Goal: Contribute content: Contribute content

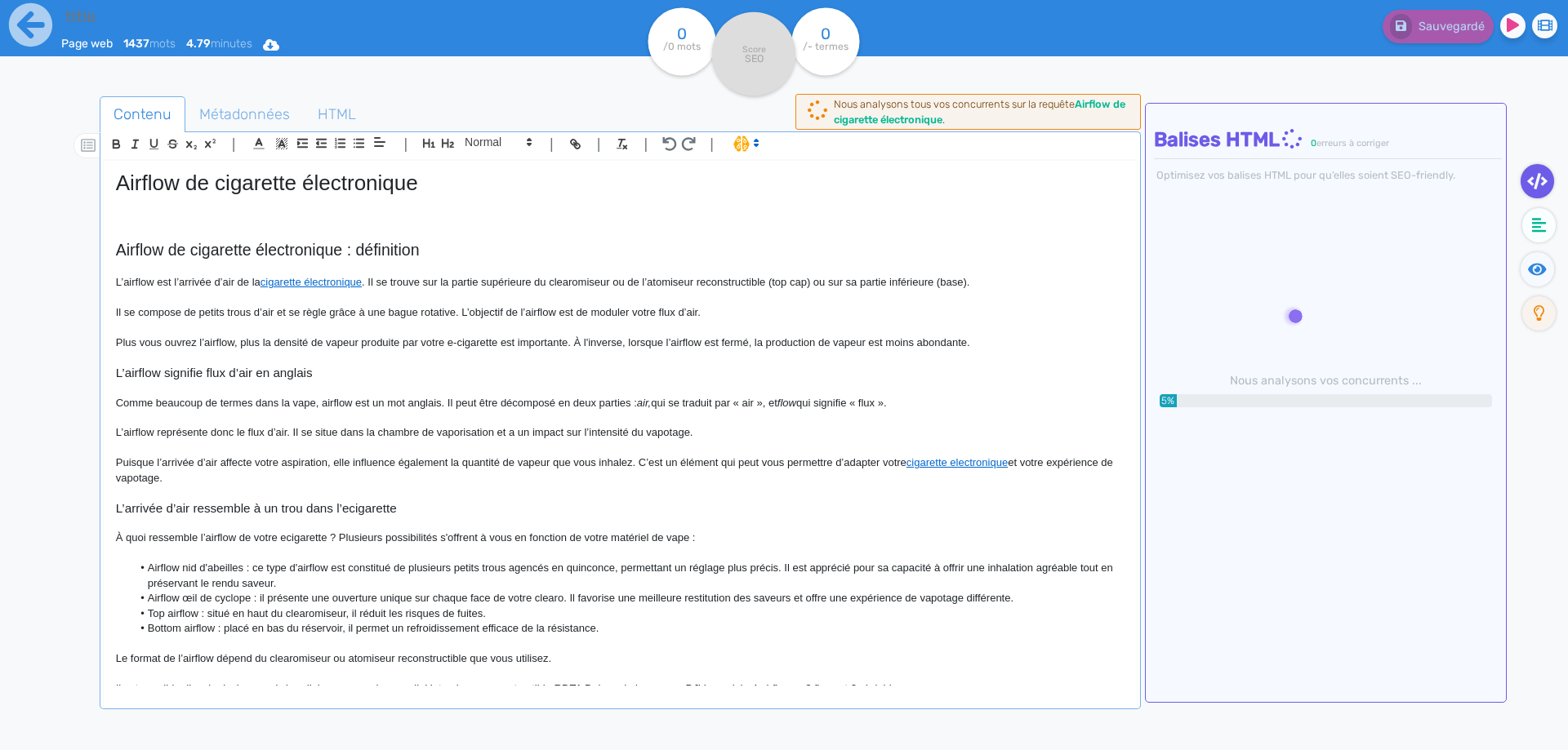
type input "Airflow de cigarette électronique"
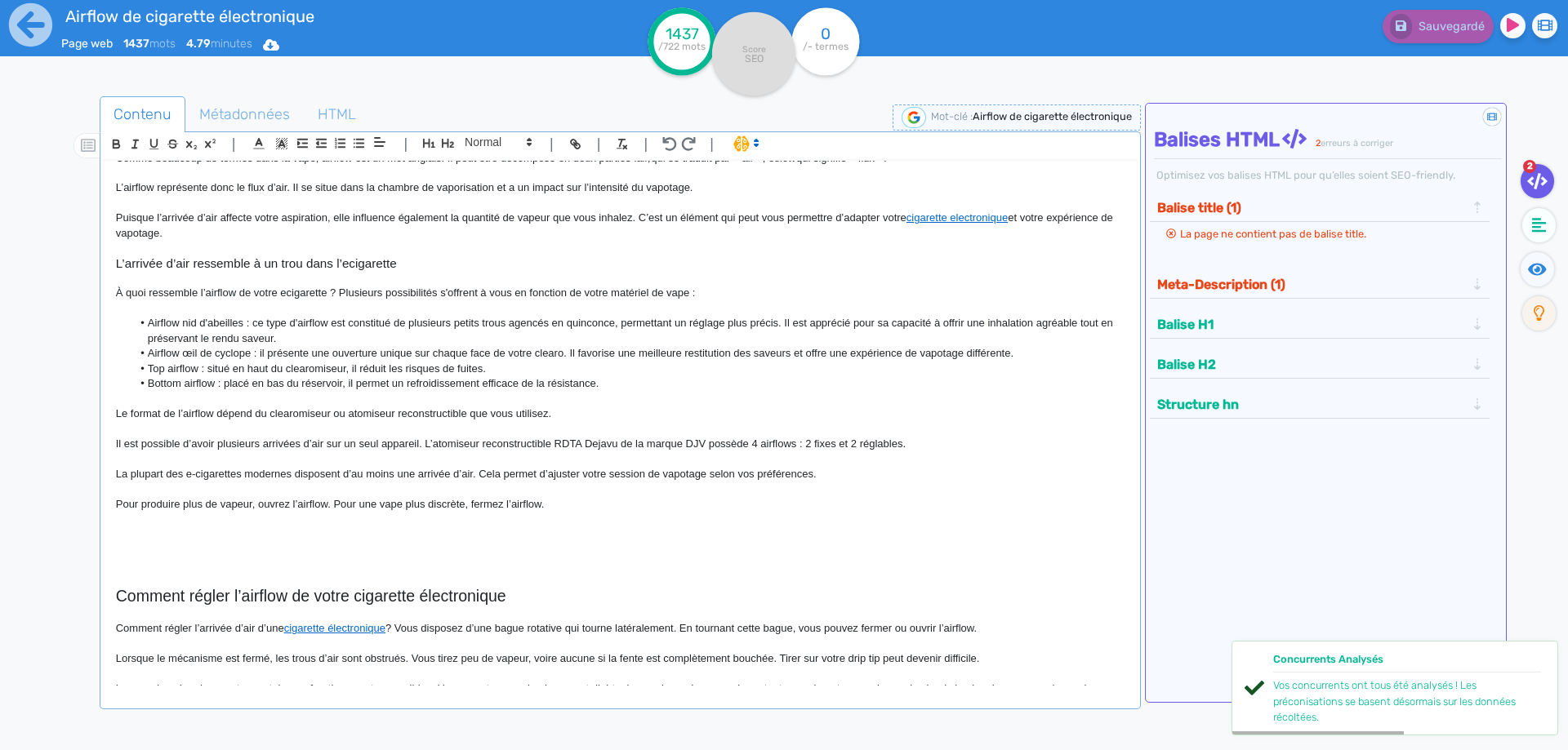
scroll to position [326, 0]
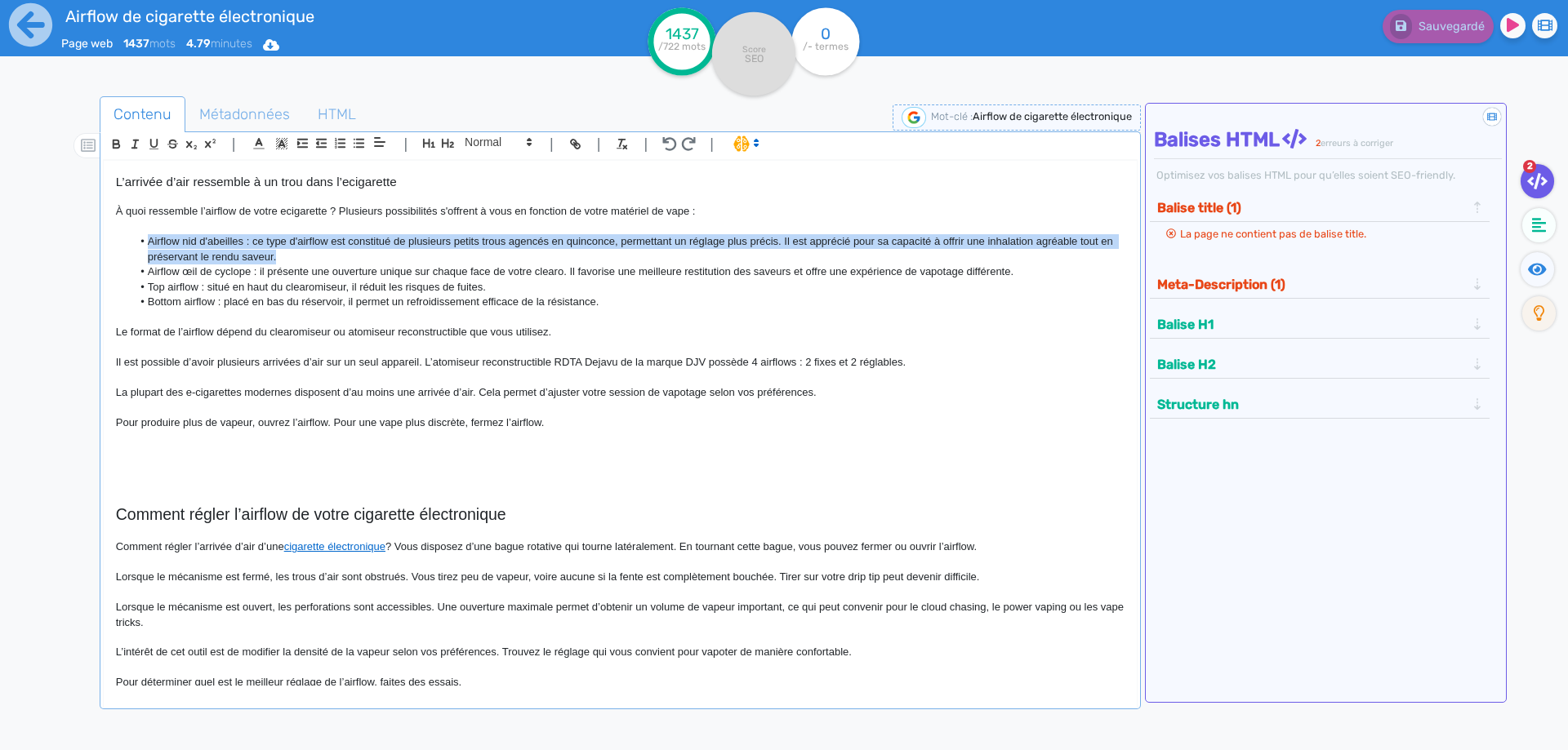
drag, startPoint x: 319, startPoint y: 252, endPoint x: 126, endPoint y: 236, distance: 193.7
click at [126, 236] on ul "Airflow nid d'abeilles : ce type d'airflow est constitué de plusieurs petits tr…" at bounding box center [620, 272] width 1009 height 75
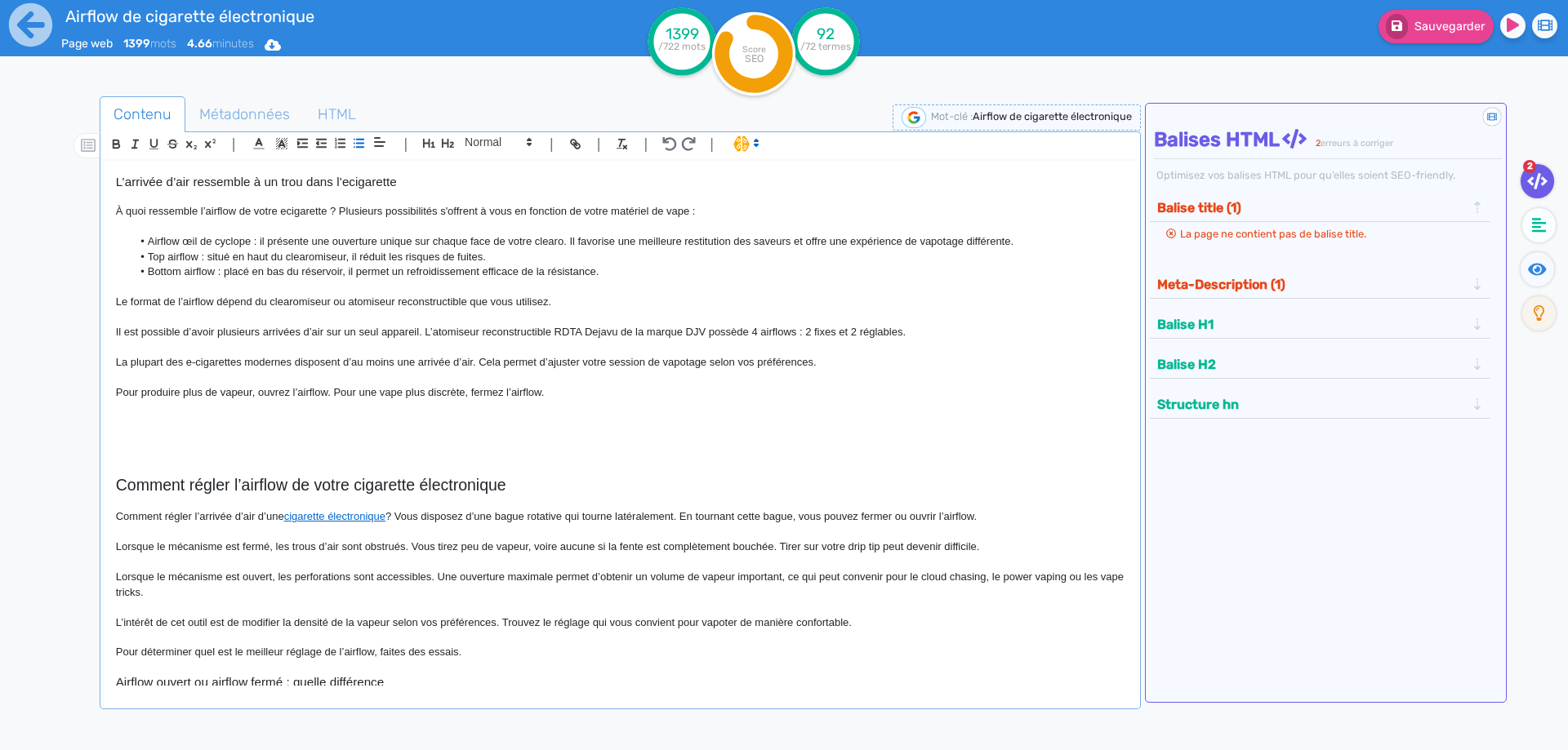
click at [626, 269] on li "Bottom airflow : placé en bas du réservoir, il permet un refroidissement effica…" at bounding box center [627, 272] width 992 height 15
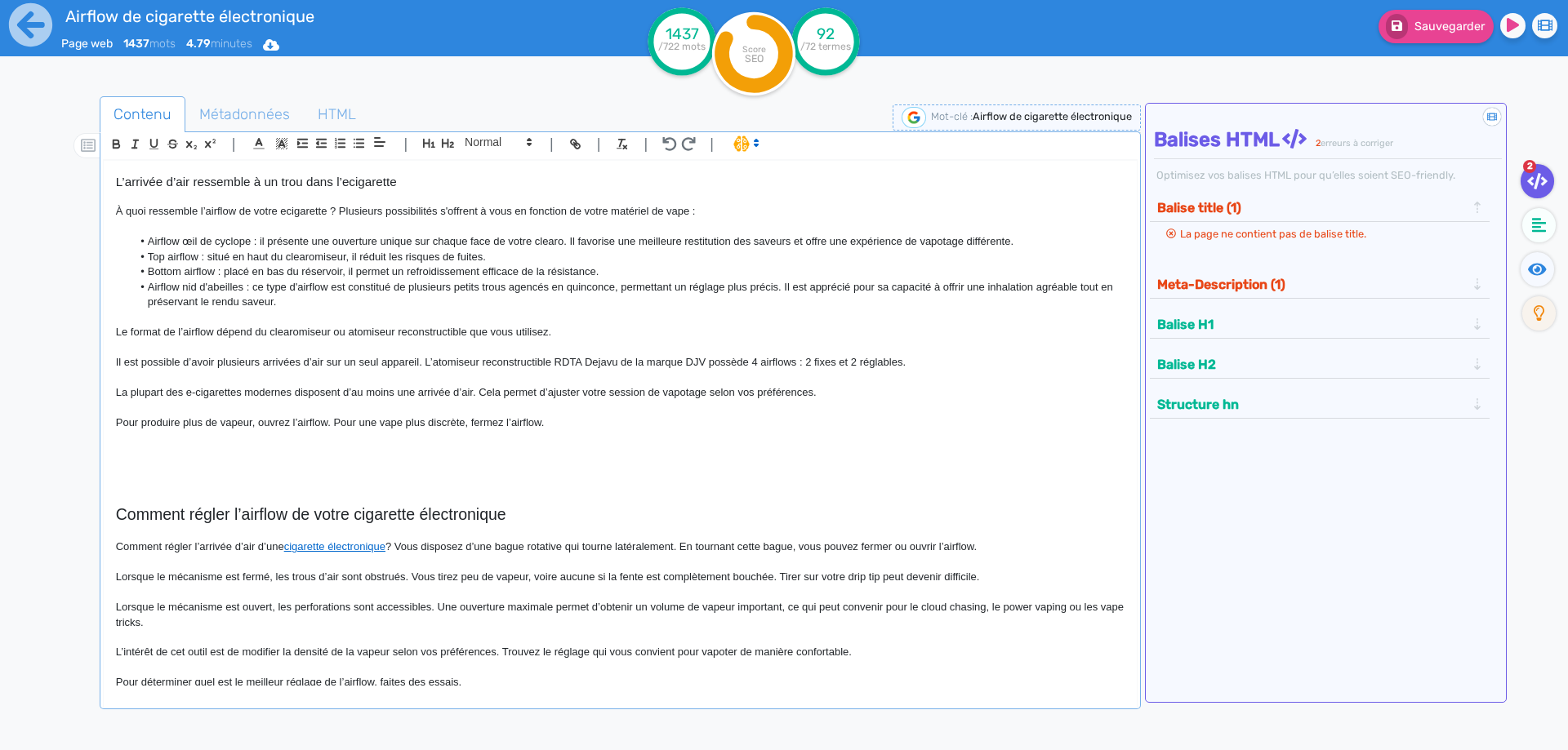
click at [254, 426] on p "Pour produire plus de vapeur, ouvrez l’airflow. Pour une vape plus discrète, fe…" at bounding box center [620, 423] width 1009 height 15
click at [243, 440] on p at bounding box center [620, 438] width 1009 height 15
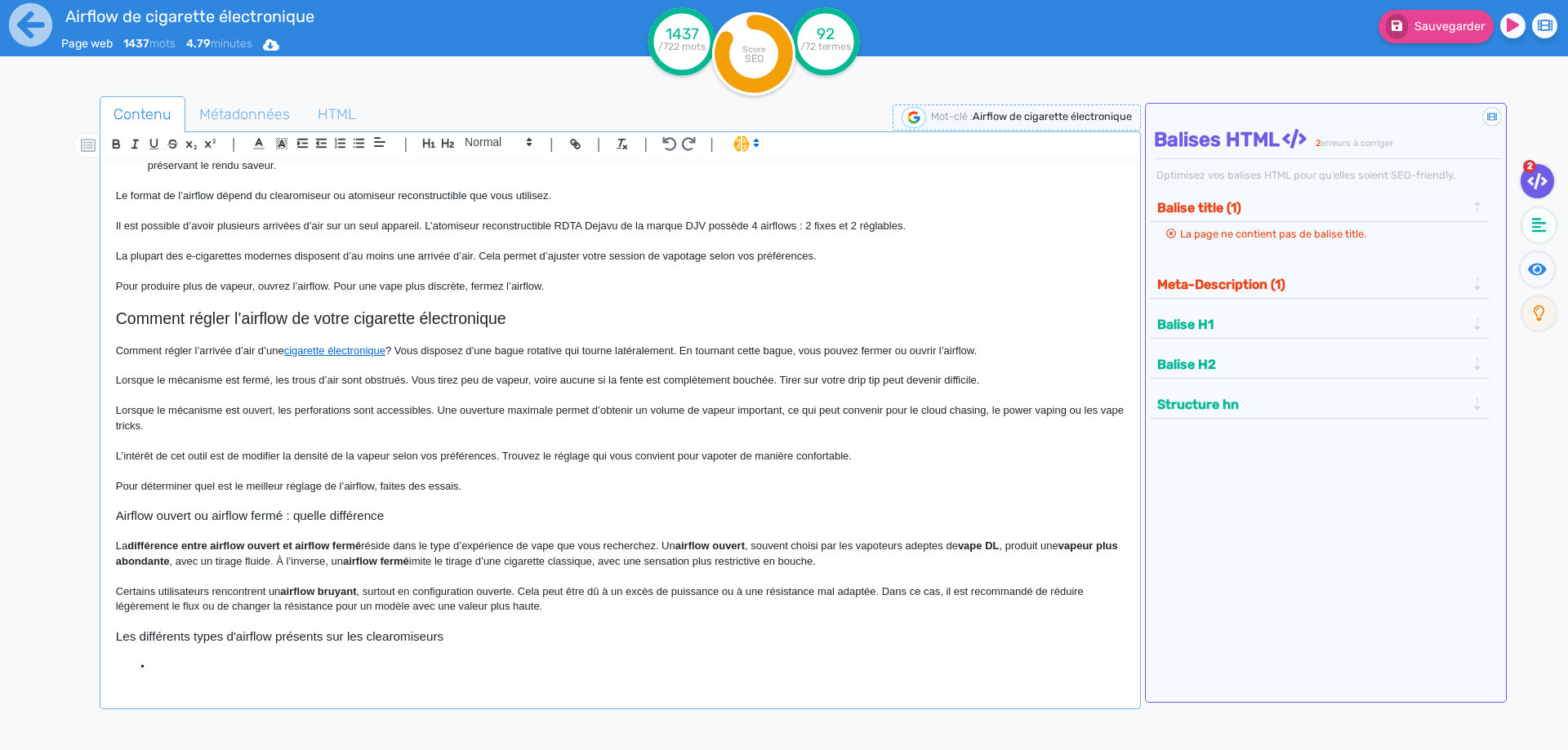
scroll to position [489, 0]
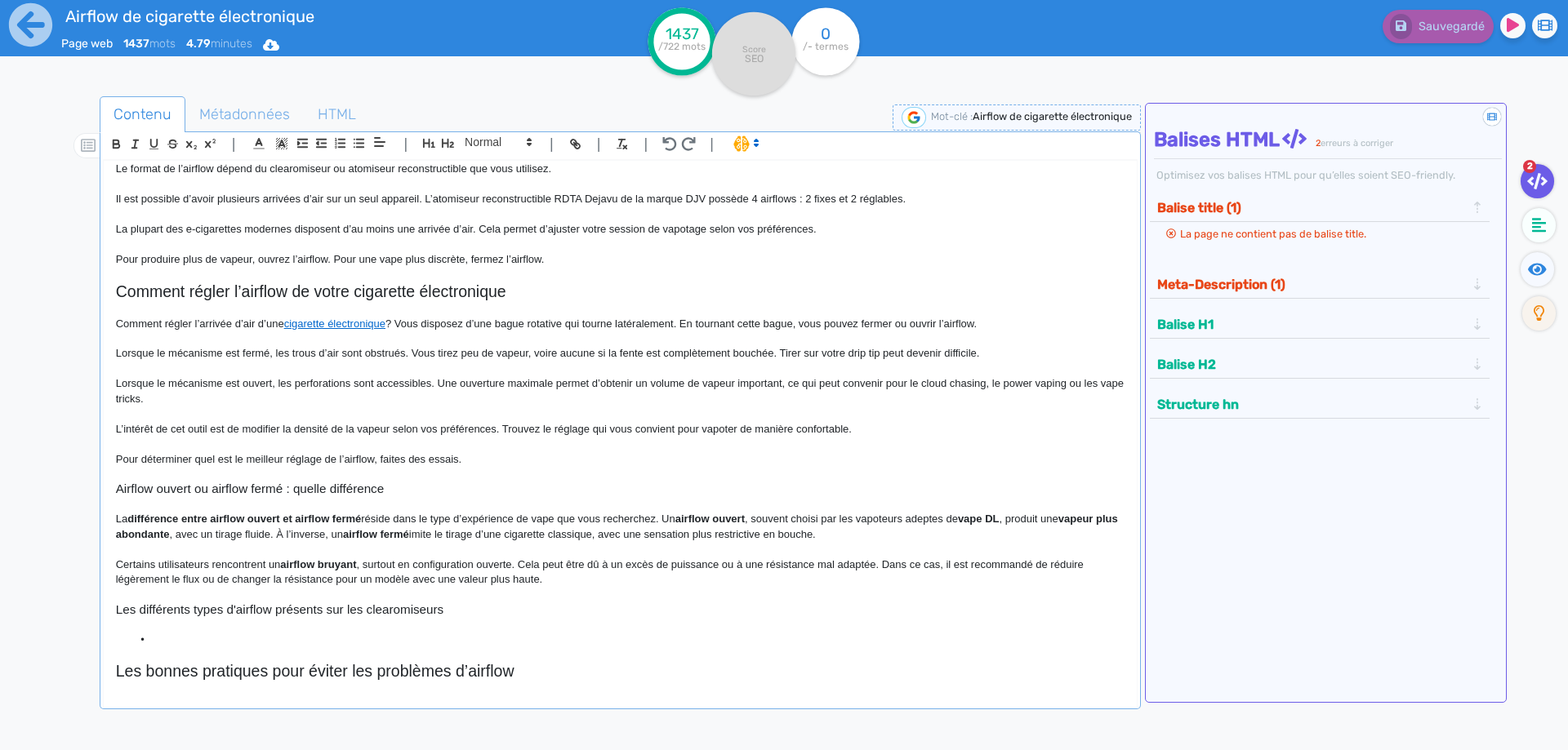
click at [536, 326] on p "Comment régler l’arrivée d’air d’une cigarette électronique ? Vous disposez d’u…" at bounding box center [620, 324] width 1009 height 15
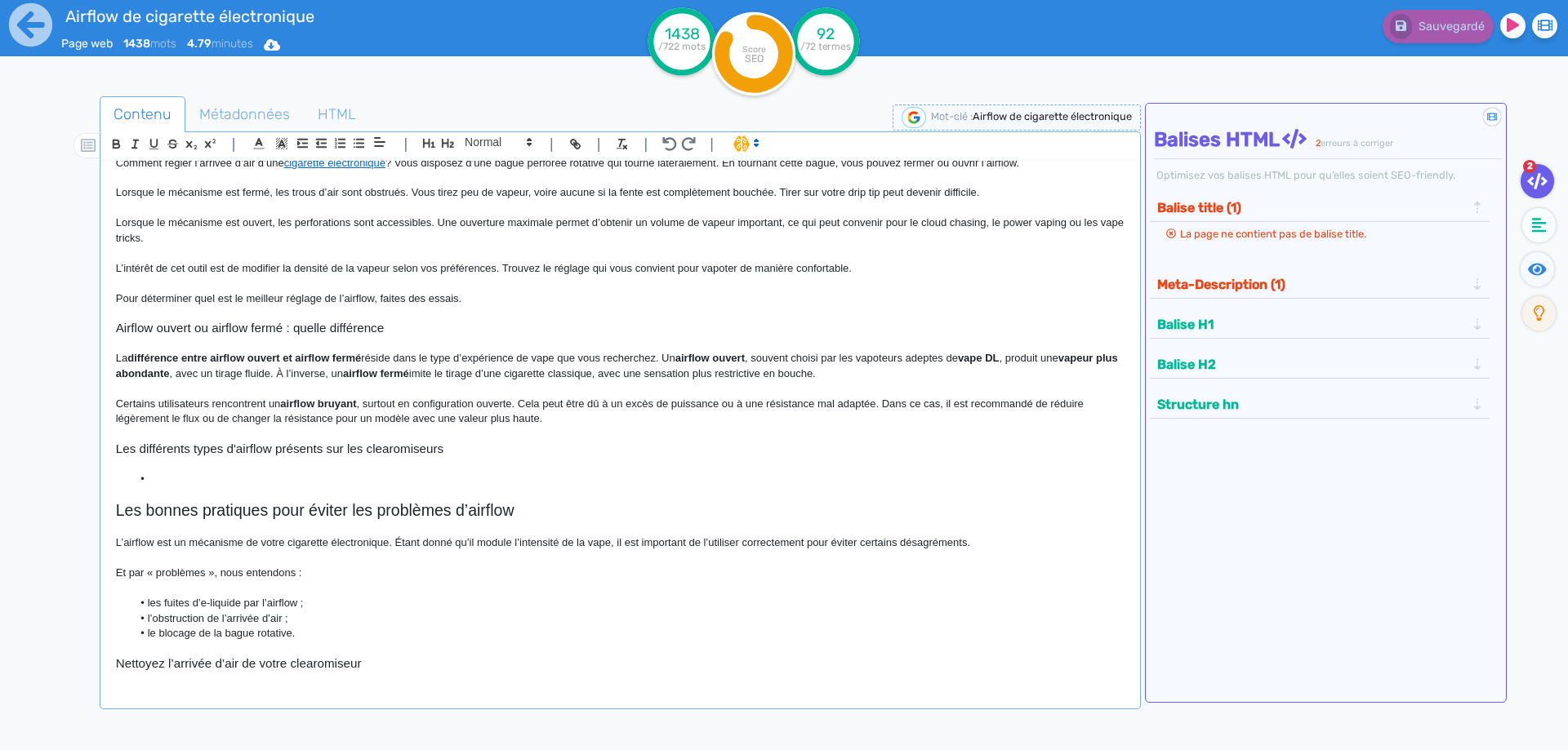
scroll to position [653, 0]
click at [166, 468] on p at bounding box center [620, 461] width 1009 height 15
click at [186, 447] on h3 "Les différents types d'airflow présents sur les clearomiseurs" at bounding box center [620, 447] width 1009 height 15
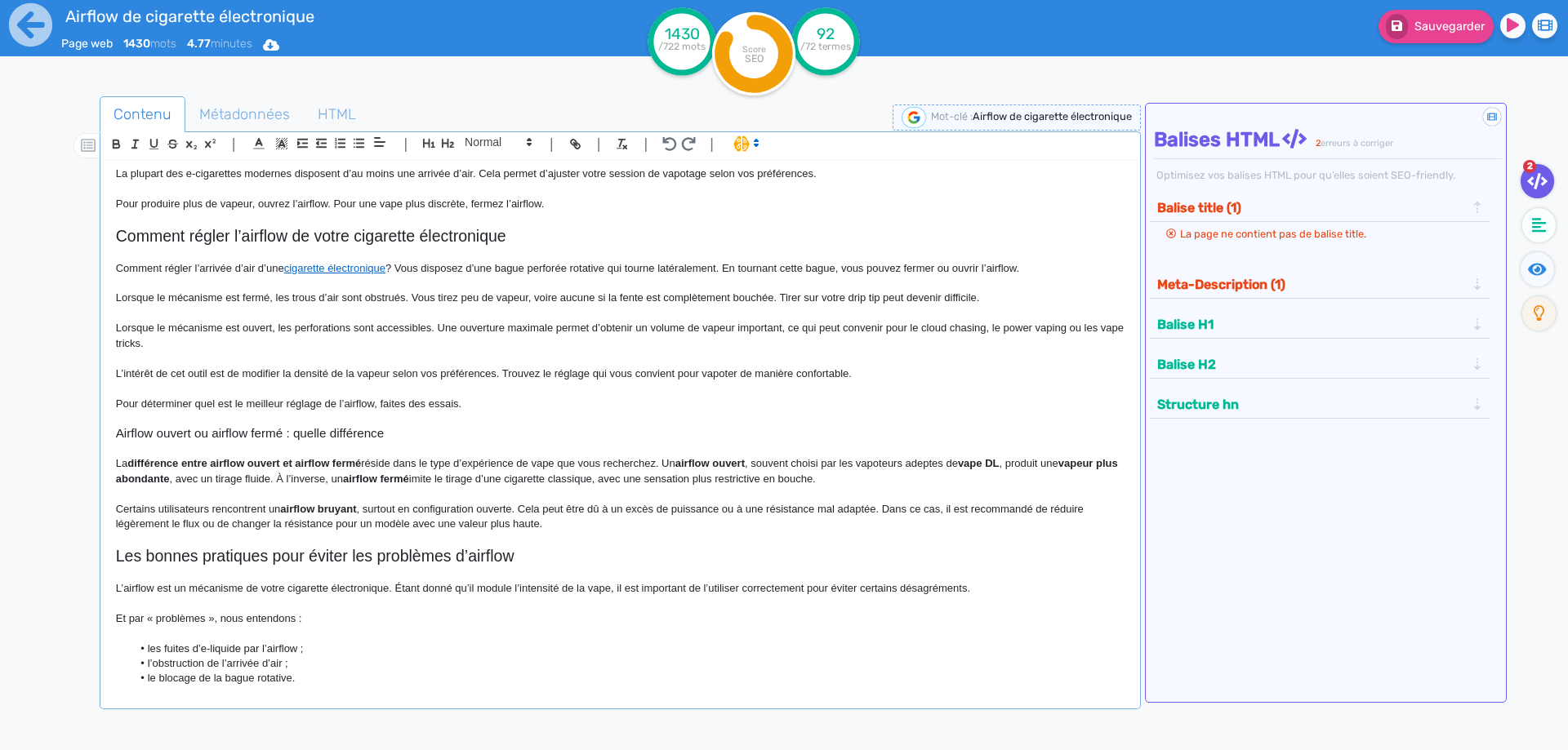
scroll to position [571, 0]
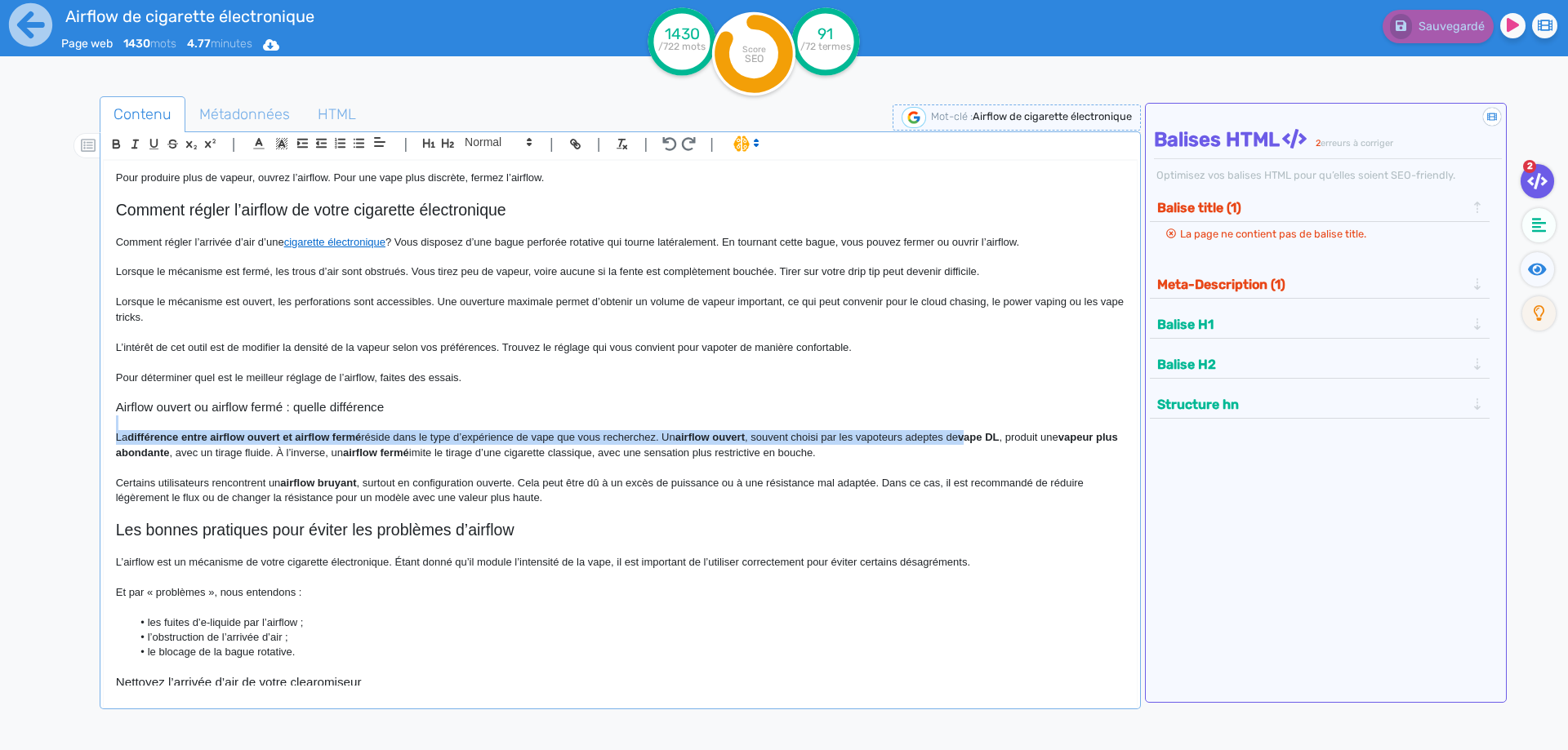
click at [978, 430] on div "Airflow de cigarette électronique Airflow de cigarette électronique : définitio…" at bounding box center [620, 423] width 1033 height 525
click at [934, 440] on p "La différence entre airflow ouvert et airflow fermé réside dans le type d’expér…" at bounding box center [620, 445] width 1009 height 30
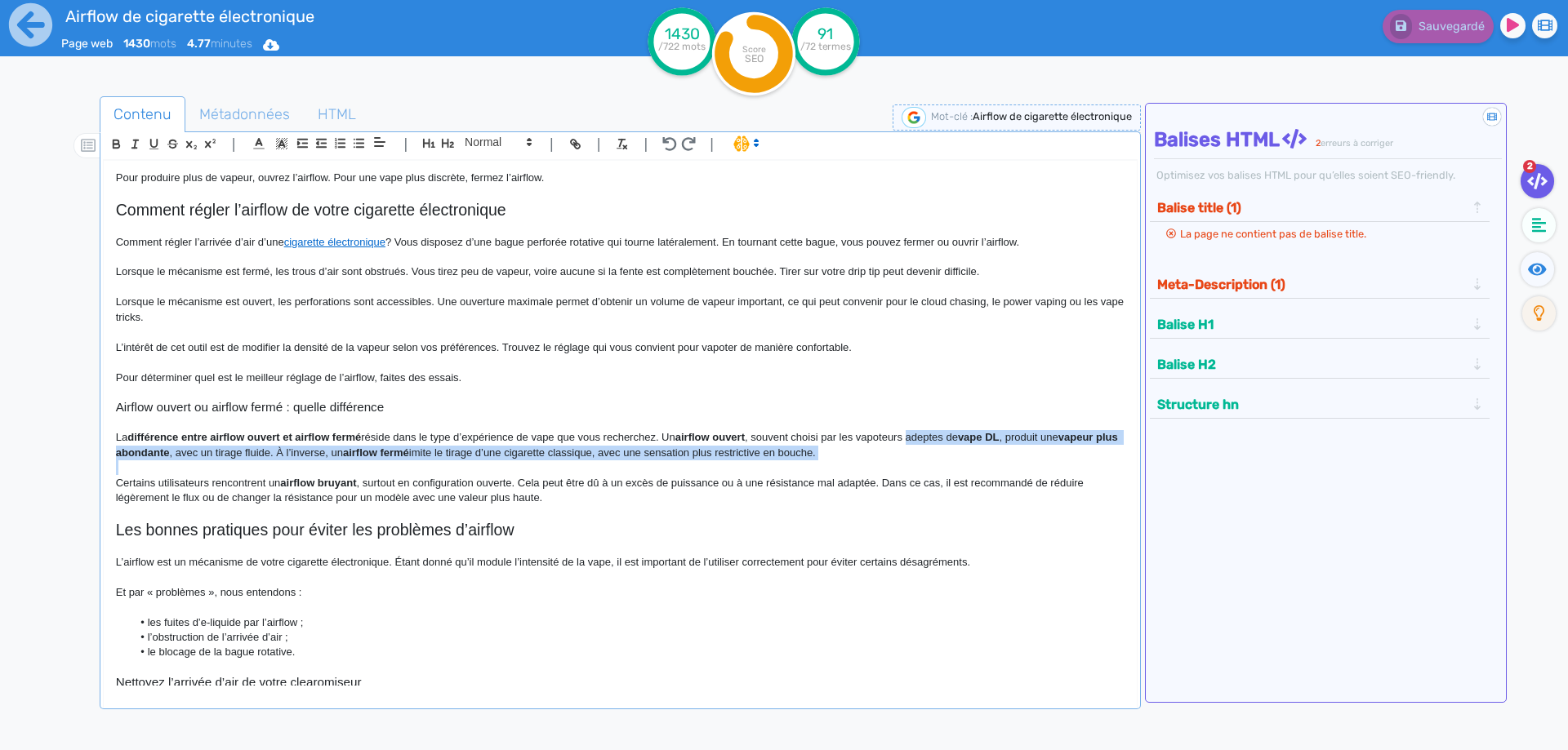
drag, startPoint x: 934, startPoint y: 440, endPoint x: 925, endPoint y: 460, distance: 21.9
click at [925, 460] on p "La différence entre airflow ouvert et airflow fermé réside dans le type d’expér…" at bounding box center [620, 445] width 1009 height 30
click at [918, 466] on p at bounding box center [620, 468] width 1009 height 15
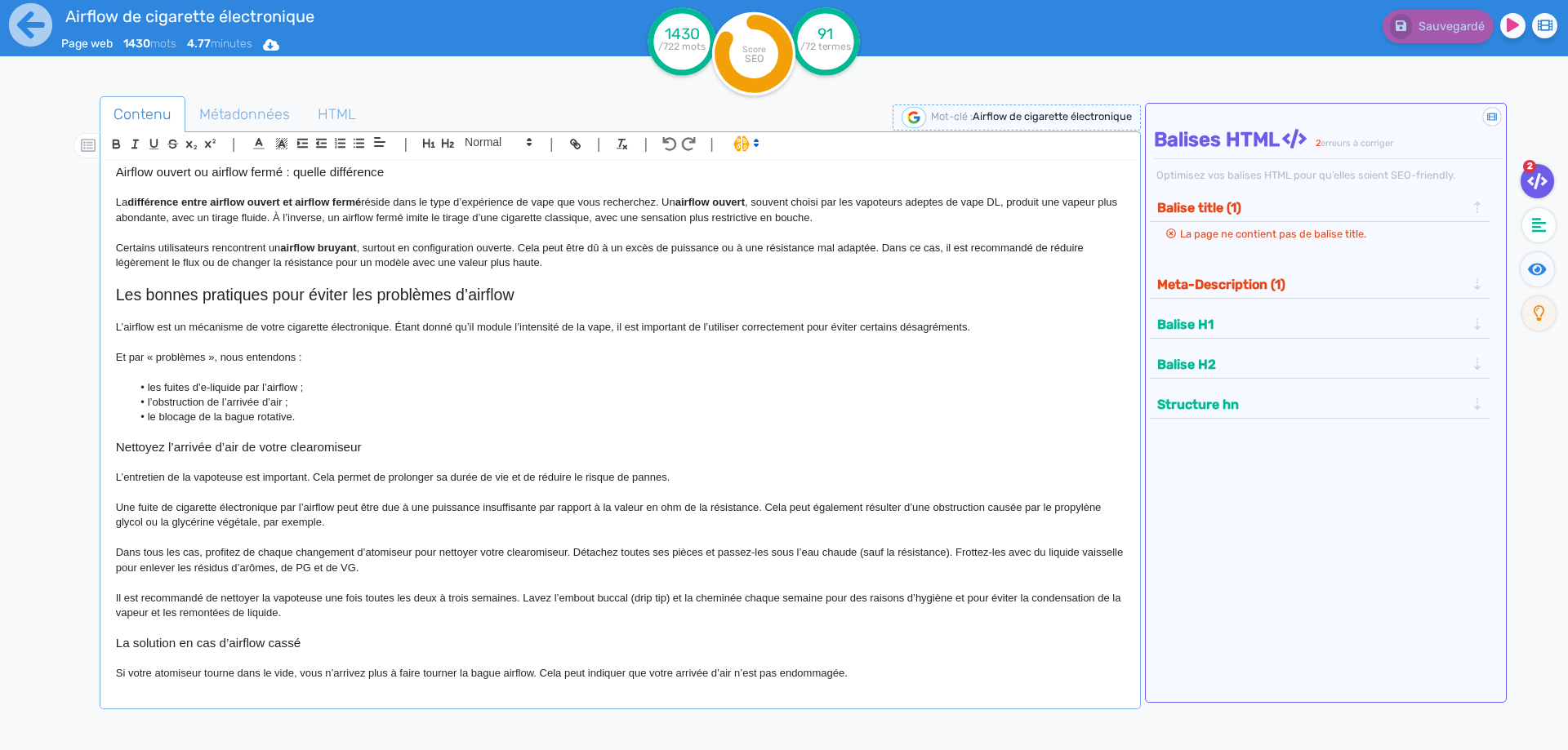
scroll to position [816, 0]
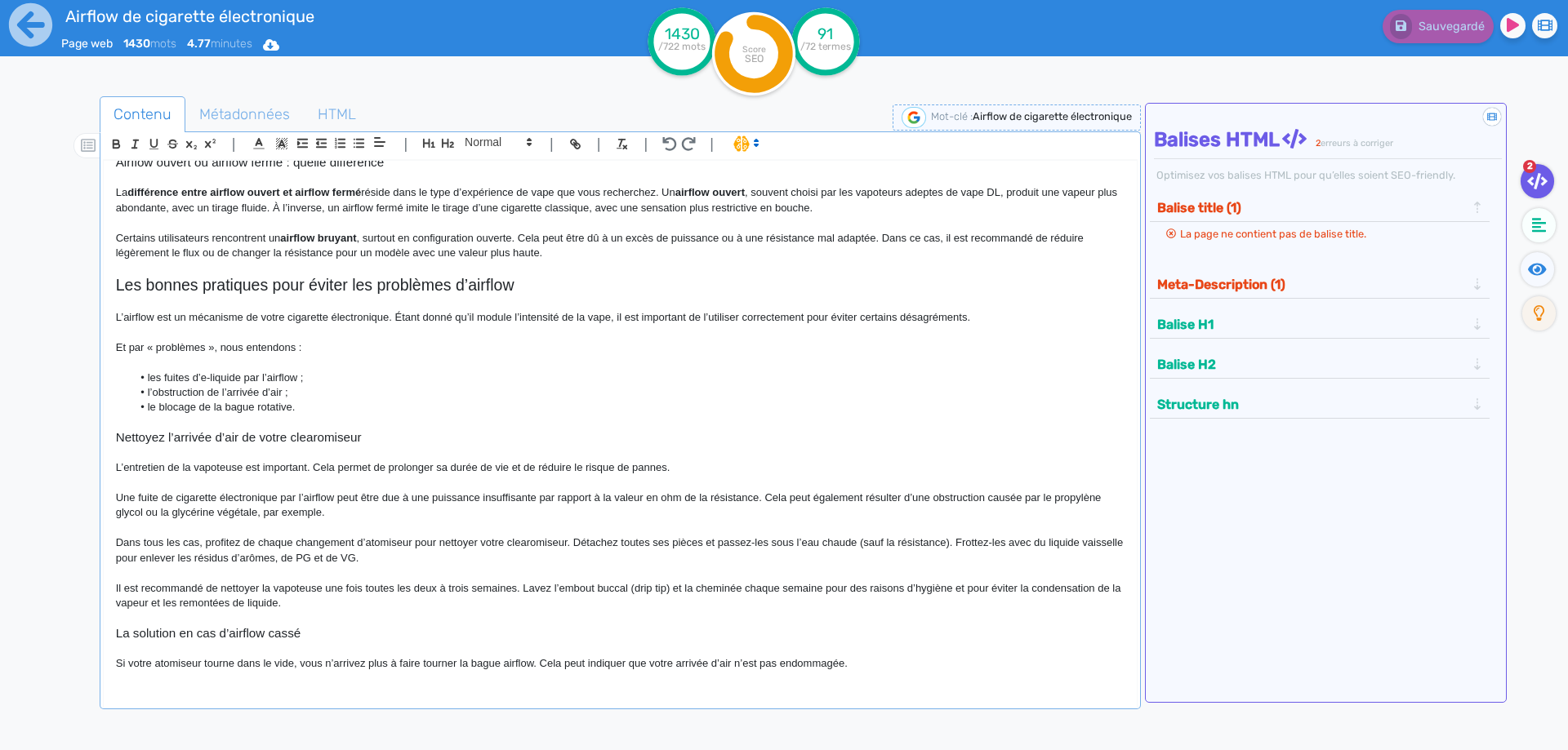
click at [458, 432] on h3 "Nettoyez l’arrivée d’air de votre clearomiseur" at bounding box center [620, 438] width 1009 height 15
click at [408, 252] on p "Certains utilisateurs rencontrent un airflow bruyant , surtout en configuration…" at bounding box center [620, 246] width 1009 height 30
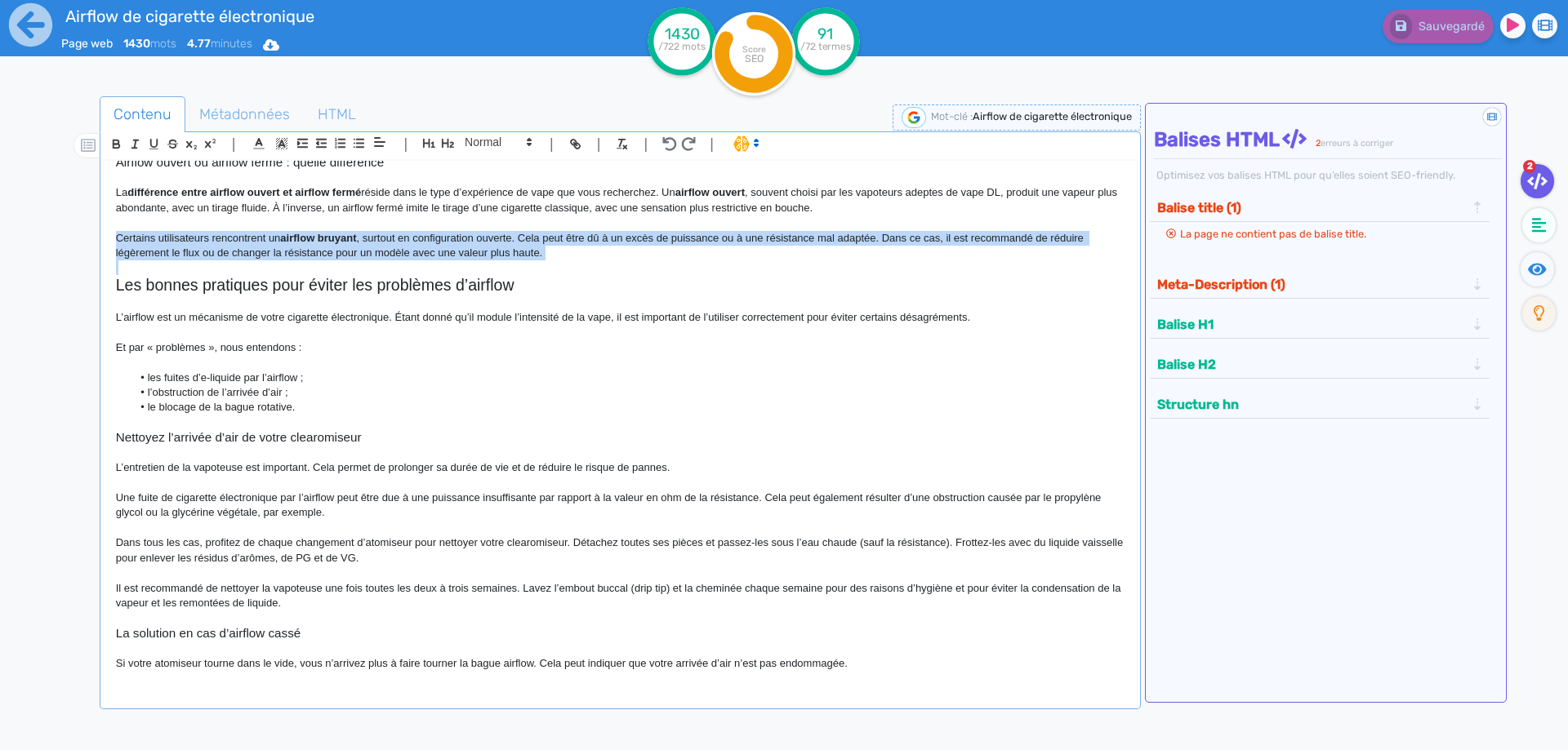
click at [408, 252] on p "Certains utilisateurs rencontrent un airflow bruyant , surtout en configuration…" at bounding box center [620, 246] width 1009 height 30
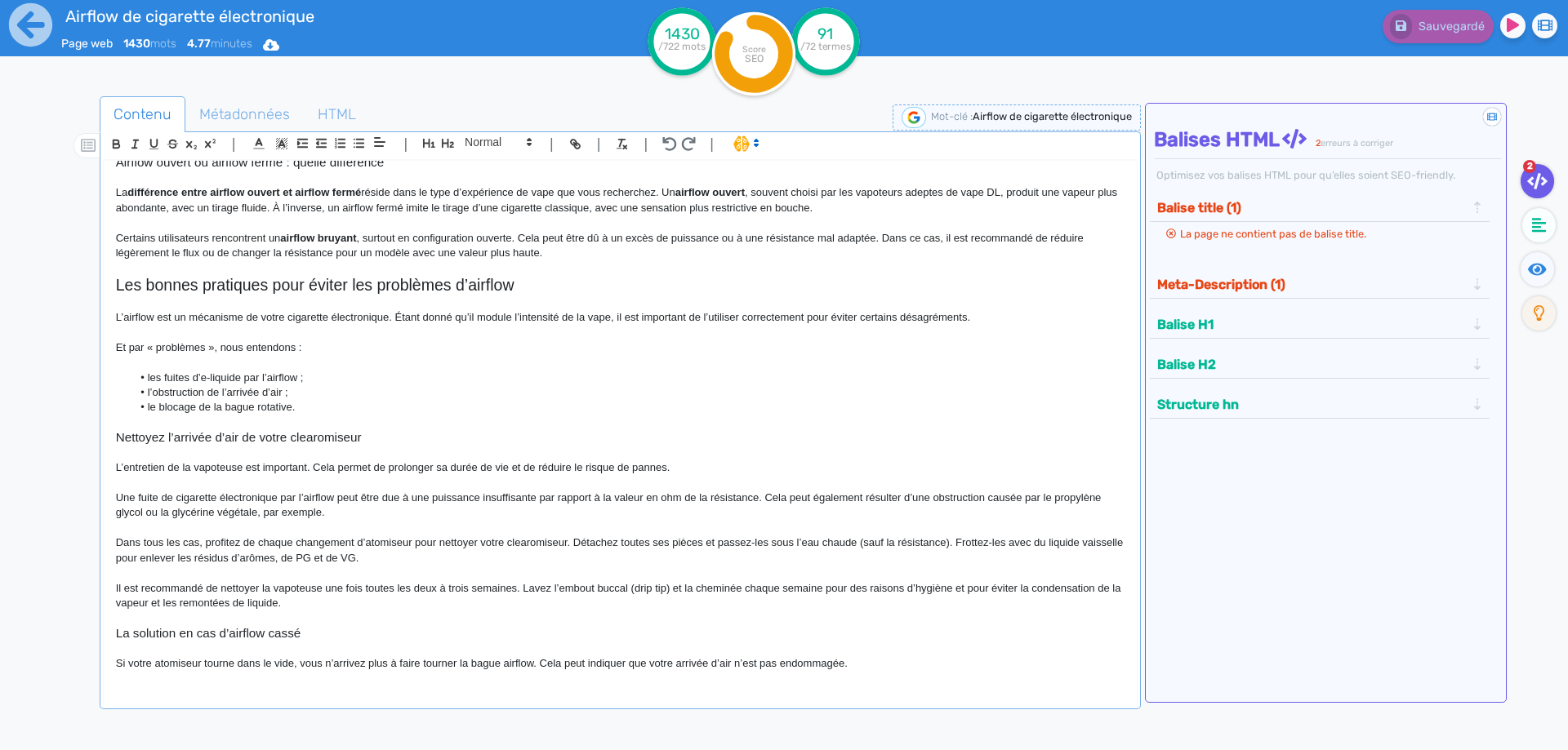
click at [280, 168] on h3 "Airflow ouvert ou airflow fermé : quelle différence" at bounding box center [620, 162] width 1009 height 15
copy h3 "Airflow ouvert ou airflow fermé : quelle différence"
click at [323, 257] on p "Certains utilisateurs rencontrent un airflow bruyant , surtout en configuration…" at bounding box center [620, 246] width 1009 height 30
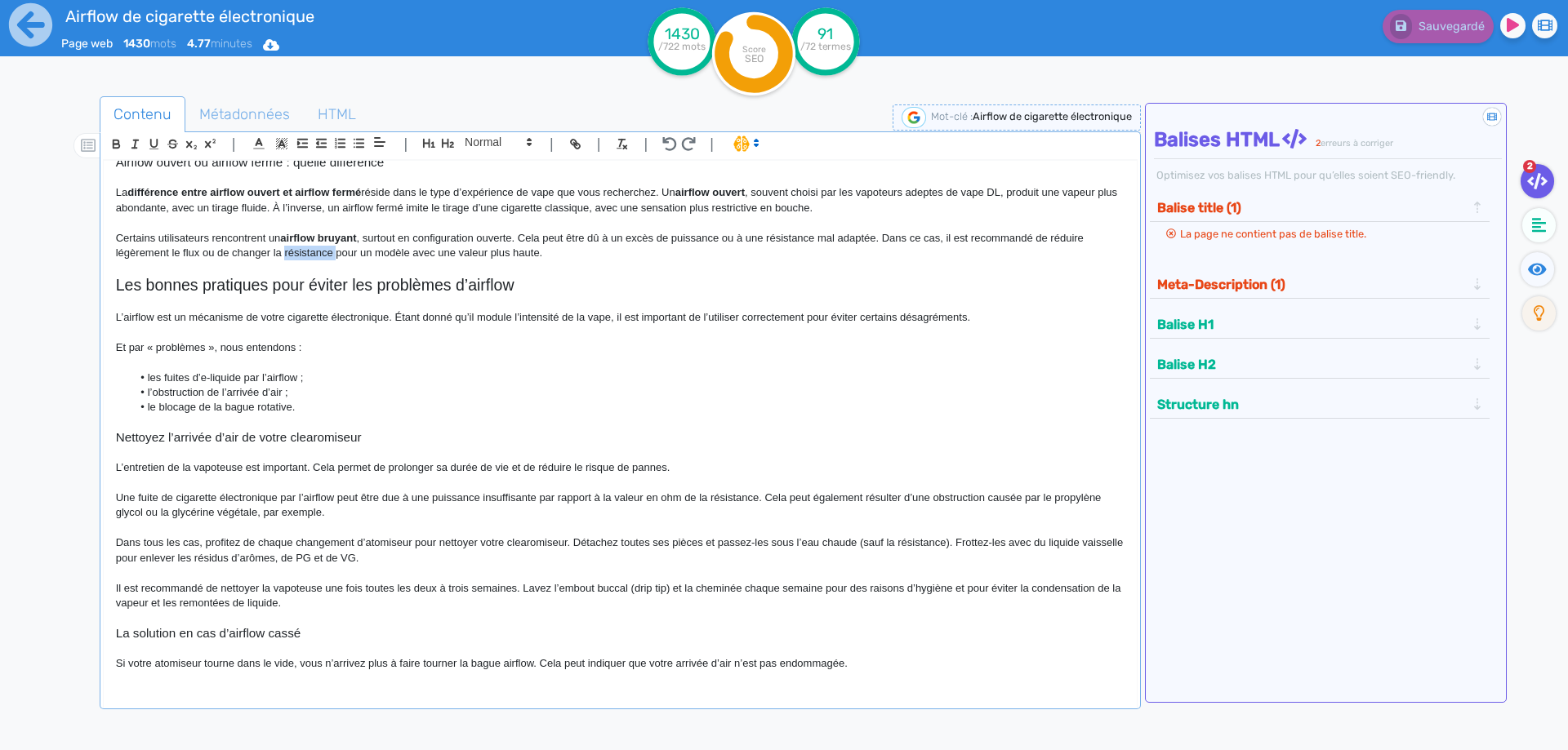
click at [323, 257] on p "Certains utilisateurs rencontrent un airflow bruyant , surtout en configuration…" at bounding box center [620, 246] width 1009 height 30
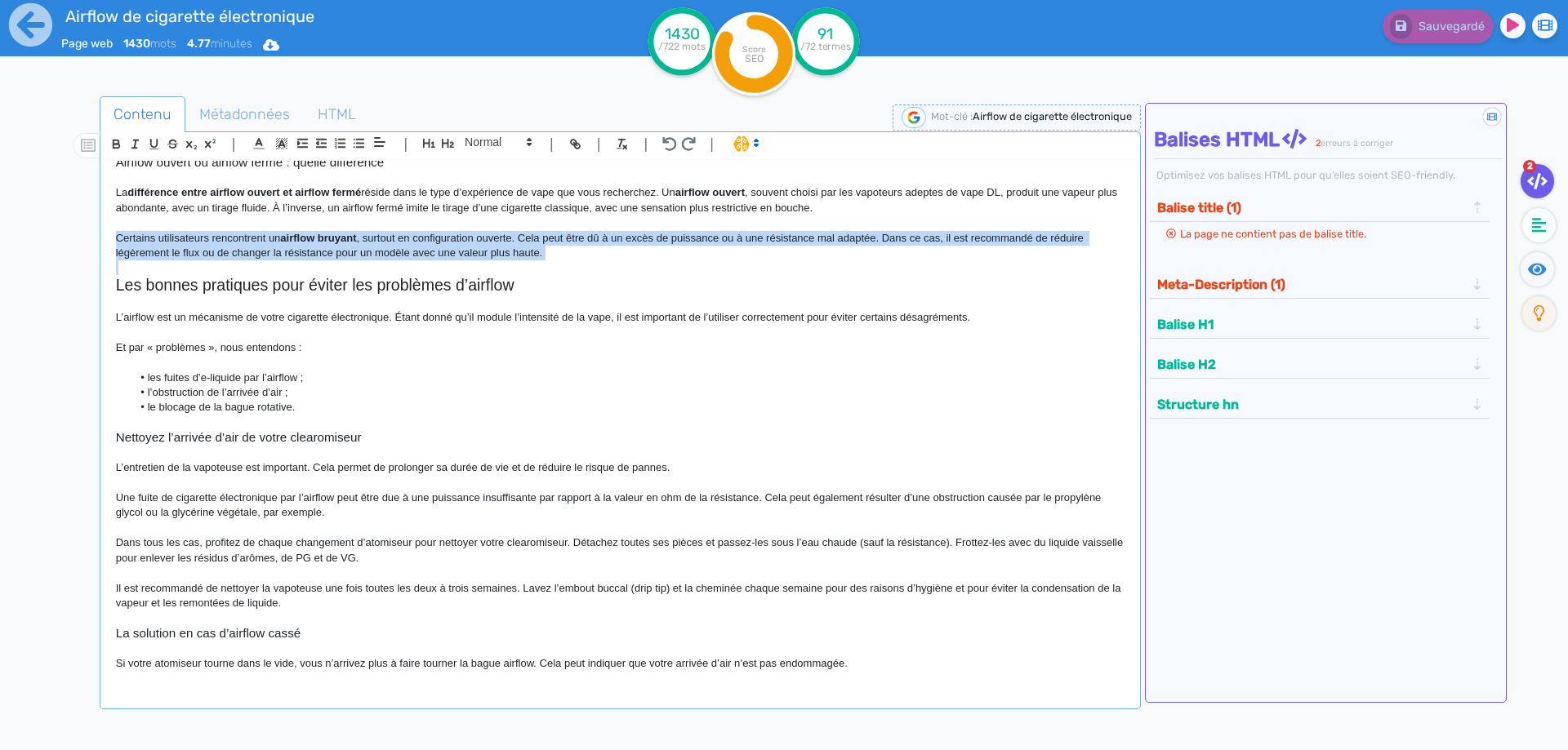
click at [323, 256] on p "Certains utilisateurs rencontrent un airflow bruyant , surtout en configuration…" at bounding box center [620, 246] width 1009 height 30
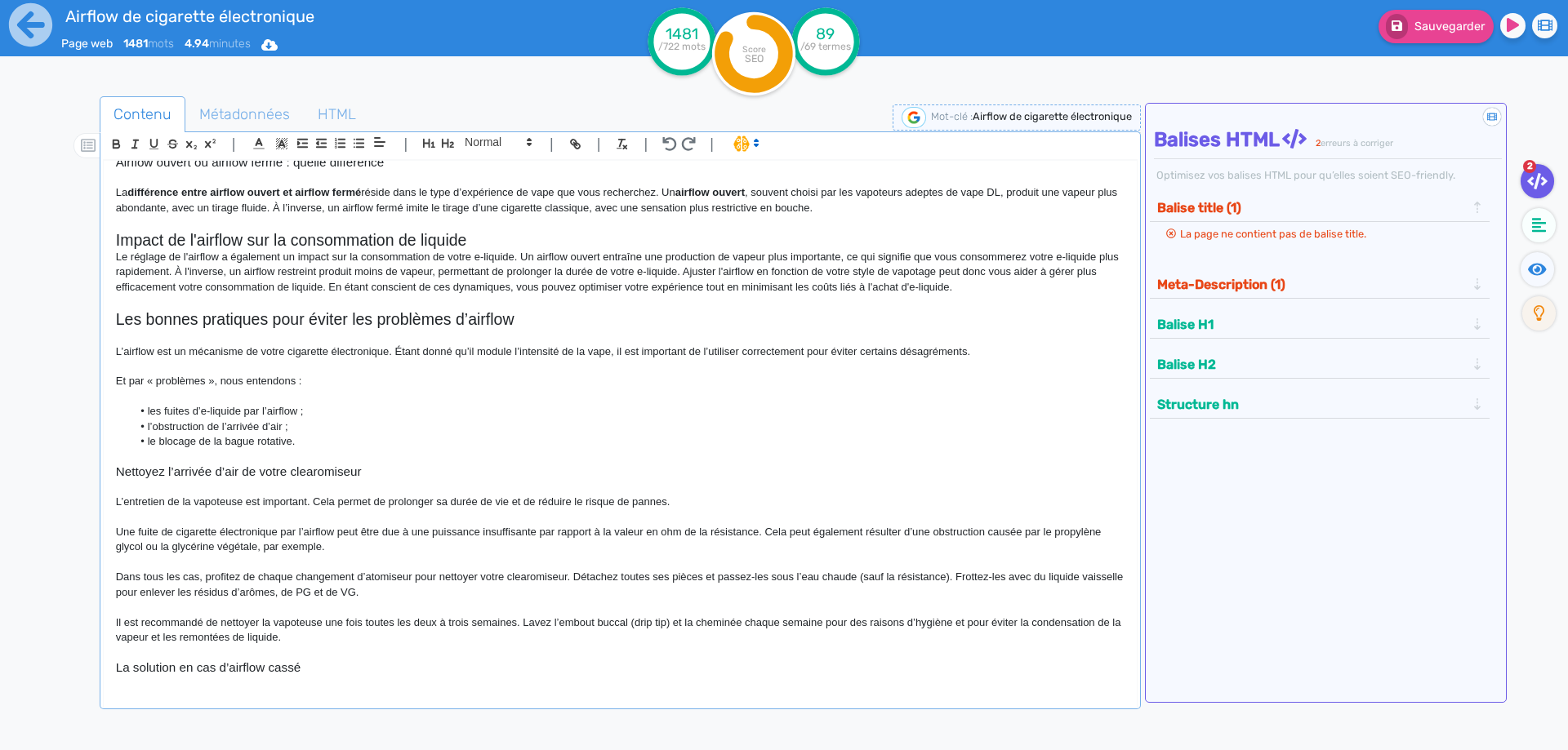
click at [262, 239] on h2 "Impact de l'airflow sur la consommation de liquide" at bounding box center [620, 240] width 1009 height 19
drag, startPoint x: 514, startPoint y: 131, endPoint x: 508, endPoint y: 143, distance: 13.4
click at [510, 139] on div "| | H3 H4 H5 H6 Normal | | | | Airflow de cigarette électronique Airflow de cig…" at bounding box center [619, 420] width 1041 height 578
click at [508, 144] on span at bounding box center [498, 142] width 80 height 20
click at [481, 175] on span at bounding box center [498, 170] width 66 height 29
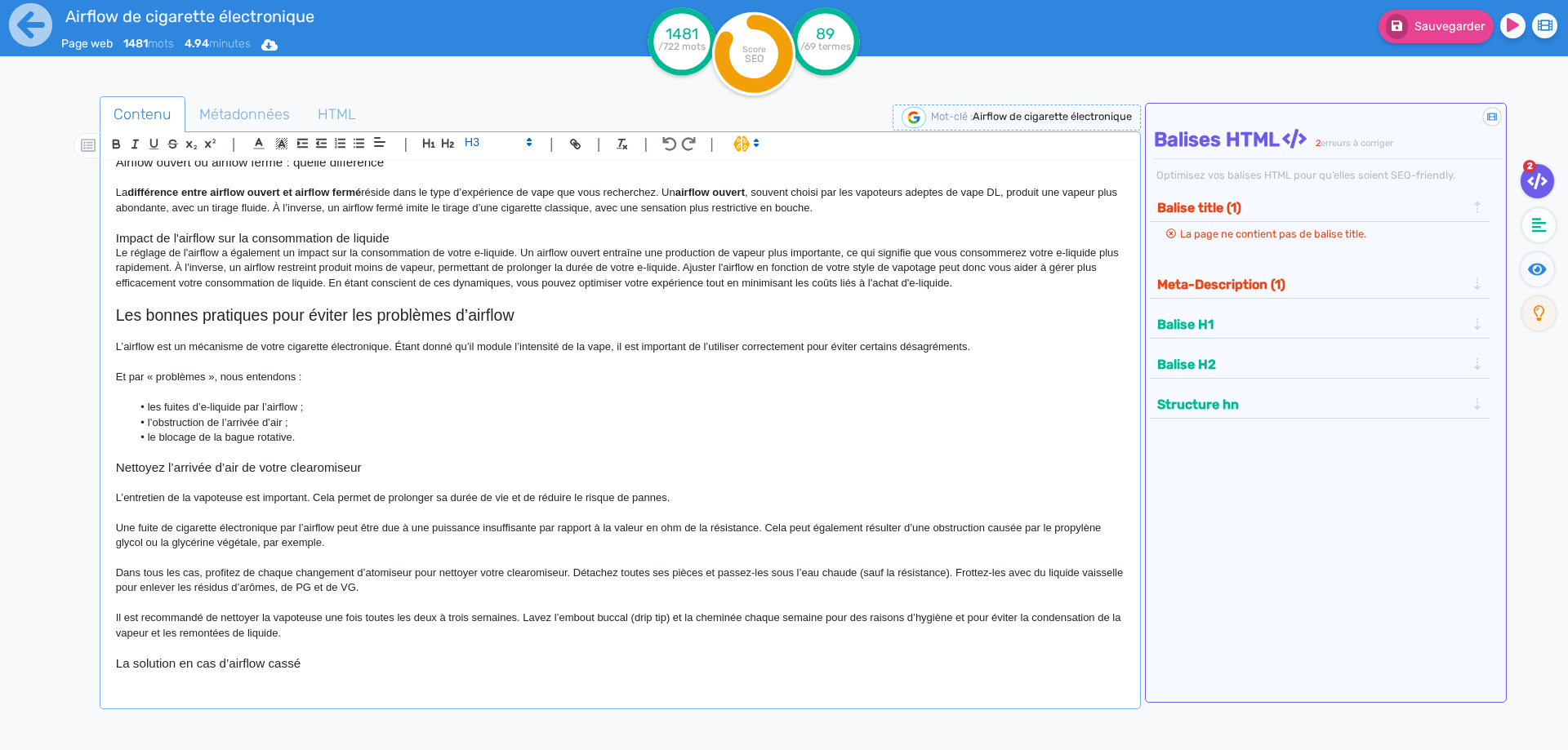
click at [470, 235] on h3 "Impact de l'airflow sur la consommation de liquide" at bounding box center [620, 239] width 1009 height 15
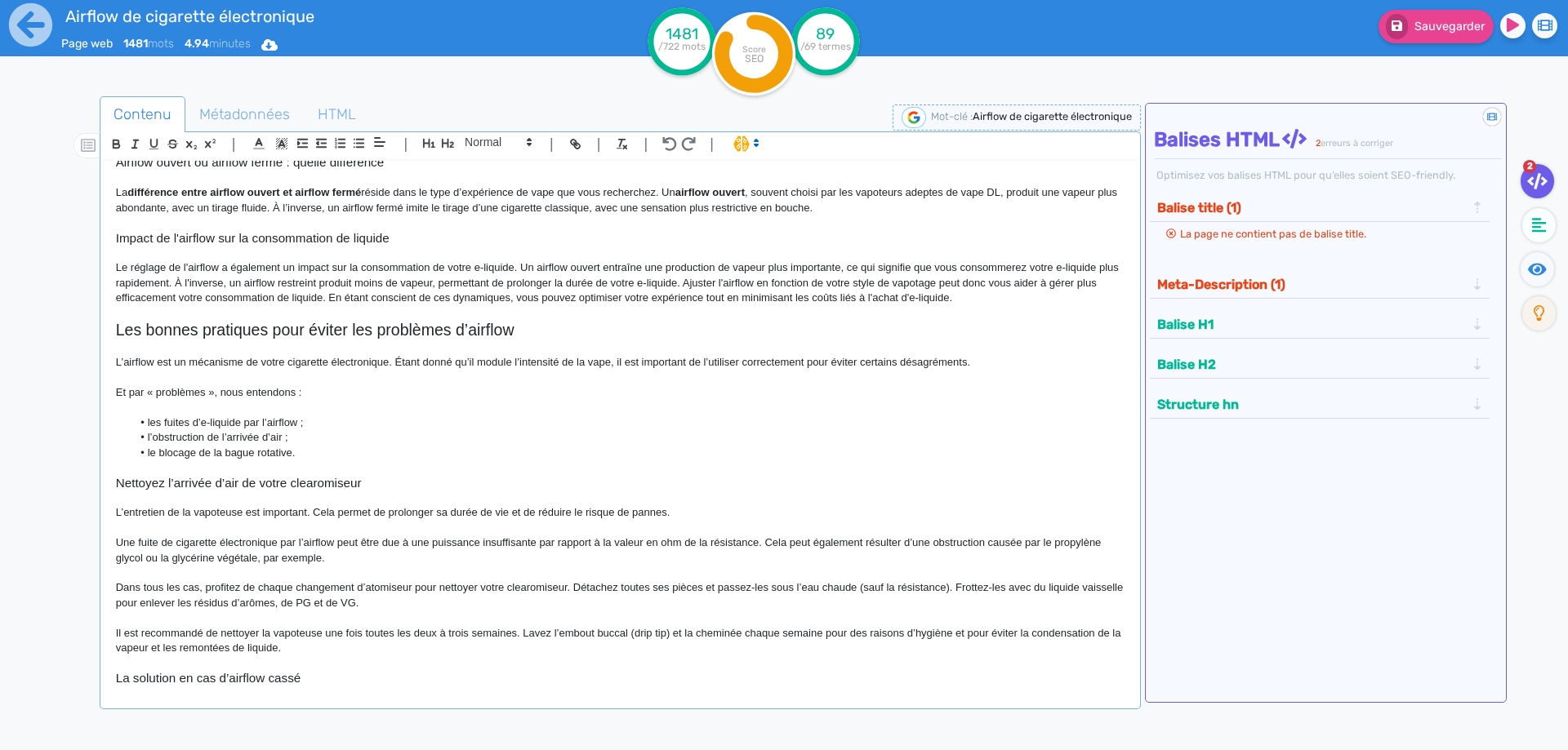
click at [356, 239] on h3 "Impact de l'airflow sur la consommation de liquide" at bounding box center [620, 239] width 1009 height 15
click at [352, 240] on h3 "Impact de l'airflow sur la consommation de liquide" at bounding box center [620, 239] width 1009 height 15
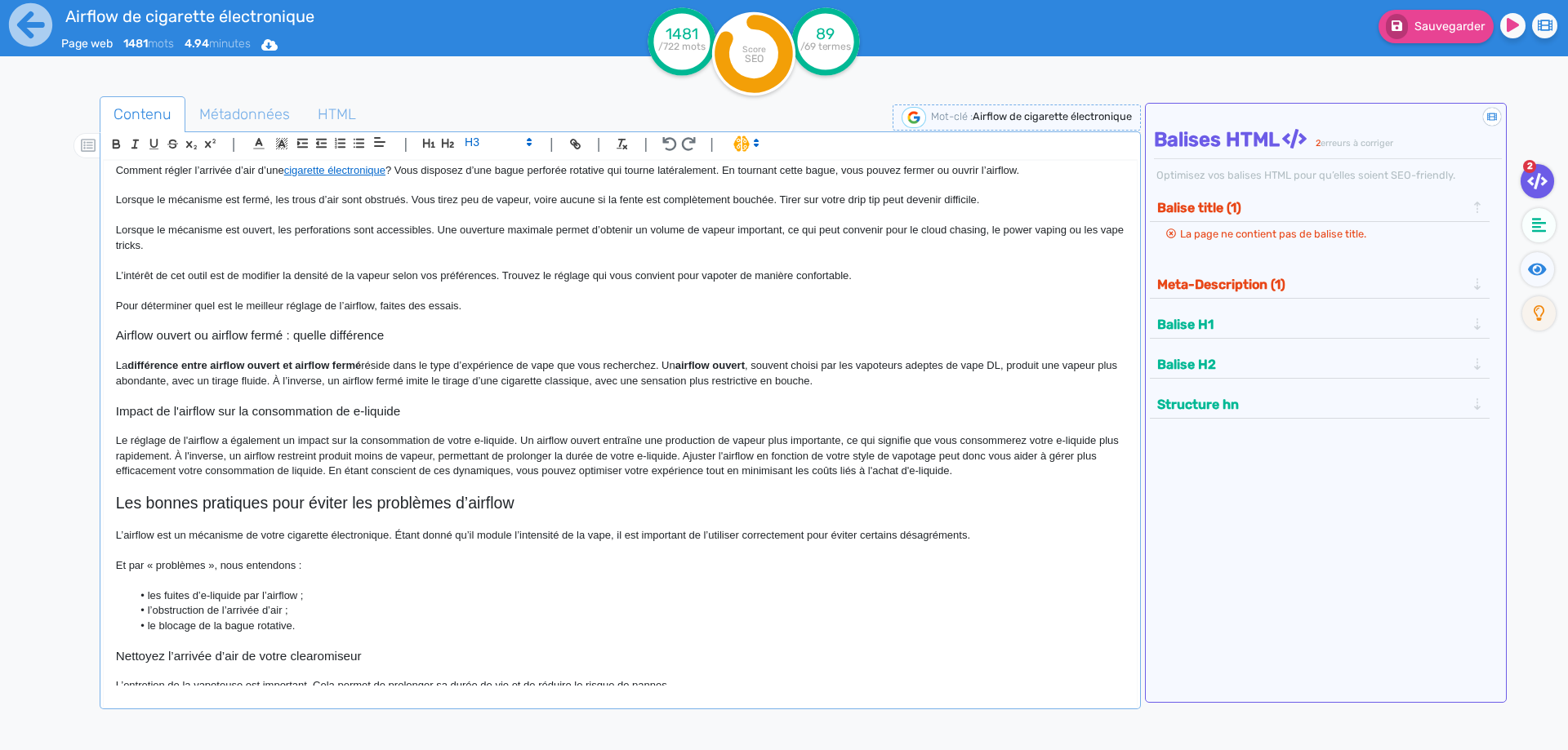
scroll to position [653, 0]
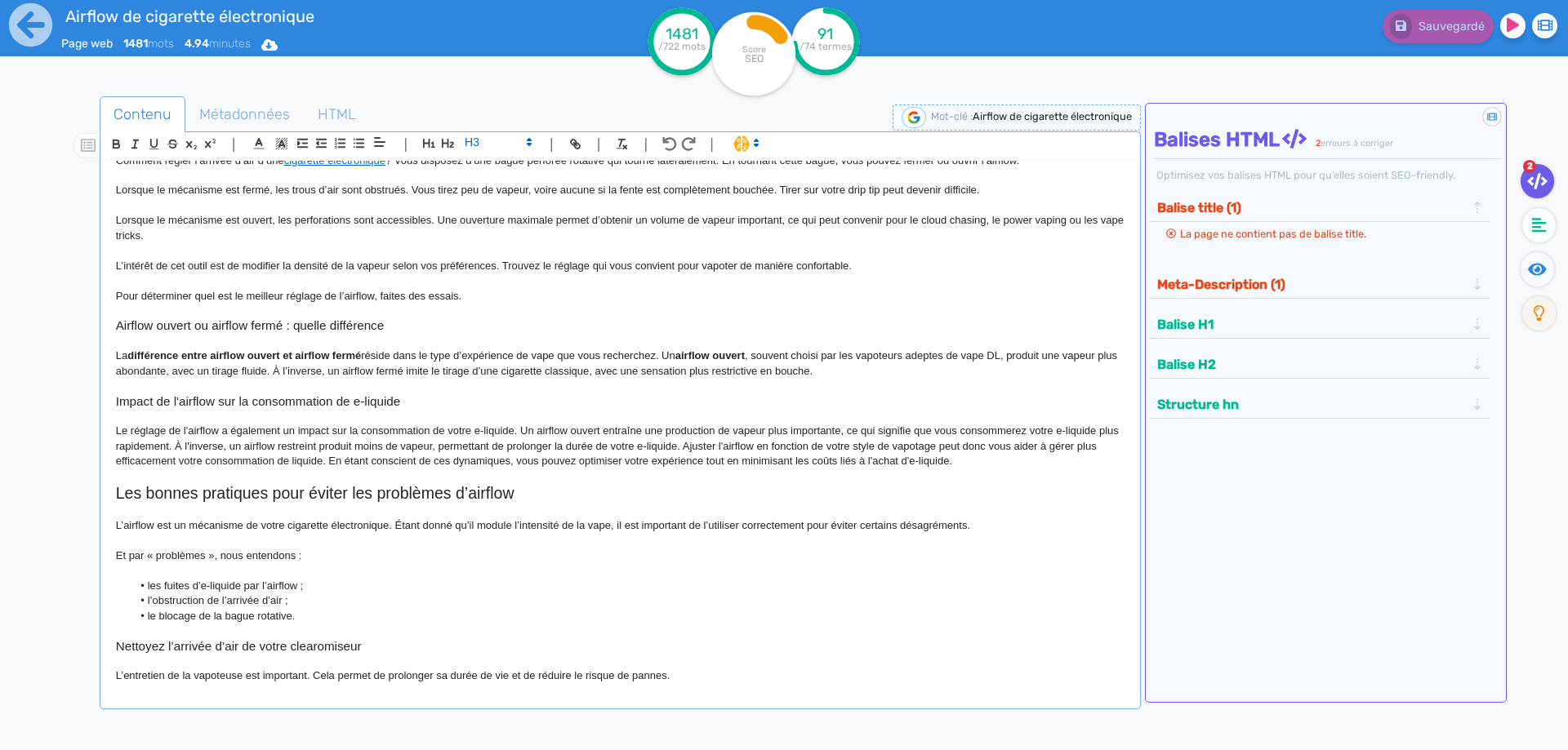
click at [194, 448] on p "Le réglage de l'airflow a également un impact sur la consommation de votre e-li…" at bounding box center [620, 446] width 1009 height 45
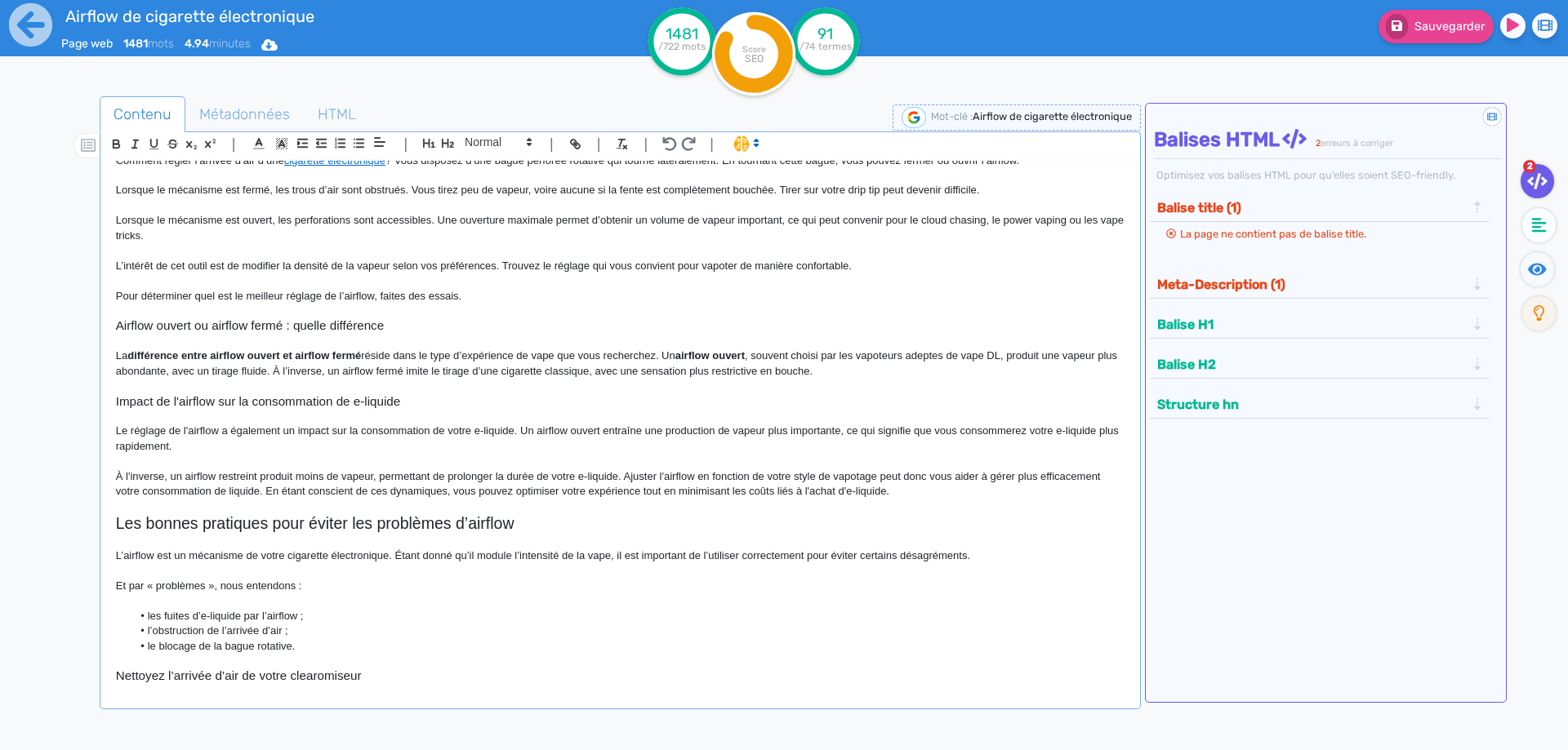
scroll to position [734, 0]
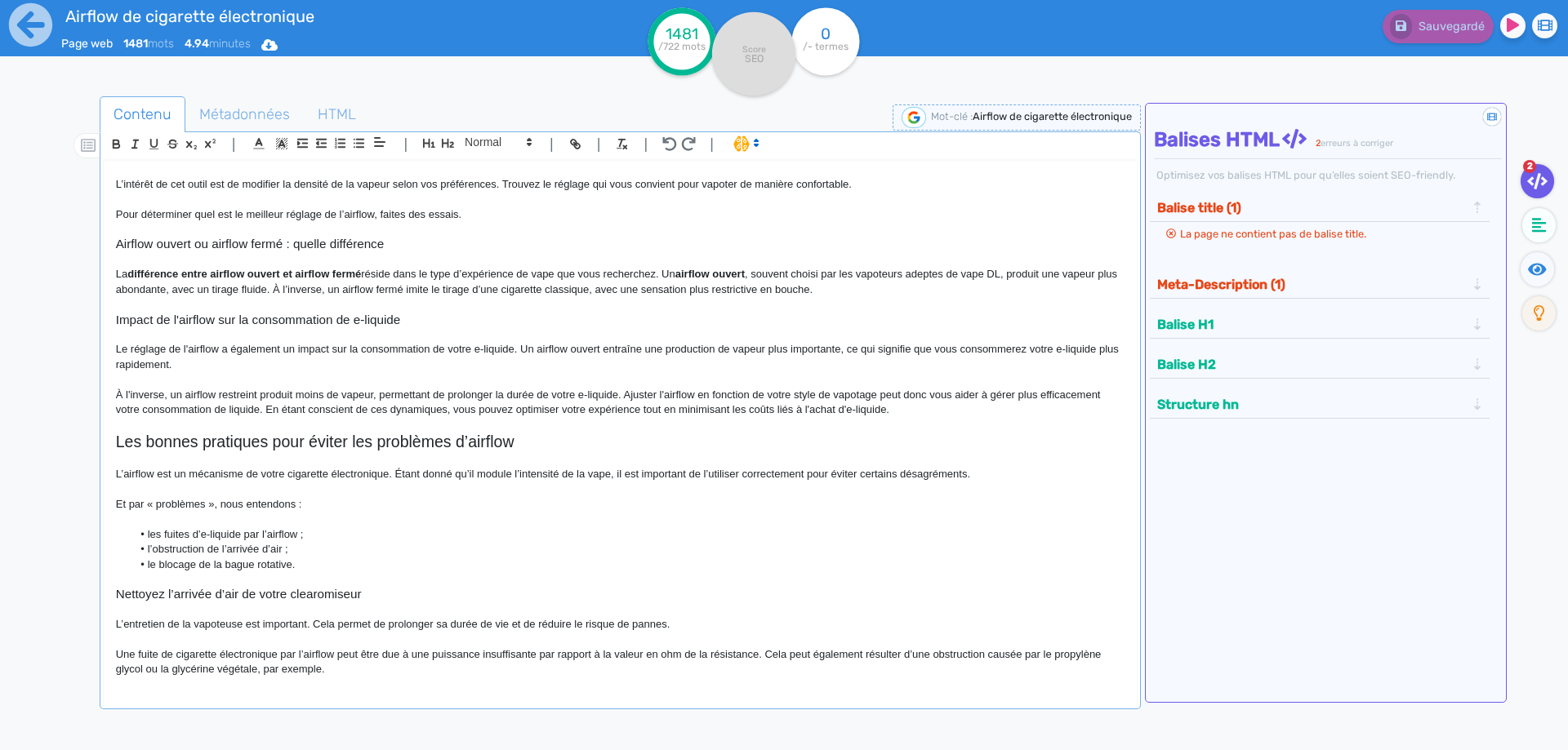
click at [265, 410] on p "À l'inverse, un airflow restreint produit moins de vapeur, permettant de prolon…" at bounding box center [620, 402] width 1009 height 30
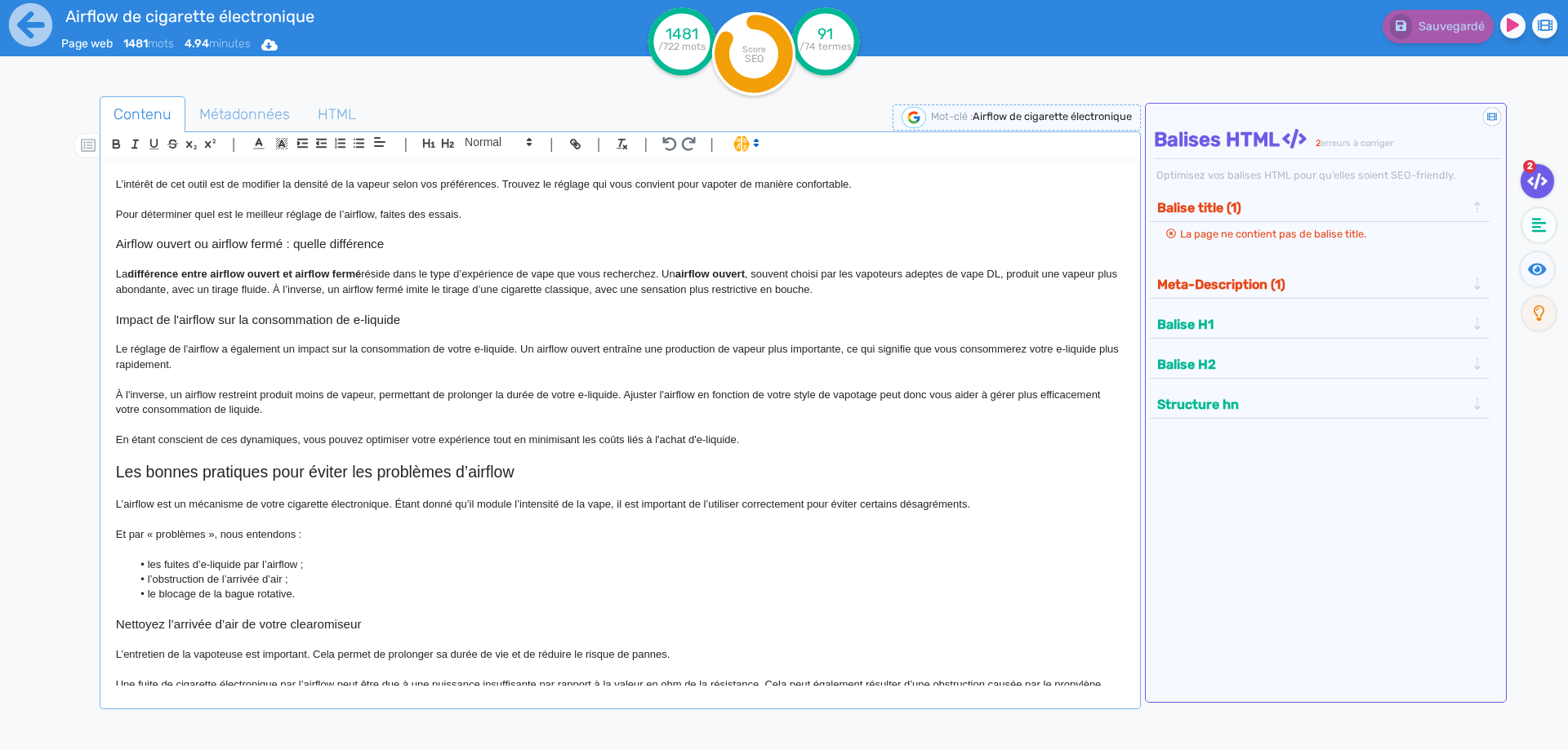
click at [493, 438] on p "En étant conscient de ces dynamiques, vous pouvez optimiser votre expérience to…" at bounding box center [620, 440] width 1009 height 15
click at [737, 446] on p "En étant conscient de ces dynamiques, vous pouvez optimiser votre expérience de…" at bounding box center [620, 440] width 1009 height 15
click at [1538, 275] on icon at bounding box center [1537, 269] width 19 height 12
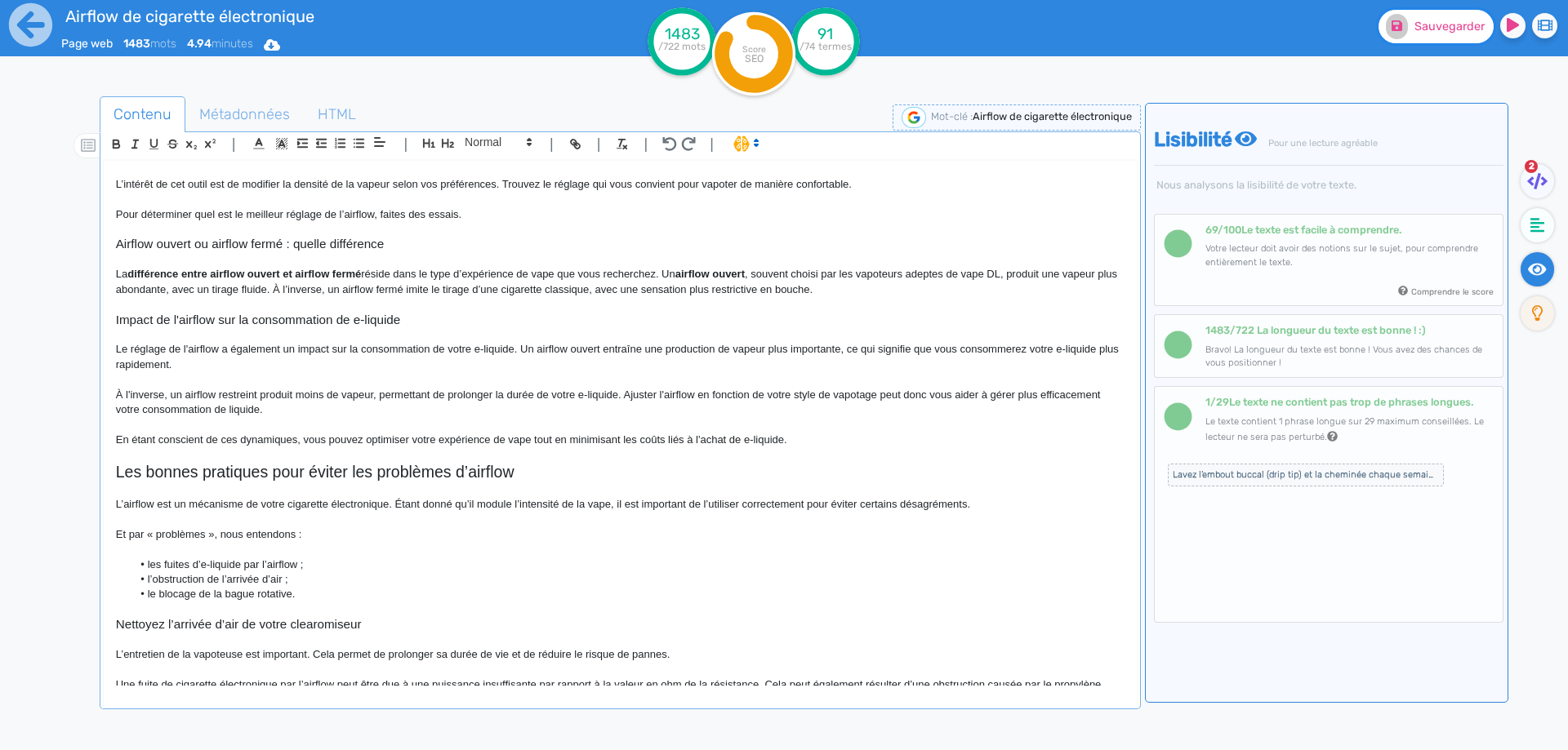
click at [1422, 16] on button "Sauvegarder" at bounding box center [1436, 26] width 115 height 34
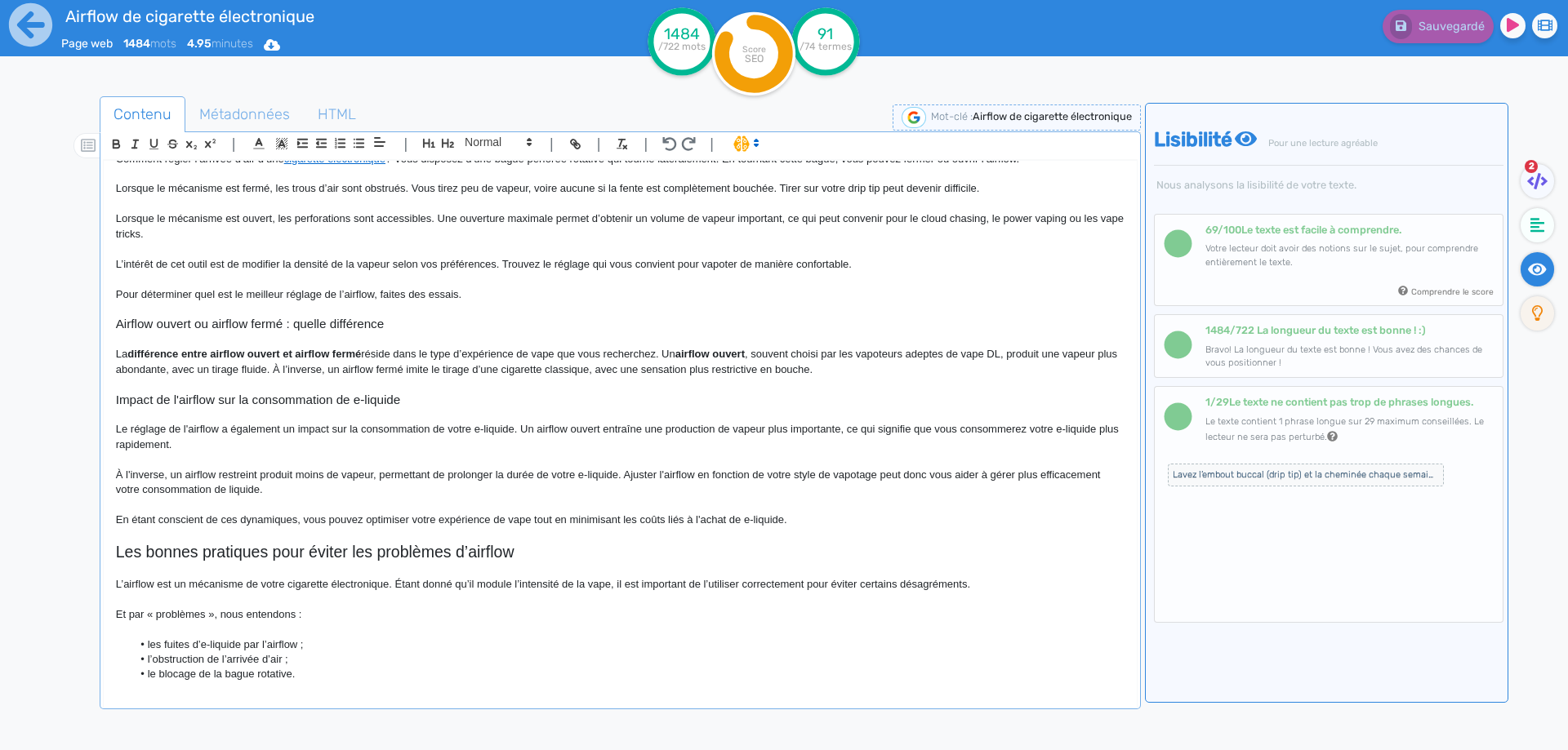
scroll to position [653, 0]
click at [669, 353] on p "La différence entre airflow ouvert et airflow fermé réside dans le type d’expér…" at bounding box center [620, 363] width 1009 height 30
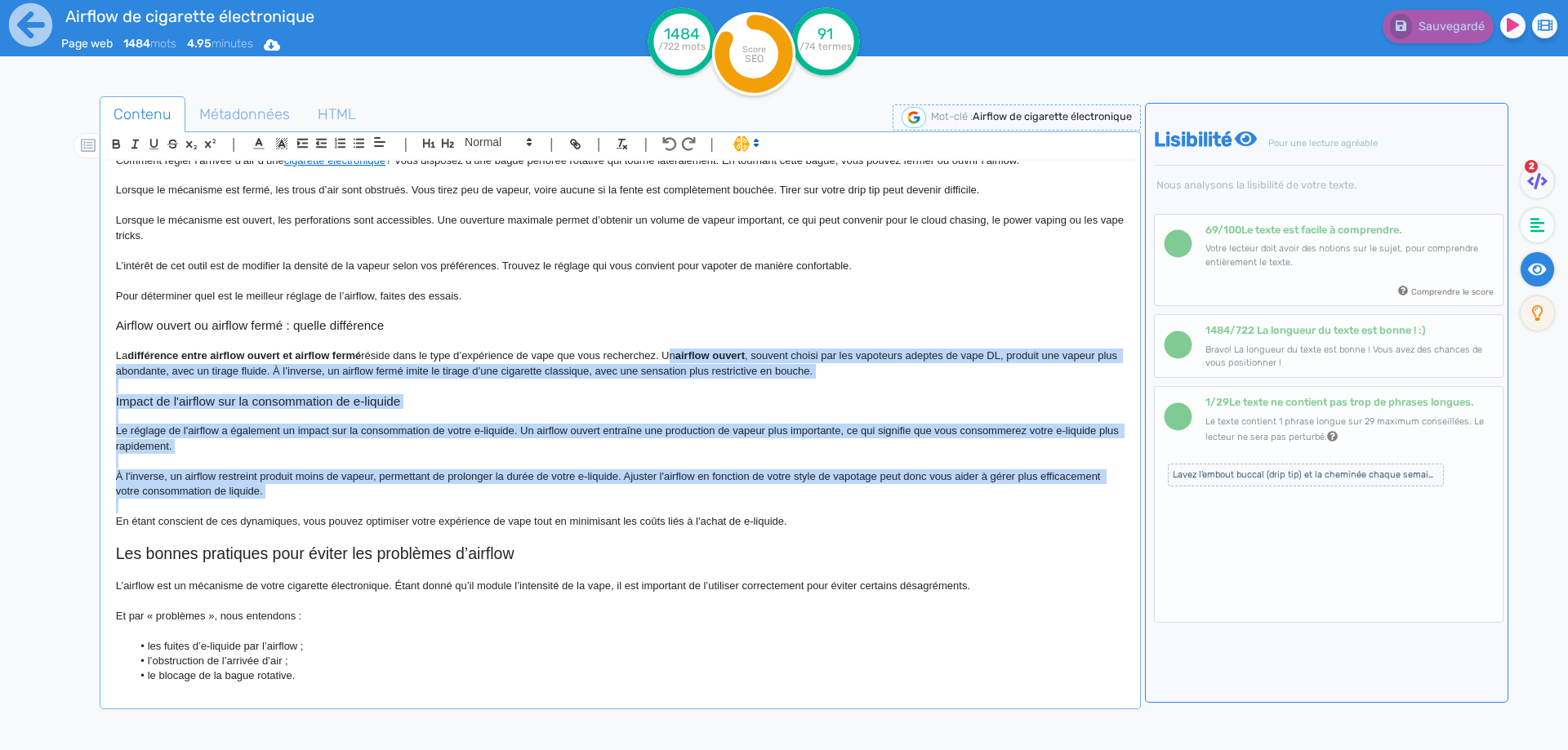
drag, startPoint x: 669, startPoint y: 353, endPoint x: 815, endPoint y: 509, distance: 213.7
click at [815, 509] on div "Airflow de cigarette électronique Airflow de cigarette électronique : définitio…" at bounding box center [620, 423] width 1033 height 525
click at [655, 433] on p "Le réglage de l'airflow a également un impact sur la consommation de votre e-li…" at bounding box center [620, 439] width 1009 height 30
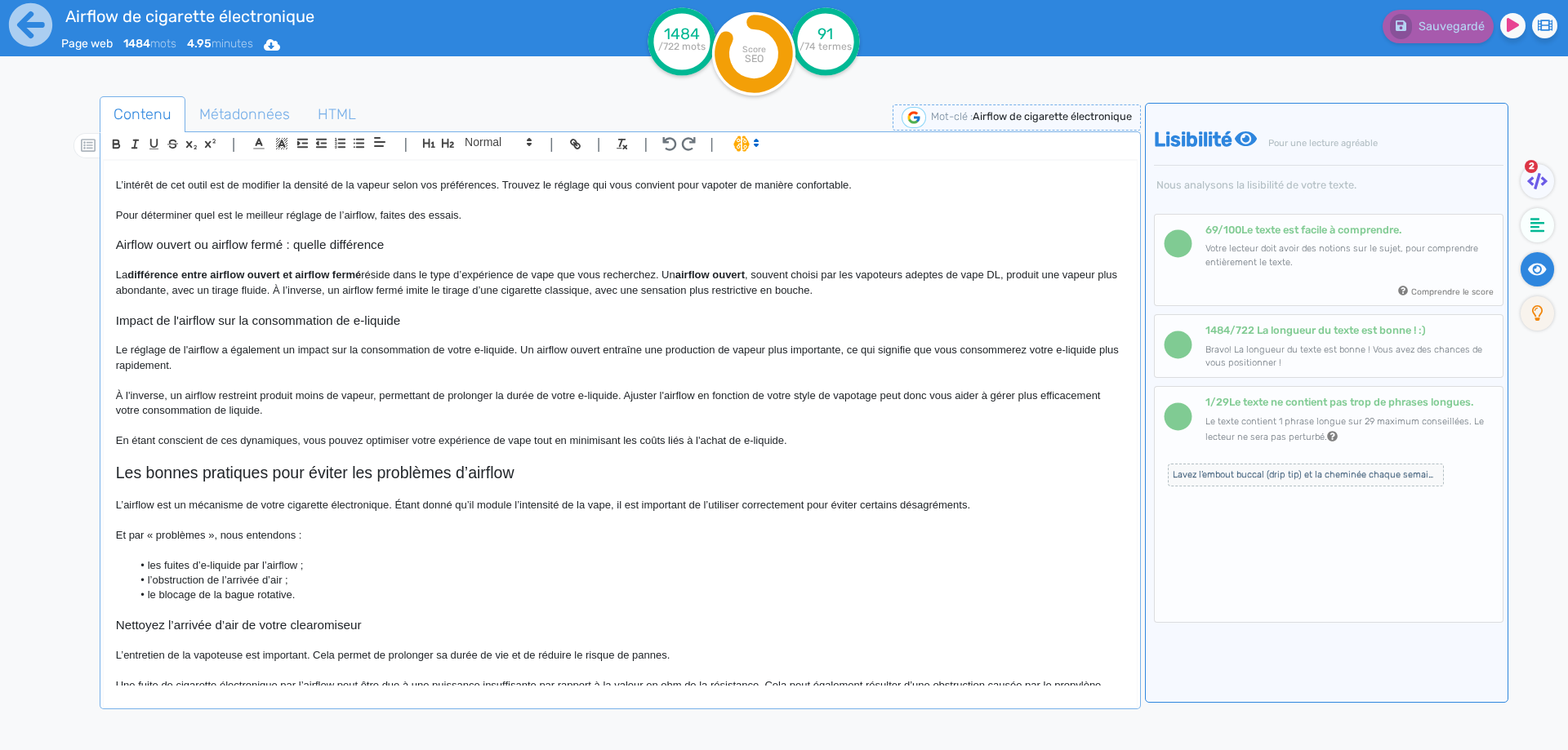
scroll to position [734, 0]
click at [666, 271] on p "La différence entre airflow ouvert et airflow fermé réside dans le type d’expér…" at bounding box center [620, 282] width 1009 height 30
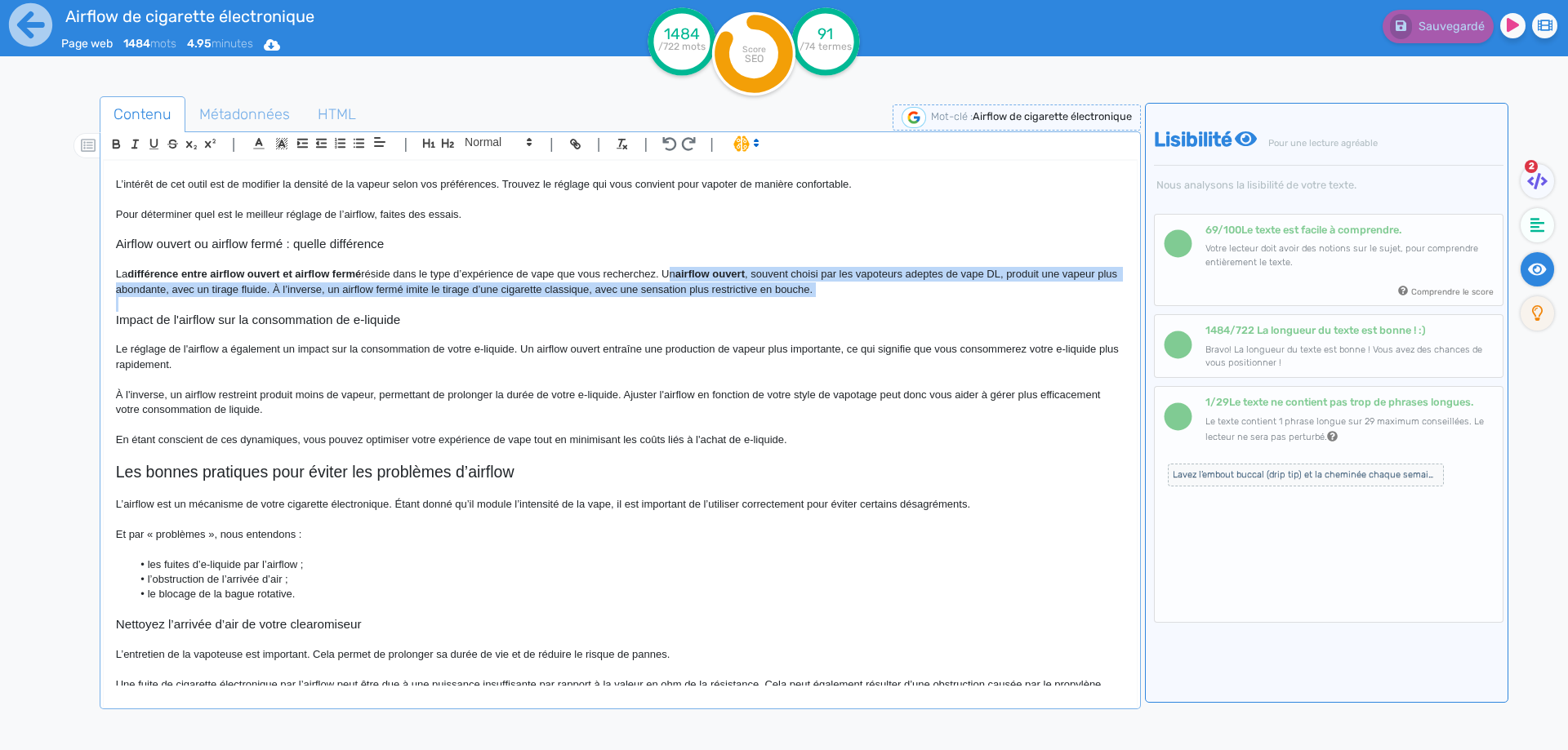
drag, startPoint x: 666, startPoint y: 271, endPoint x: 905, endPoint y: 284, distance: 239.4
click at [905, 284] on p "La différence entre airflow ouvert et airflow fermé réside dans le type d’expér…" at bounding box center [620, 282] width 1009 height 30
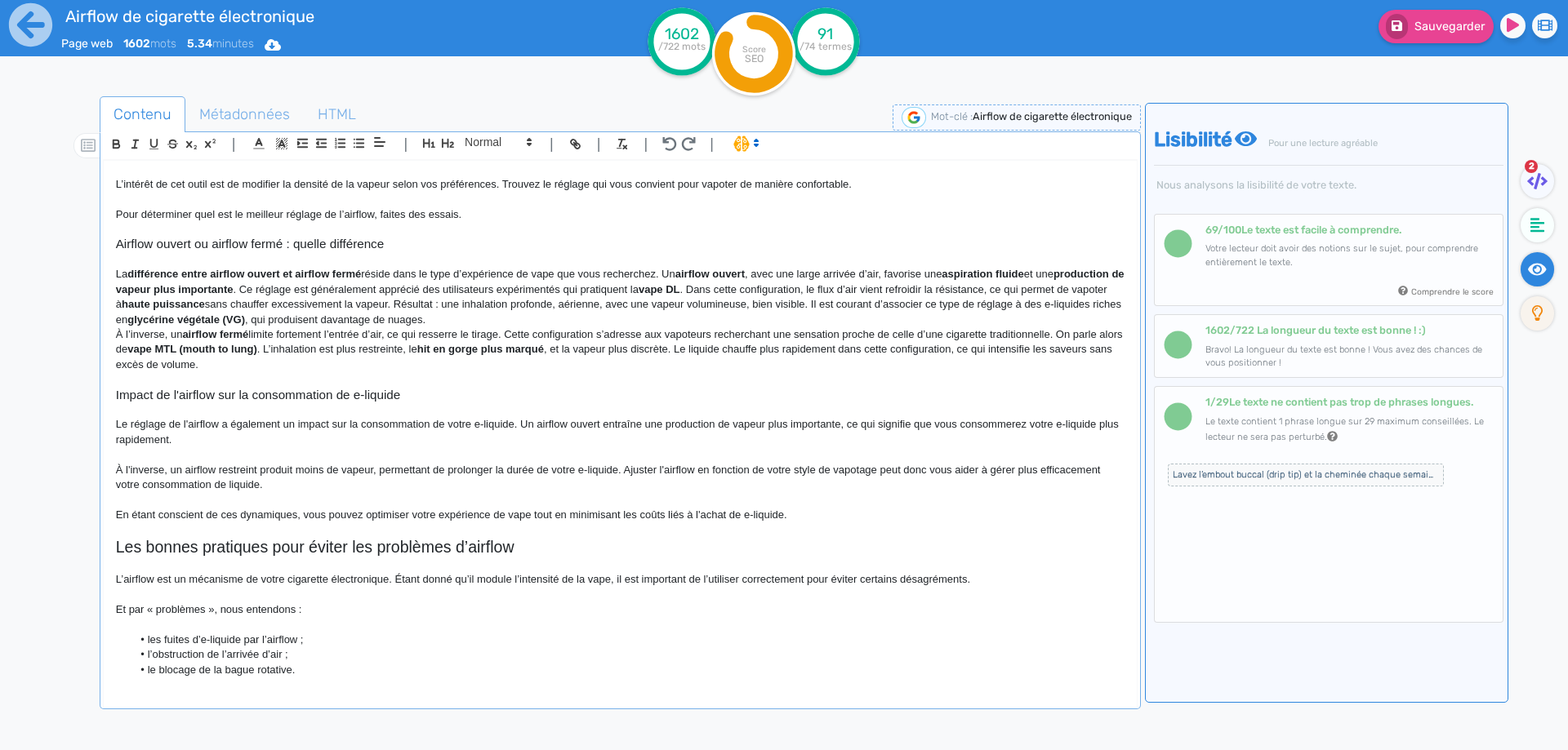
click at [825, 276] on p "La différence entre airflow ouvert et airflow fermé réside dans le type d’expér…" at bounding box center [620, 298] width 1009 height 61
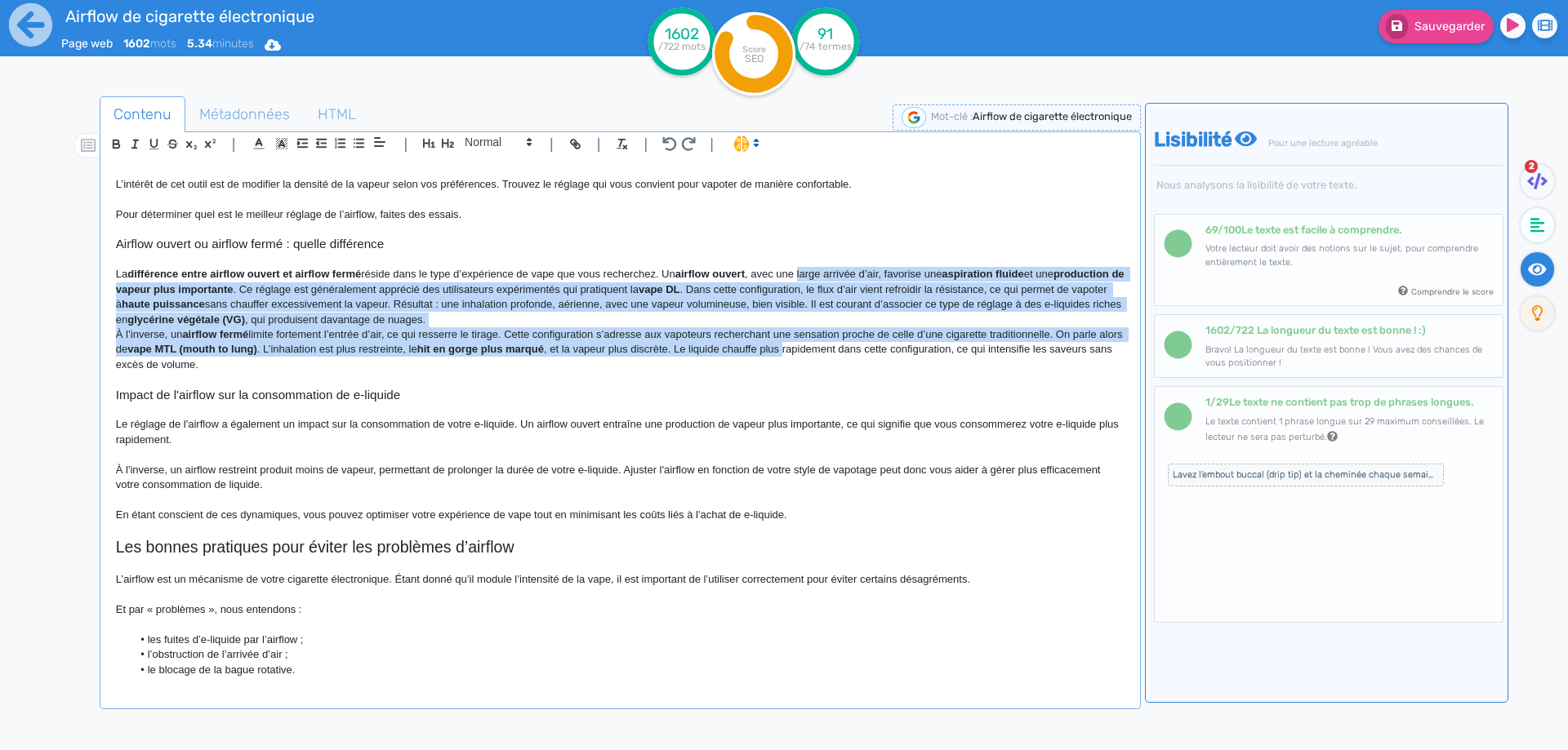
drag, startPoint x: 825, startPoint y: 276, endPoint x: 809, endPoint y: 355, distance: 80.6
click at [809, 355] on div "Airflow de cigarette électronique Airflow de cigarette électronique : définitio…" at bounding box center [620, 423] width 1033 height 525
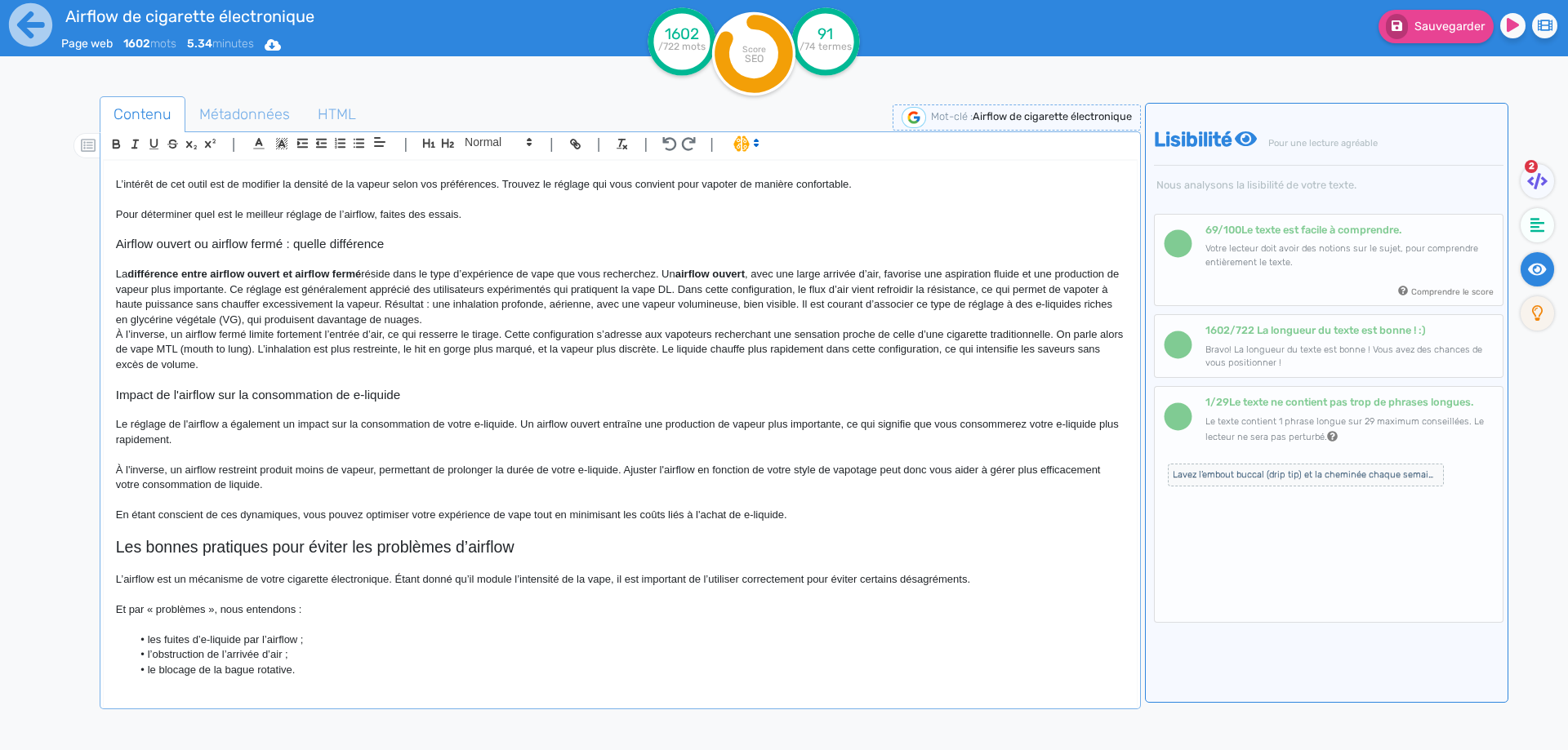
click at [824, 338] on p "À l’inverse, un airflow fermé limite fortement l’entrée d’air, ce qui resserre …" at bounding box center [620, 349] width 1009 height 45
click at [416, 290] on p "La différence entre airflow ouvert et airflow fermé réside dans le type d’expér…" at bounding box center [620, 298] width 1009 height 61
click at [677, 287] on p "La différence entre airflow ouvert et airflow fermé réside dans le type d’expér…" at bounding box center [620, 298] width 1009 height 61
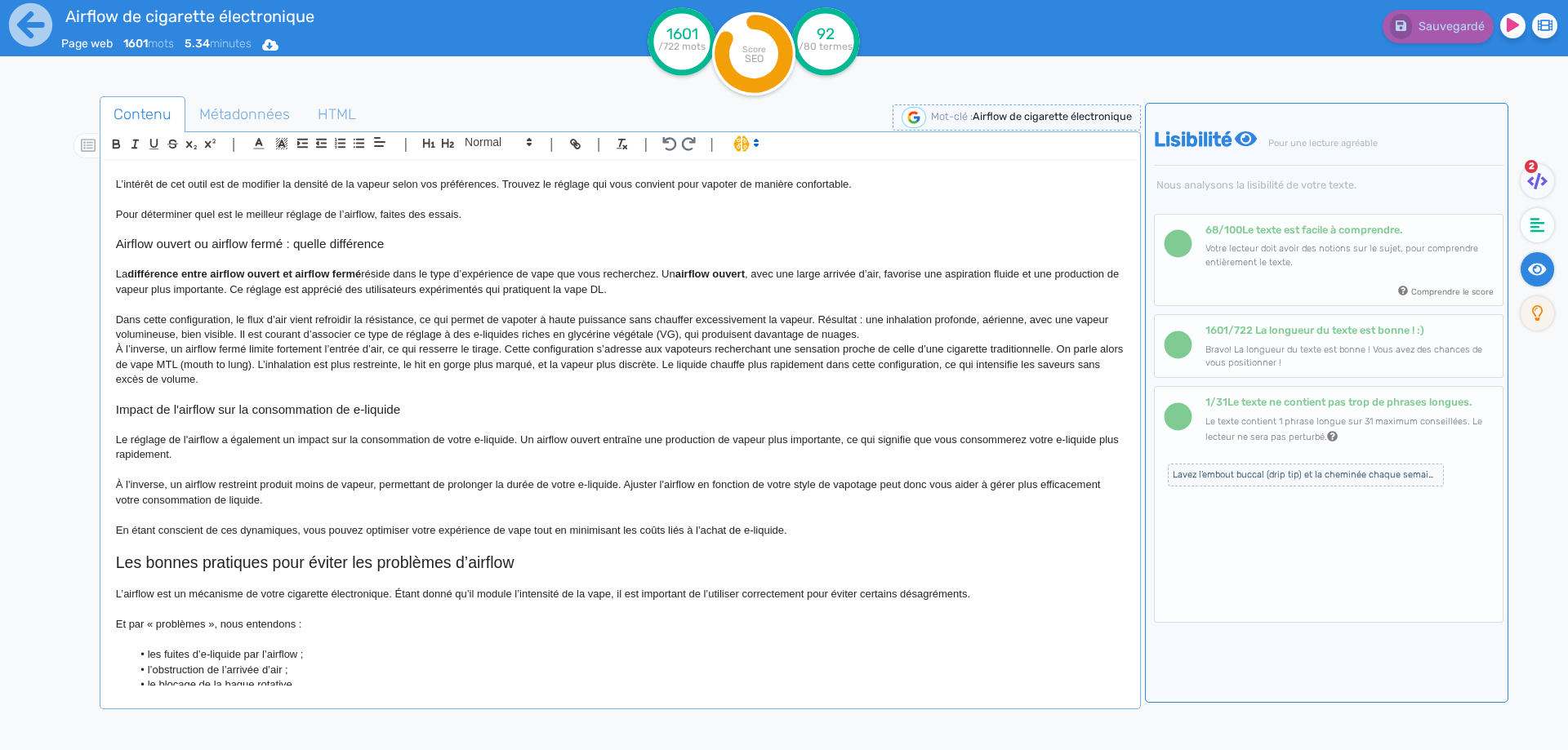
click at [725, 319] on p "Dans cette configuration, le flux d’air vient refroidir la résistance, ce qui p…" at bounding box center [620, 327] width 1009 height 30
click at [197, 330] on p "Dans cette configuration, le flux d’air vient refroidir la résistance, ce qui p…" at bounding box center [620, 327] width 1009 height 30
drag, startPoint x: 197, startPoint y: 330, endPoint x: 217, endPoint y: 330, distance: 20.0
click at [217, 330] on p "Dans cette configuration, le flux d’air vient refroidir la résistance, ce qui p…" at bounding box center [620, 327] width 1009 height 30
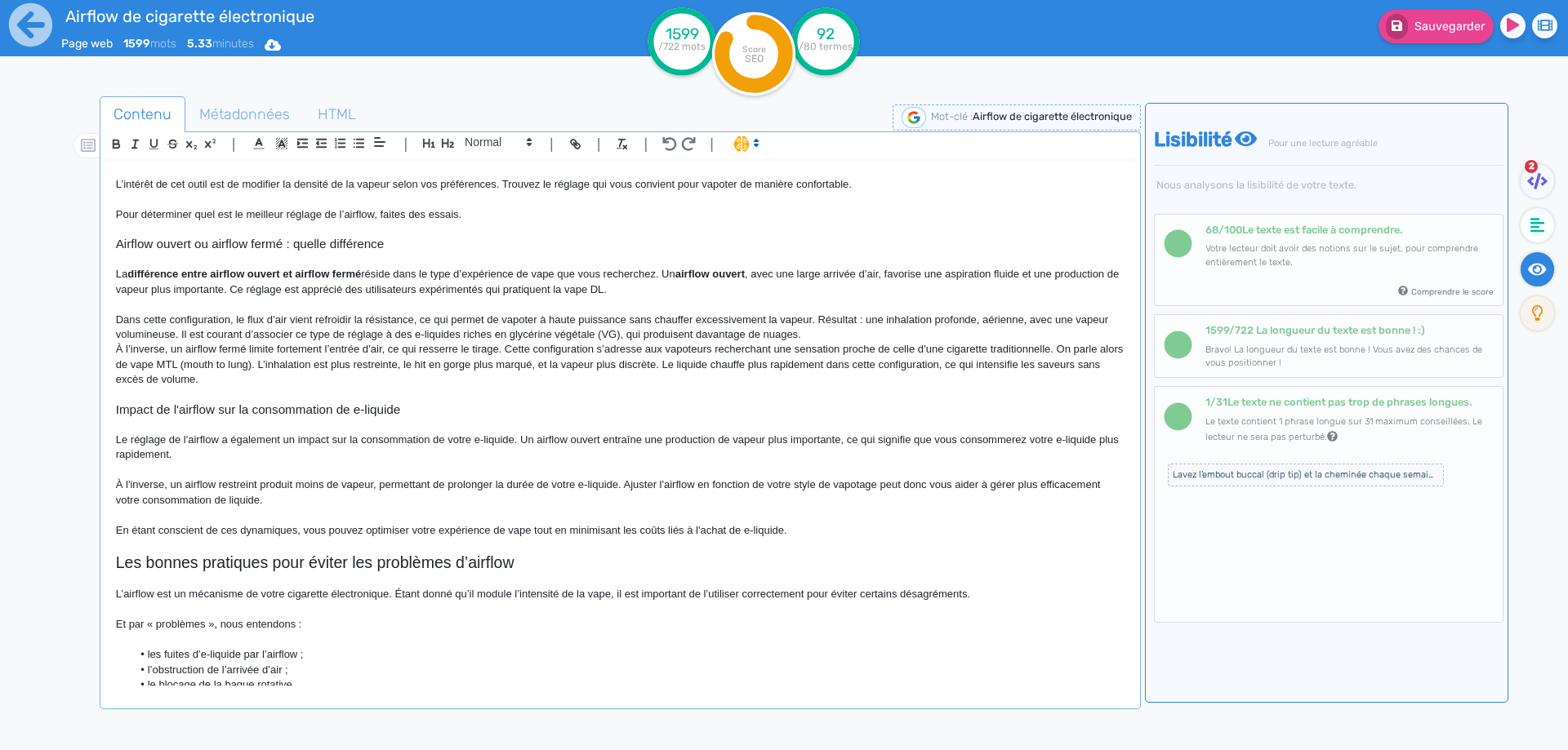
click at [823, 330] on p "Dans cette configuration, le flux d’air vient refroidir la résistance, ce qui p…" at bounding box center [620, 327] width 1009 height 30
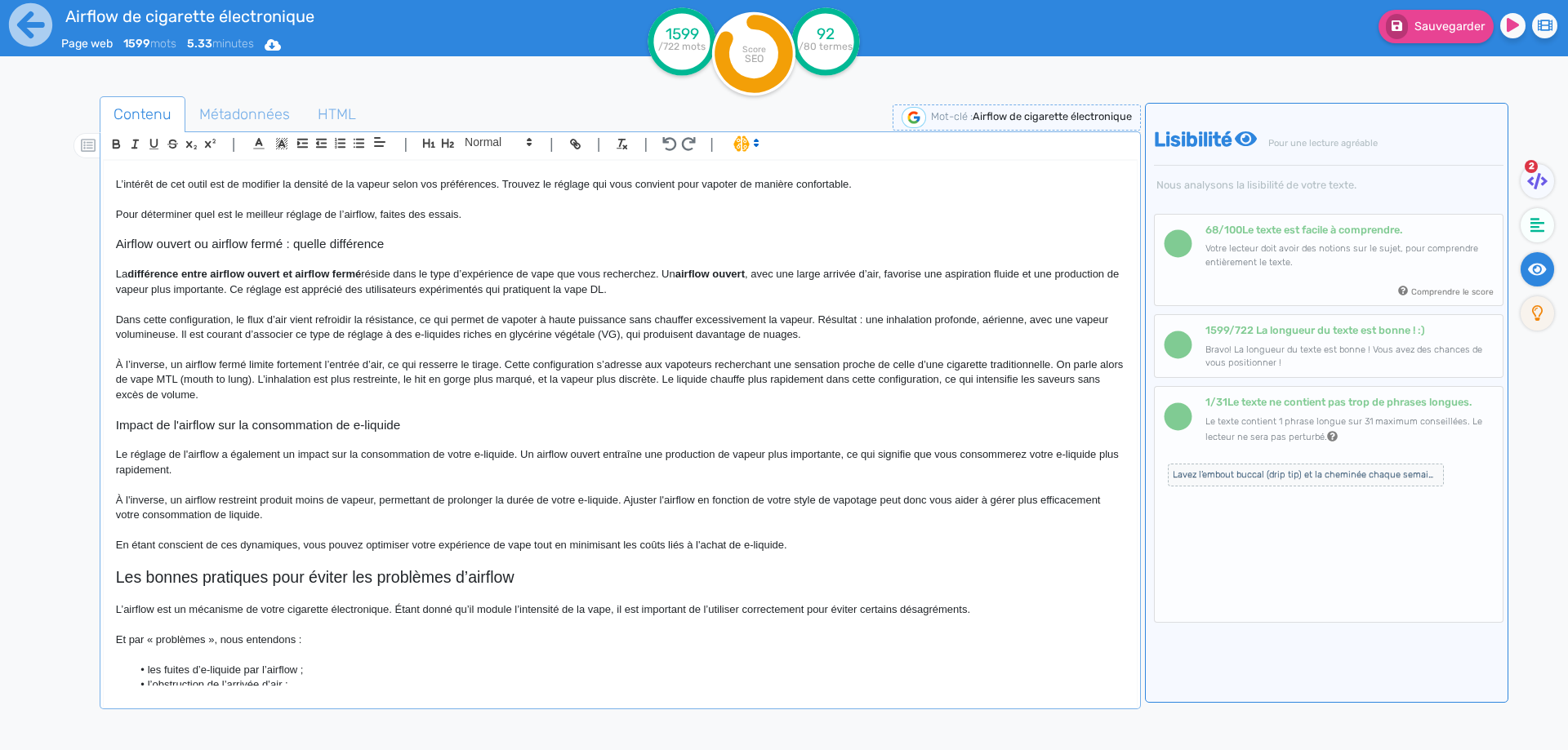
click at [192, 366] on p "À l’inverse, un airflow fermé limite fortement l’entrée d’air, ce qui resserre …" at bounding box center [620, 380] width 1009 height 45
click at [224, 366] on p "À l’inverse, un airflow fermé limite fortement l’entrée d’air, ce qui resserre …" at bounding box center [620, 380] width 1009 height 45
click at [360, 366] on p "À l’inverse, un airflow fermé limite fortement l’entrée d’air, ce qui resserre …" at bounding box center [620, 380] width 1009 height 45
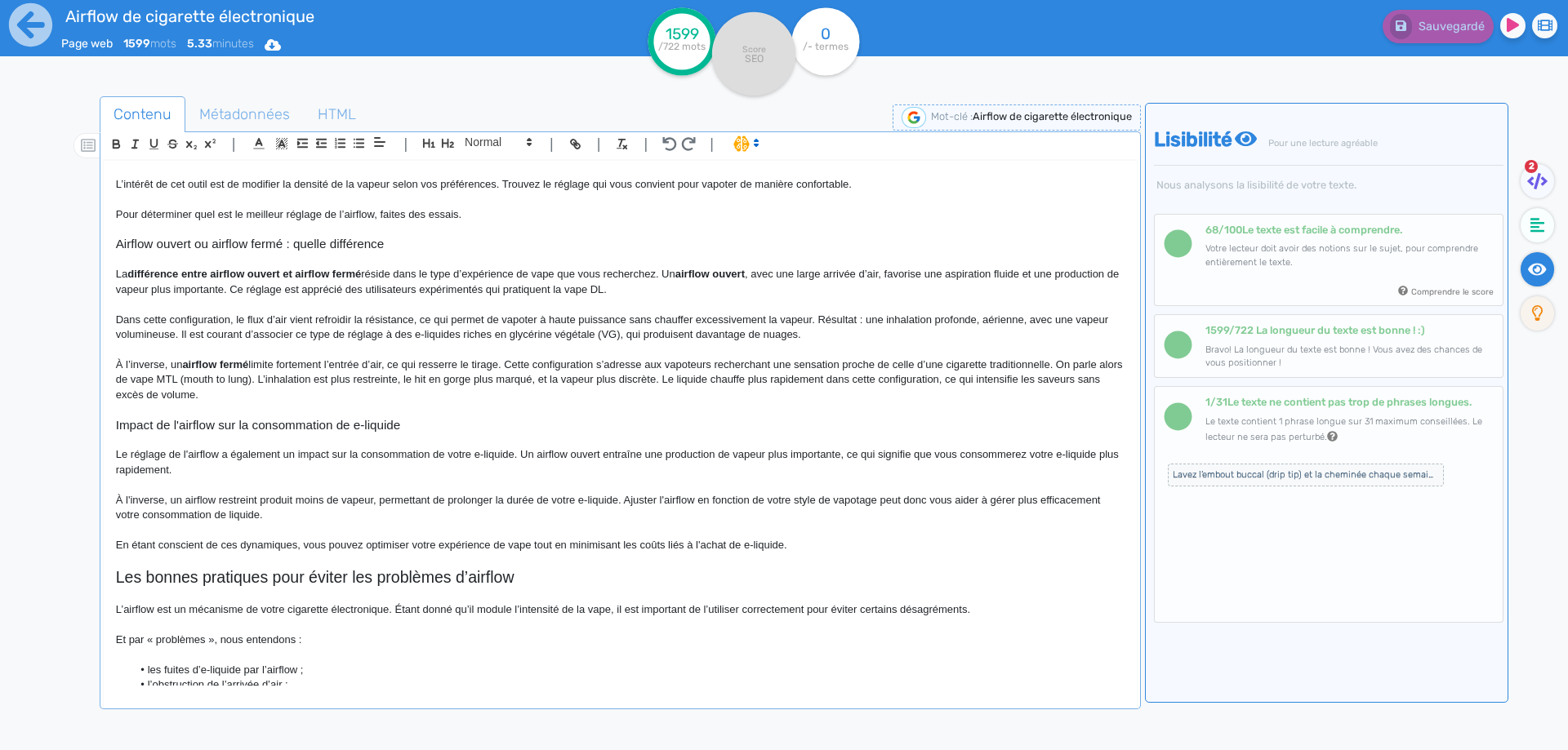
click at [208, 380] on p "À l’inverse, un airflow fermé limite fortement l’entrée d’air, ce qui resserre …" at bounding box center [620, 380] width 1009 height 45
drag, startPoint x: 208, startPoint y: 380, endPoint x: 267, endPoint y: 378, distance: 59.0
click at [267, 378] on p "À l’inverse, un airflow fermé limite fortement l’entrée d’air, ce qui resserre …" at bounding box center [620, 380] width 1009 height 45
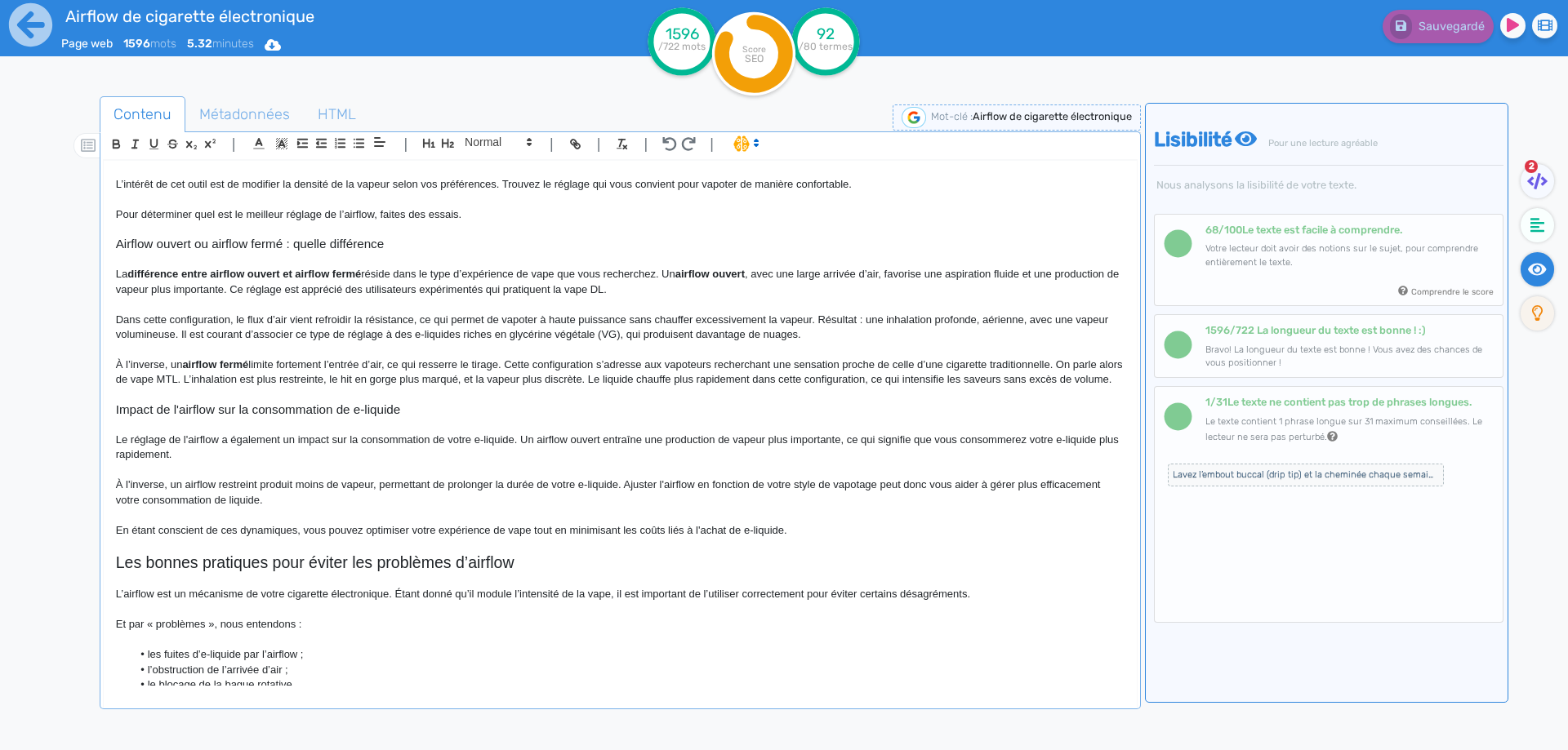
click at [613, 378] on p "À l’inverse, un airflow fermé limite fortement l’entrée d’air, ce qui resserre …" at bounding box center [620, 372] width 1009 height 30
drag, startPoint x: 613, startPoint y: 378, endPoint x: 622, endPoint y: 396, distance: 20.1
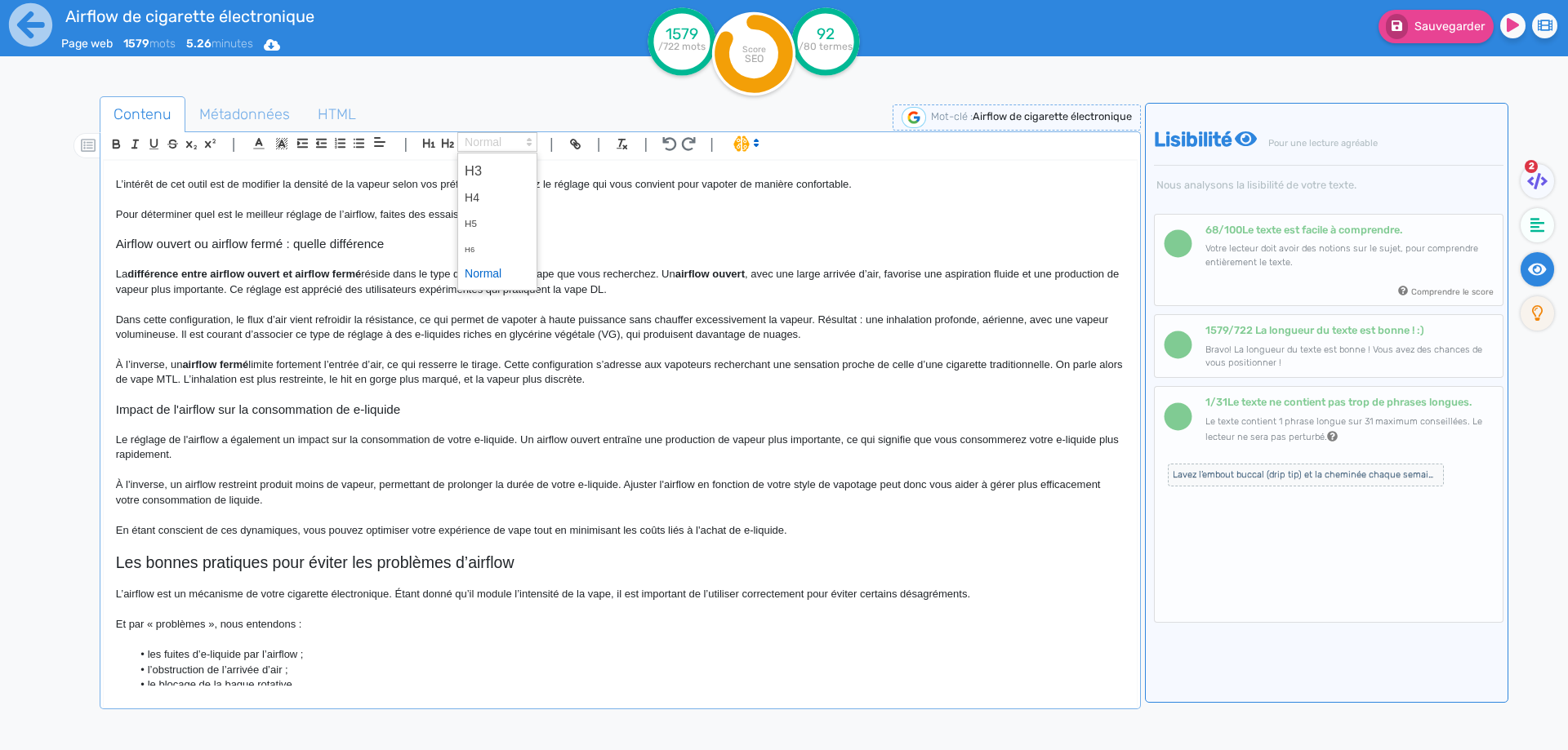
click at [519, 145] on span at bounding box center [498, 142] width 80 height 20
click at [495, 282] on span at bounding box center [498, 274] width 66 height 25
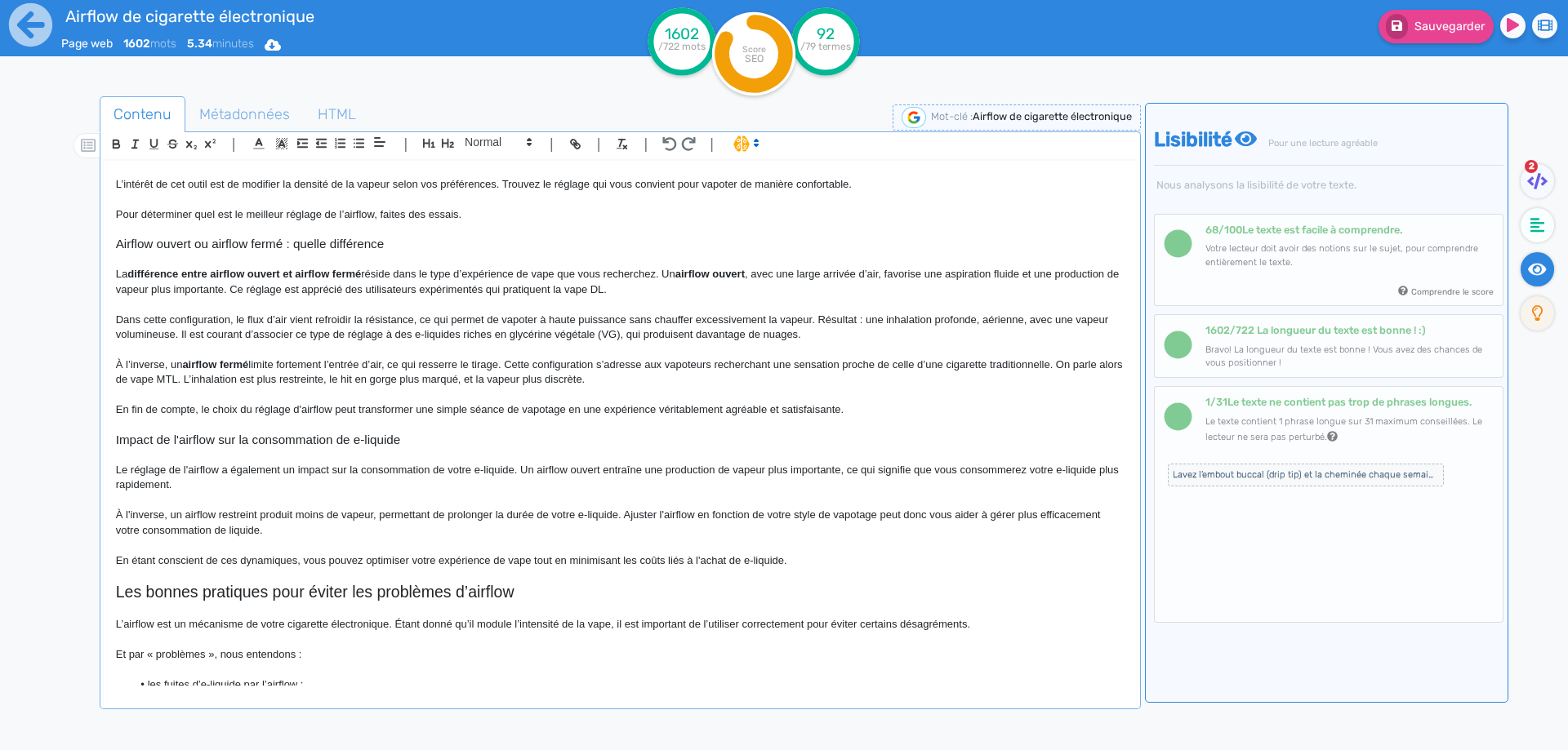
click at [685, 403] on p "En fin de compte, le choix du réglage d'airflow peut transformer une simple séa…" at bounding box center [620, 410] width 1009 height 15
click at [1485, 25] on button "Sauvegarder" at bounding box center [1436, 26] width 115 height 34
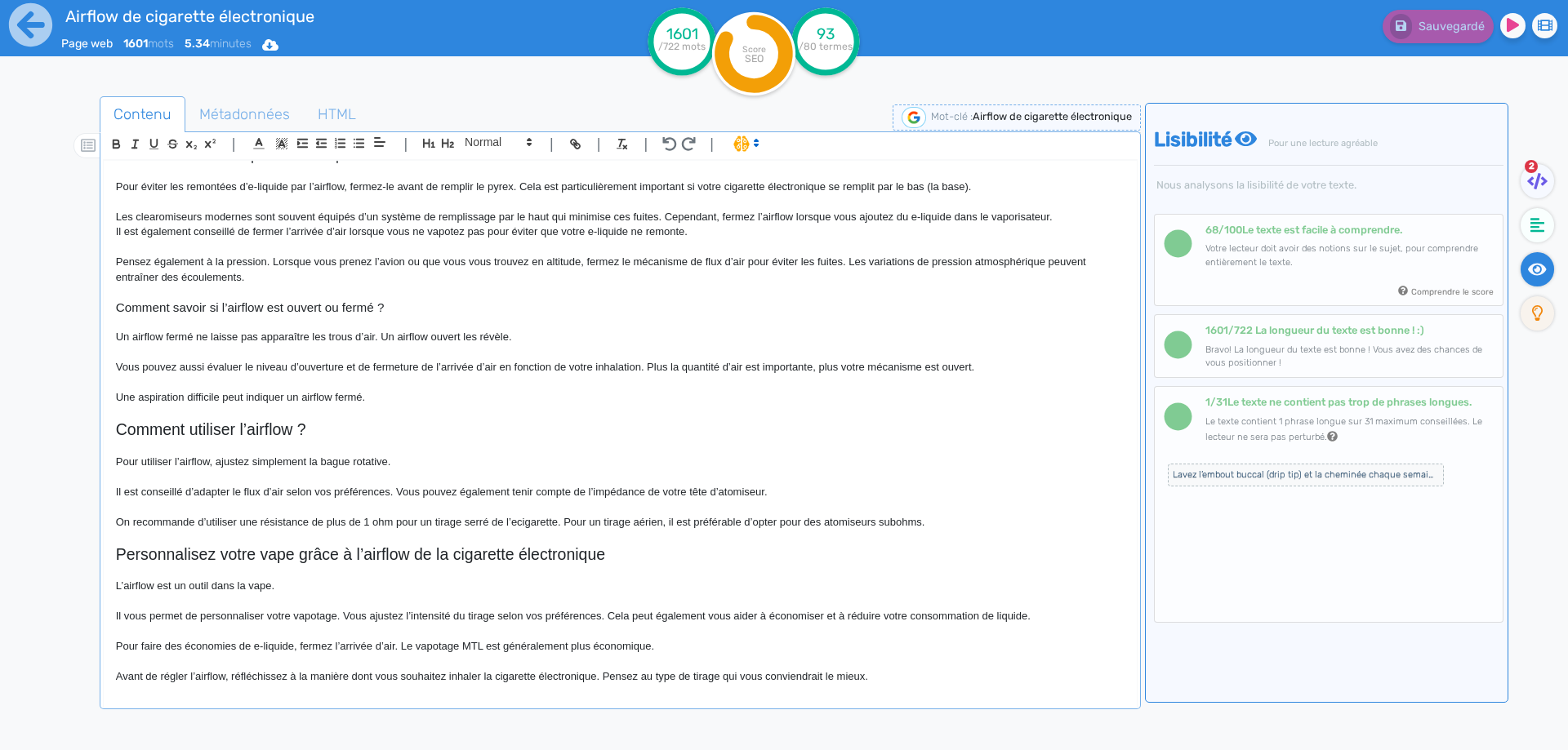
scroll to position [1795, 0]
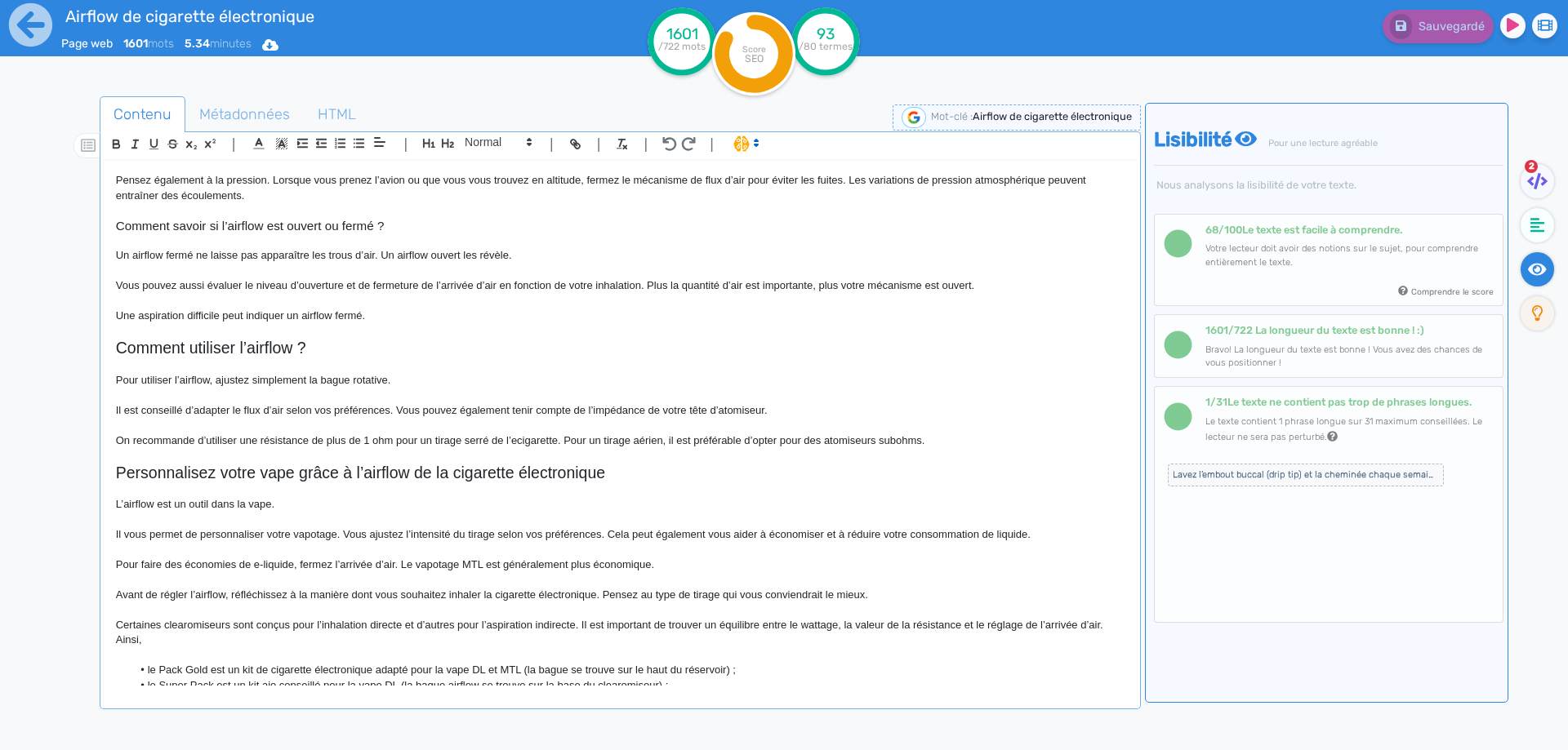
click at [116, 343] on h2 "Comment utiliser l’airflow ?" at bounding box center [620, 348] width 1009 height 19
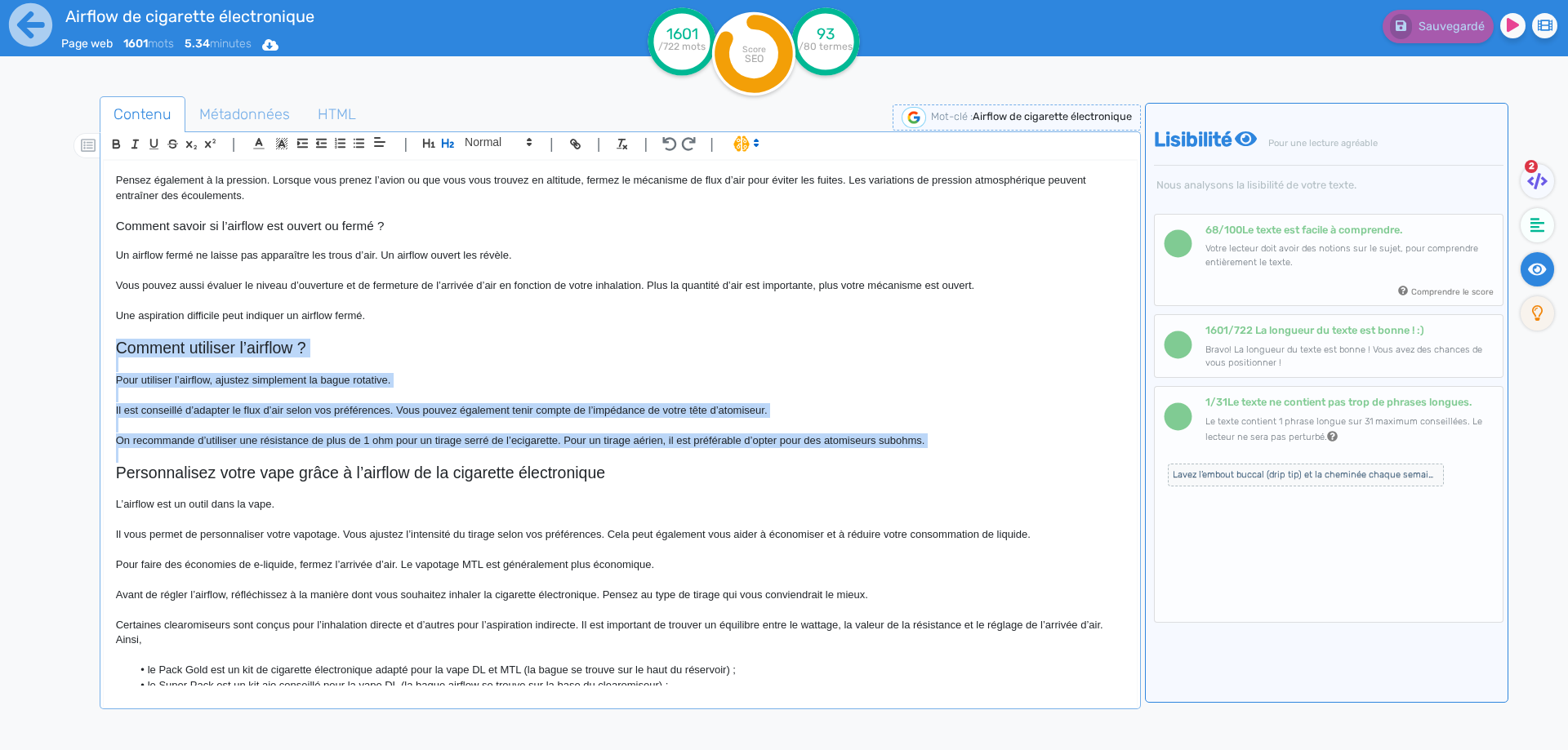
drag, startPoint x: 116, startPoint y: 343, endPoint x: 943, endPoint y: 437, distance: 832.3
click at [943, 437] on div "Airflow de cigarette électronique Airflow de cigarette électronique : définitio…" at bounding box center [620, 423] width 1033 height 525
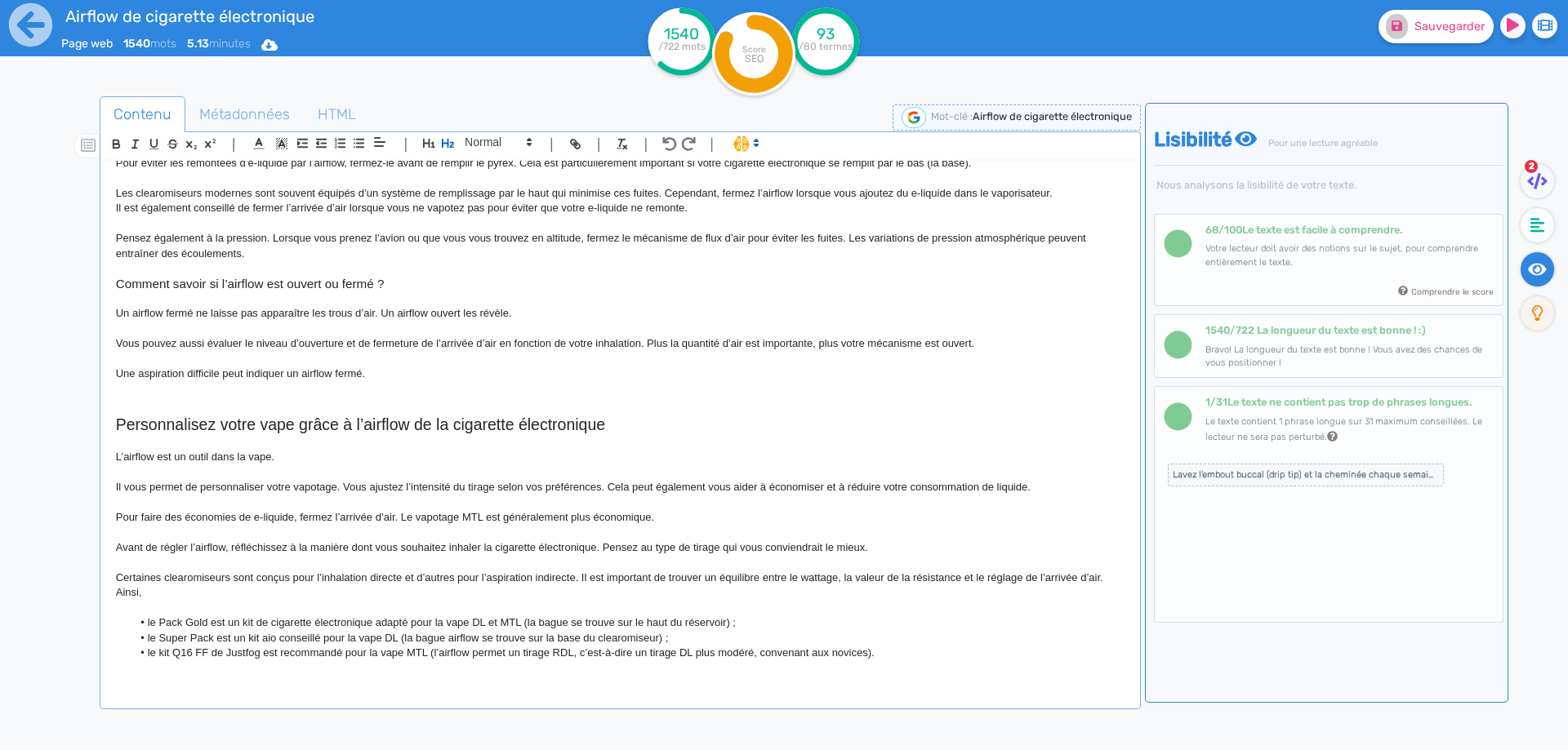
scroll to position [1719, 0]
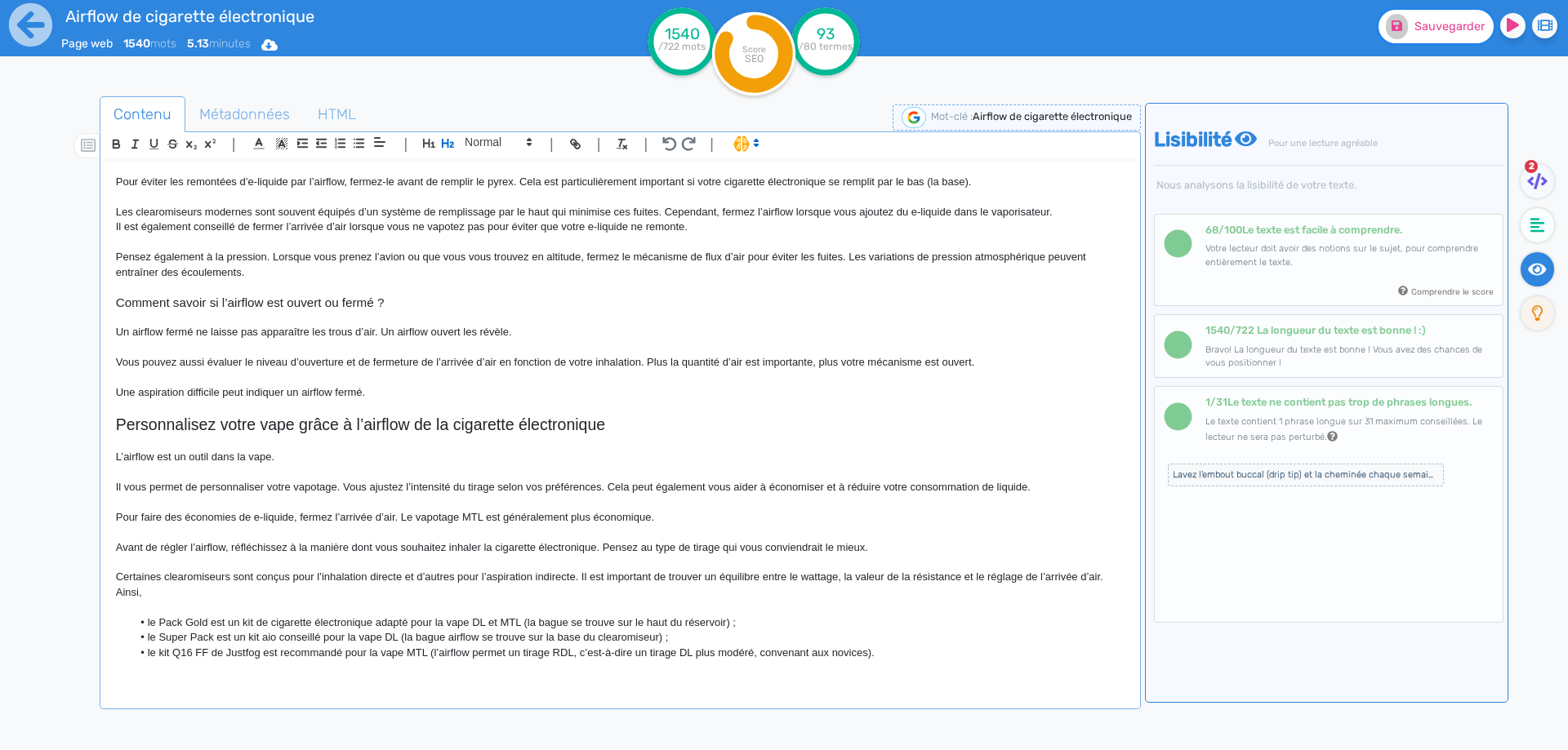
click at [1445, 25] on span "Sauvegarder" at bounding box center [1449, 26] width 71 height 14
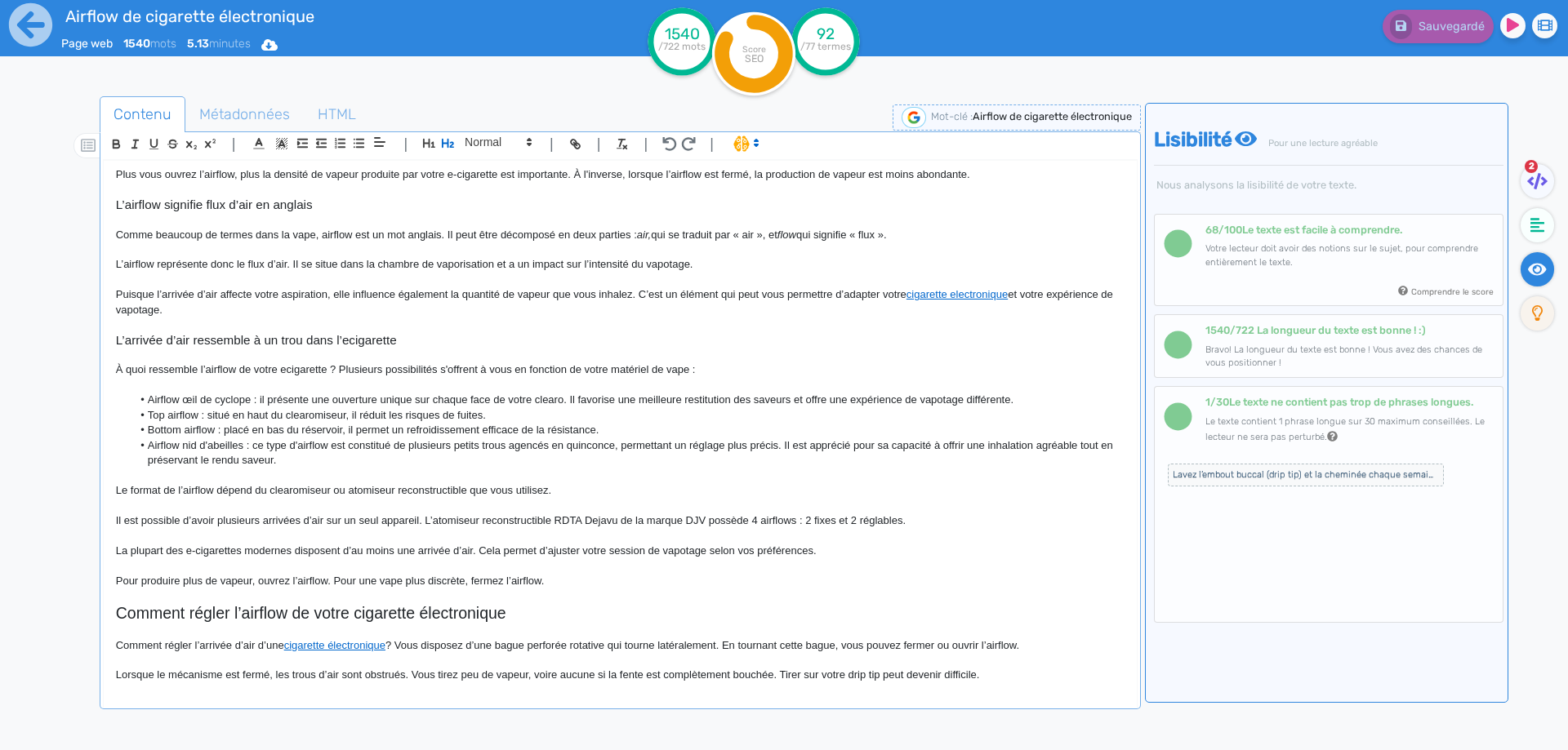
scroll to position [0, 0]
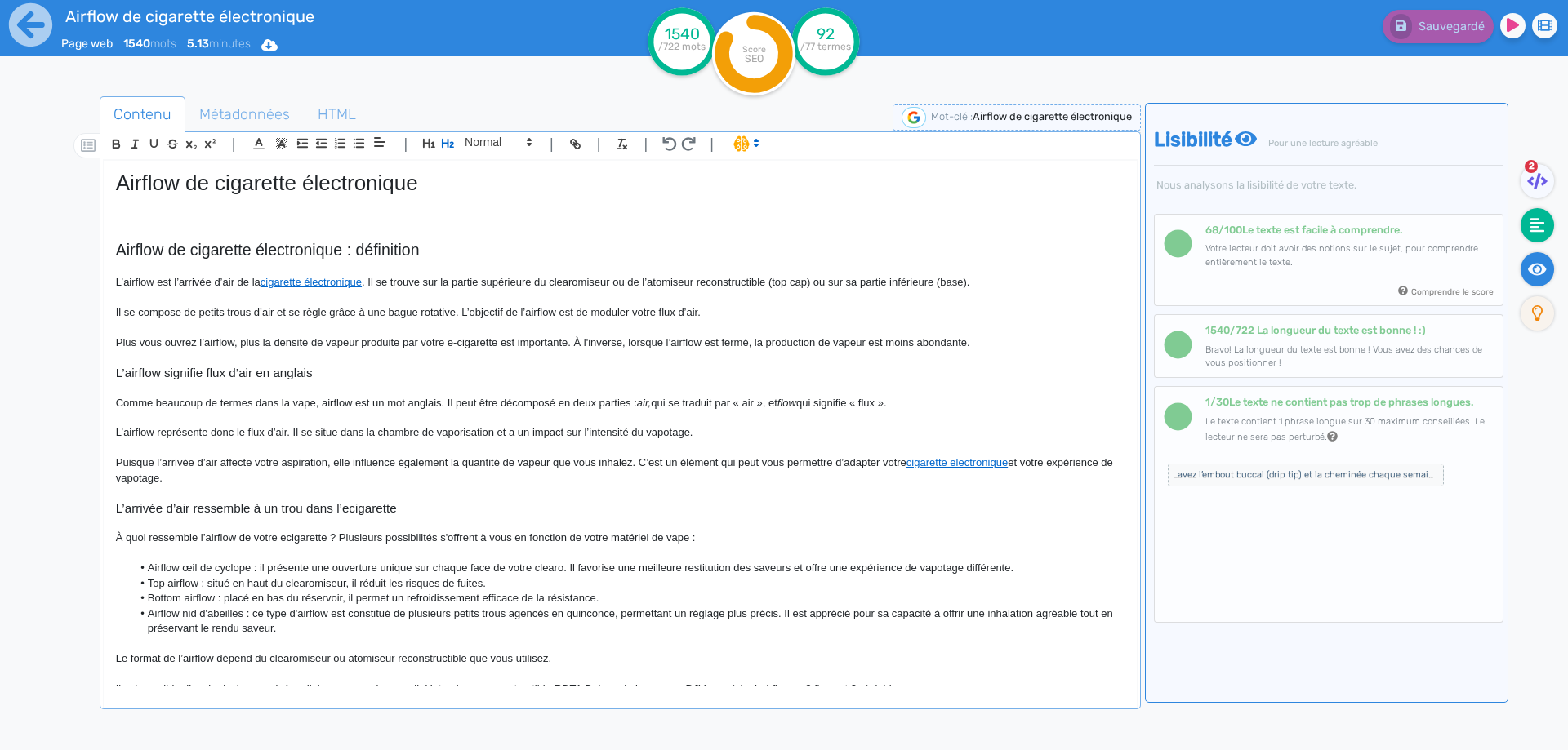
click at [1545, 221] on fa-icon at bounding box center [1537, 225] width 34 height 34
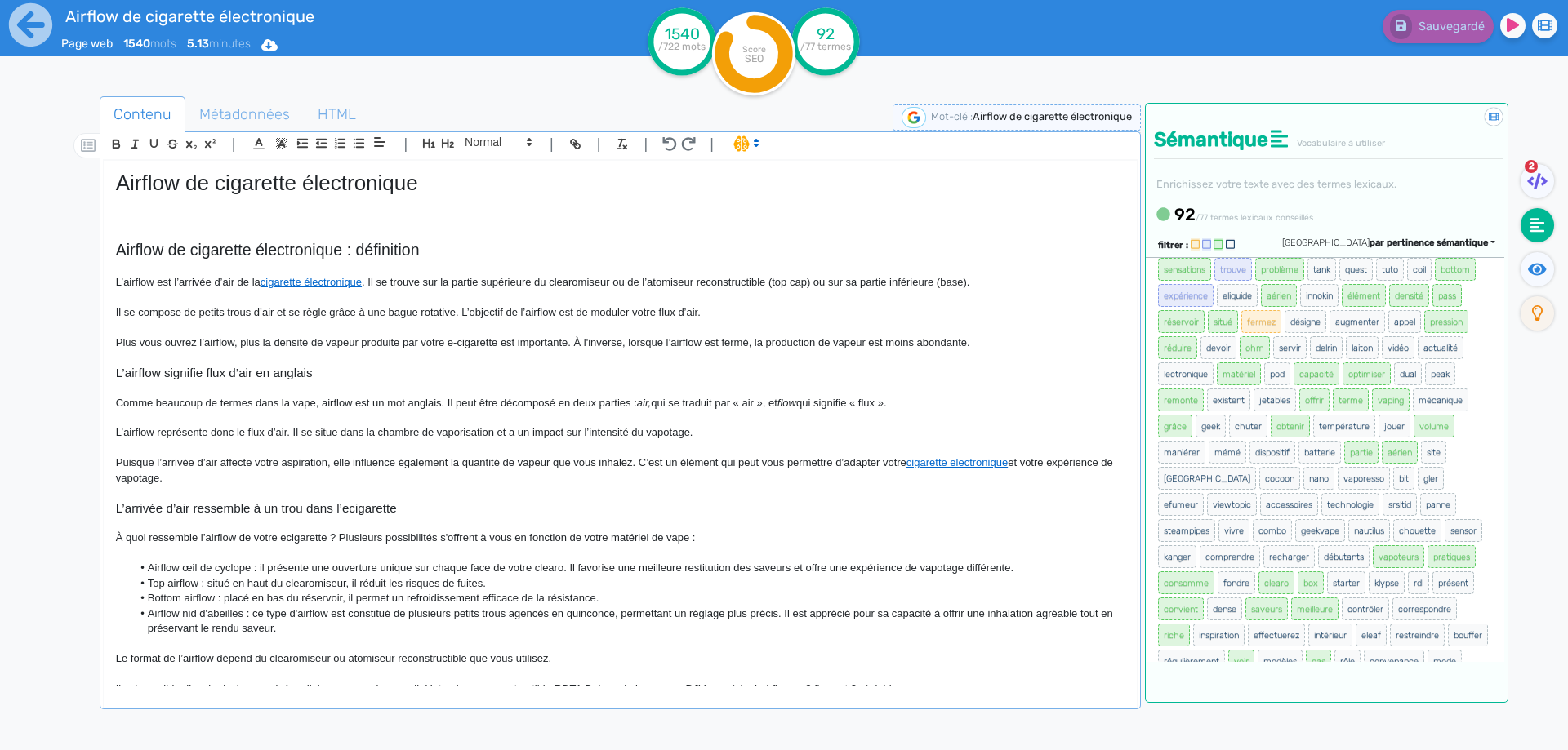
scroll to position [647, 0]
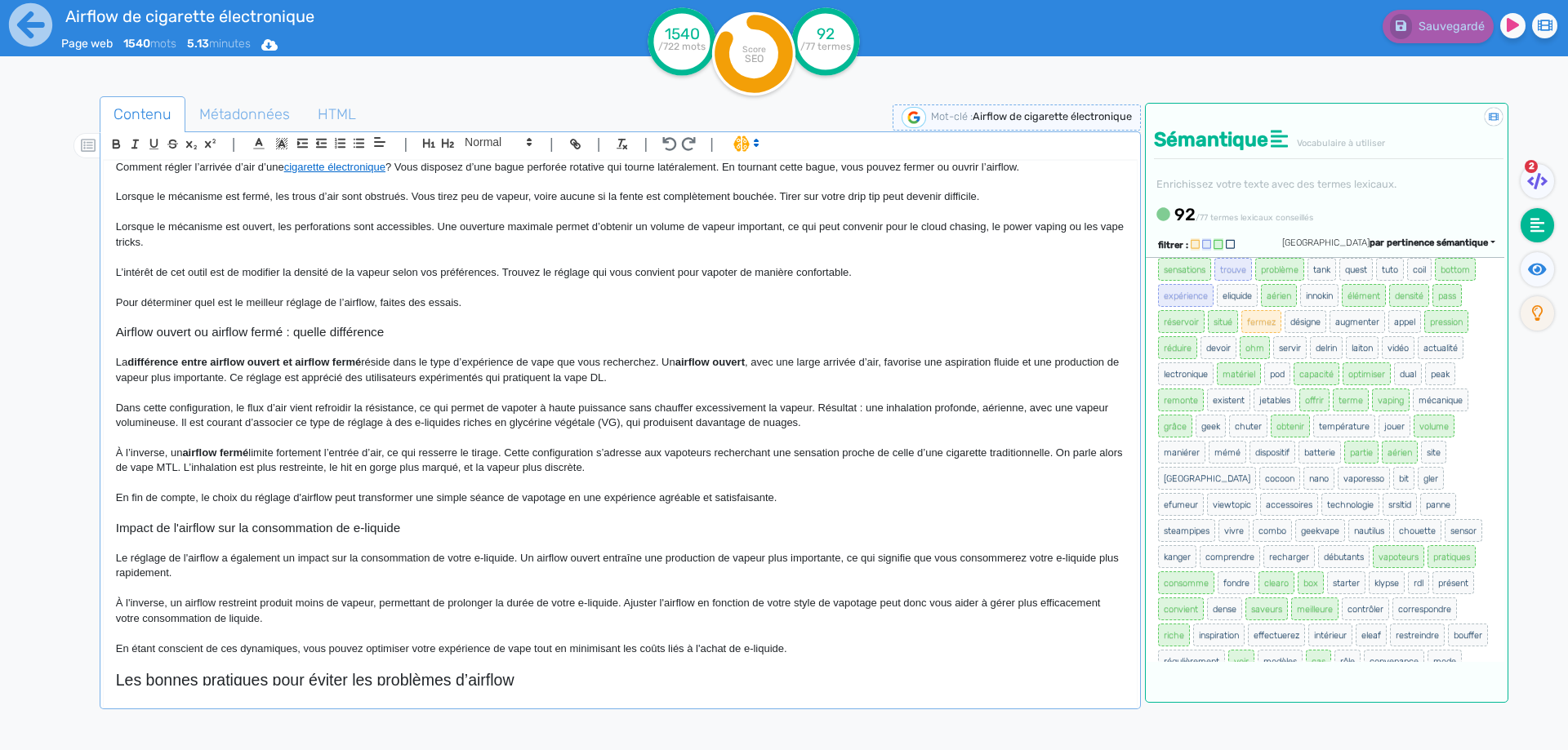
click at [479, 563] on p "Le réglage de l'airflow a également un impact sur la consommation de votre e-li…" at bounding box center [620, 566] width 1009 height 30
click at [1452, 29] on span "Sauvegarder" at bounding box center [1449, 26] width 71 height 14
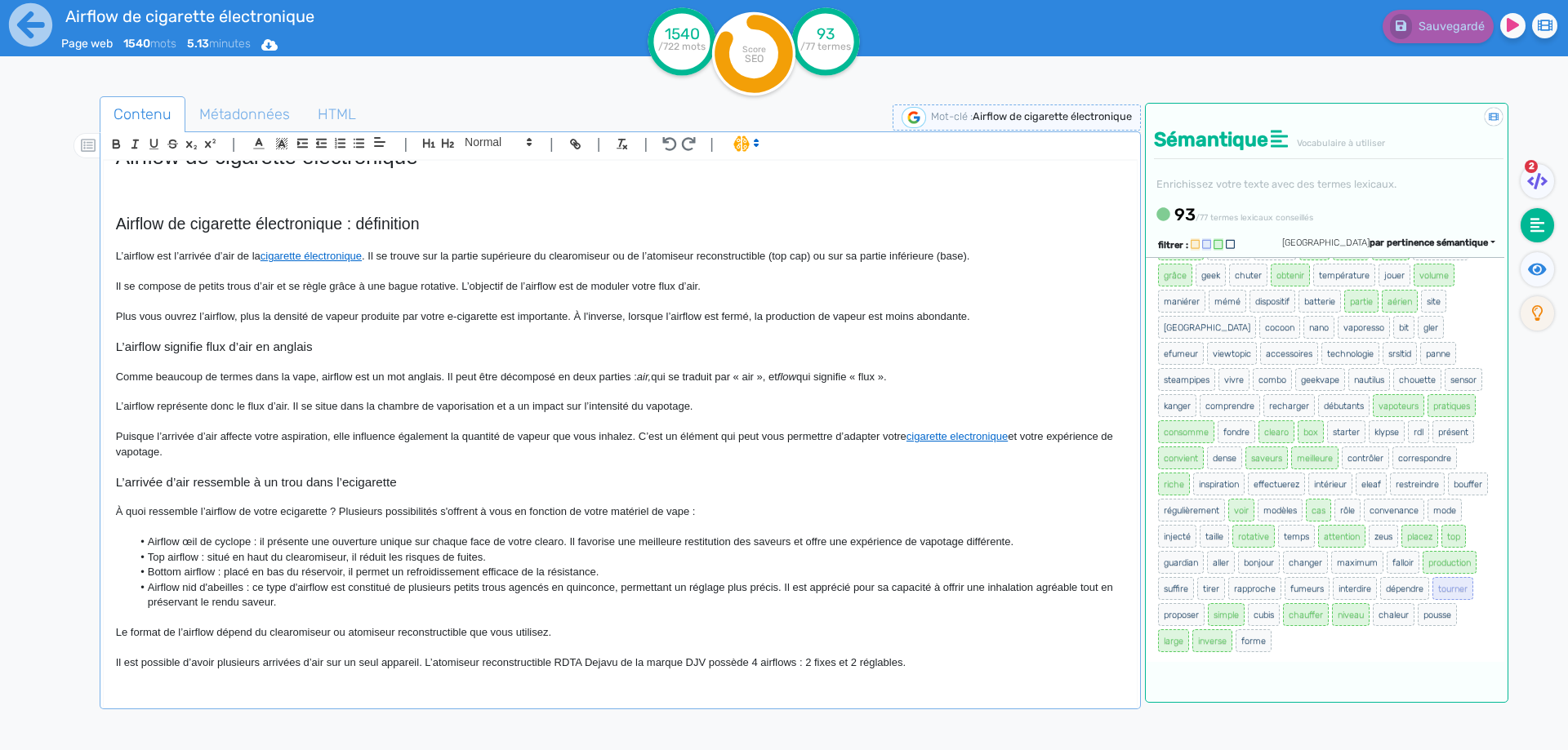
scroll to position [0, 0]
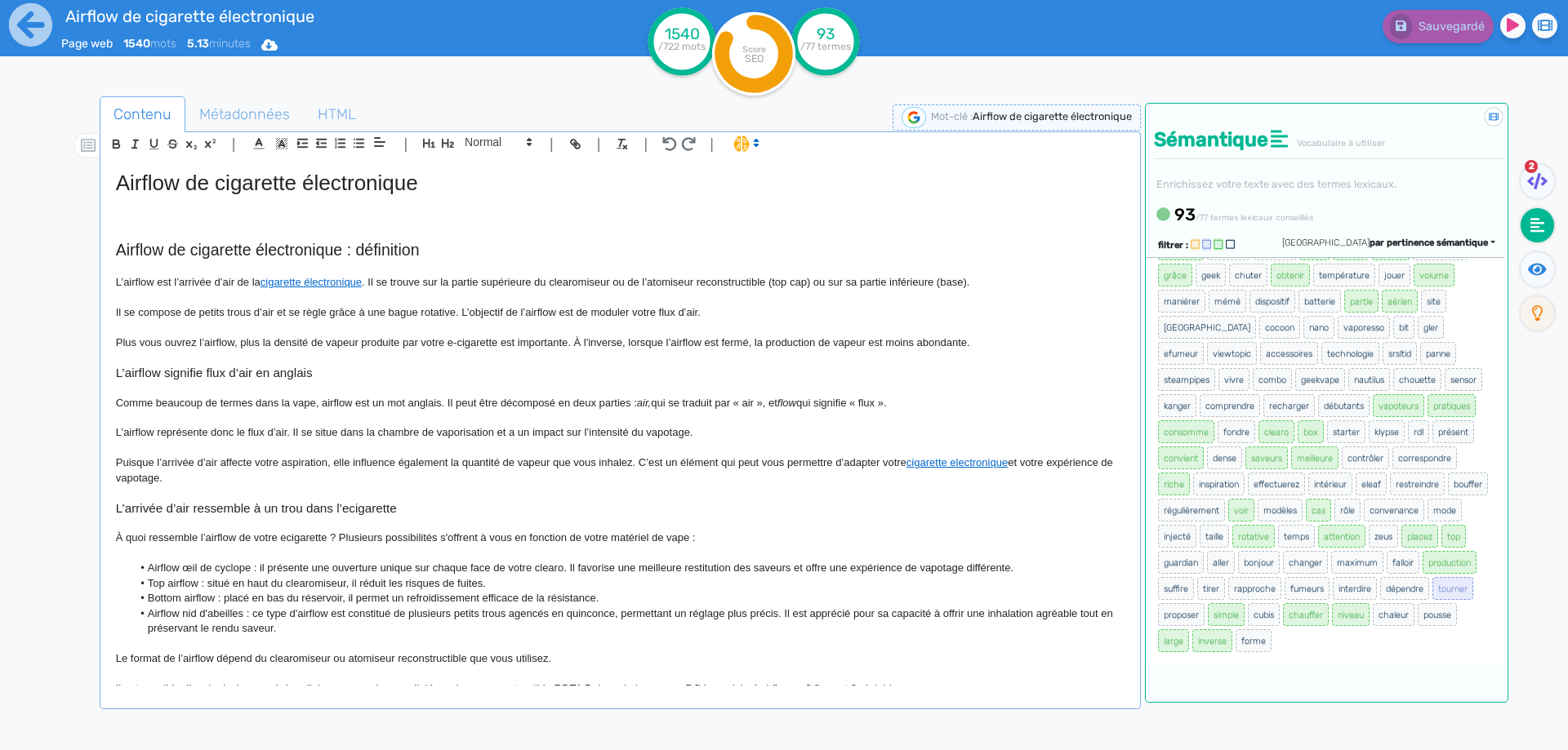
click at [308, 192] on h1 "Airflow de cigarette électronique" at bounding box center [620, 183] width 1009 height 25
copy h1 "Airflow de cigarette électronique"
click at [239, 105] on span "Métadonnées" at bounding box center [244, 115] width 116 height 44
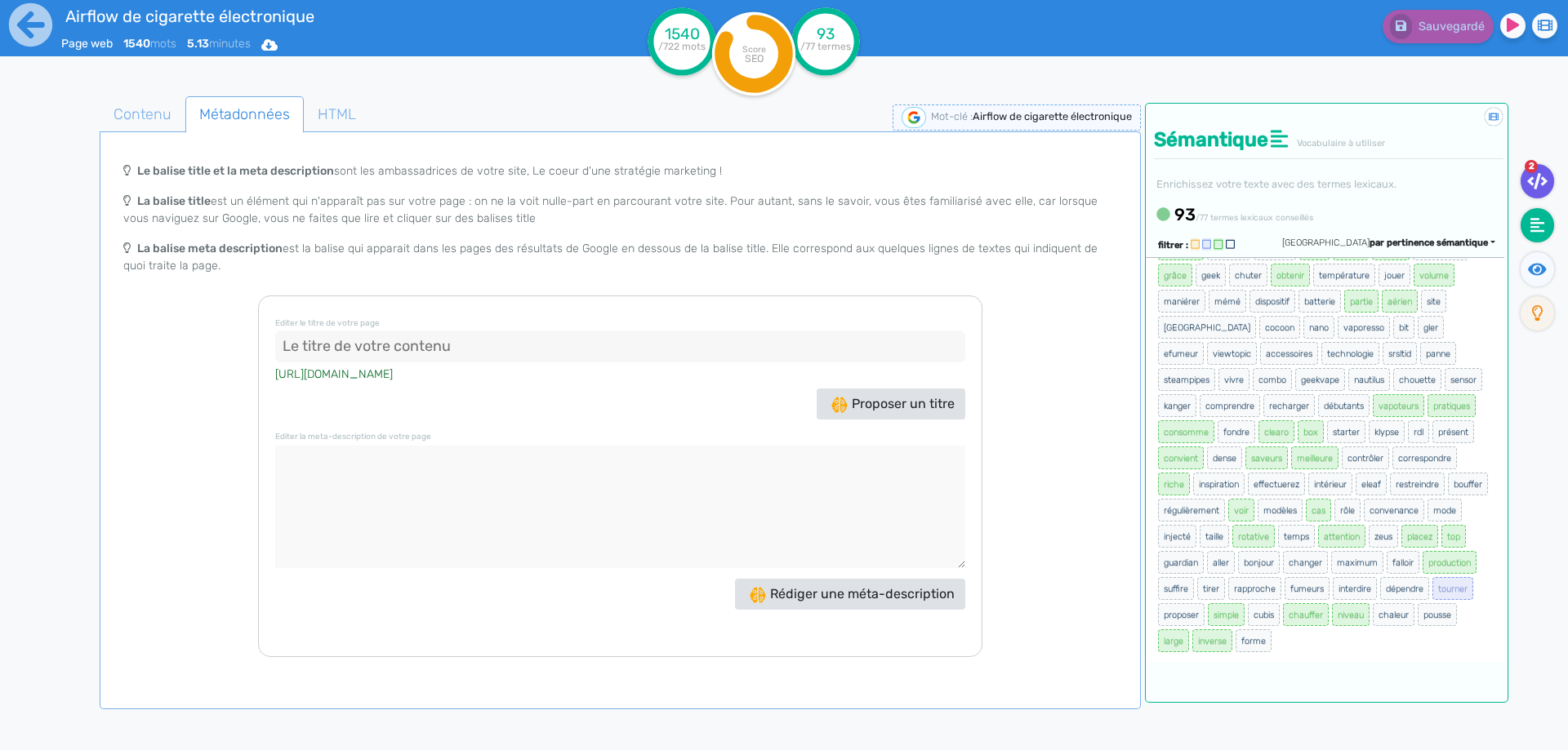
click at [1540, 193] on fa-icon at bounding box center [1537, 181] width 34 height 34
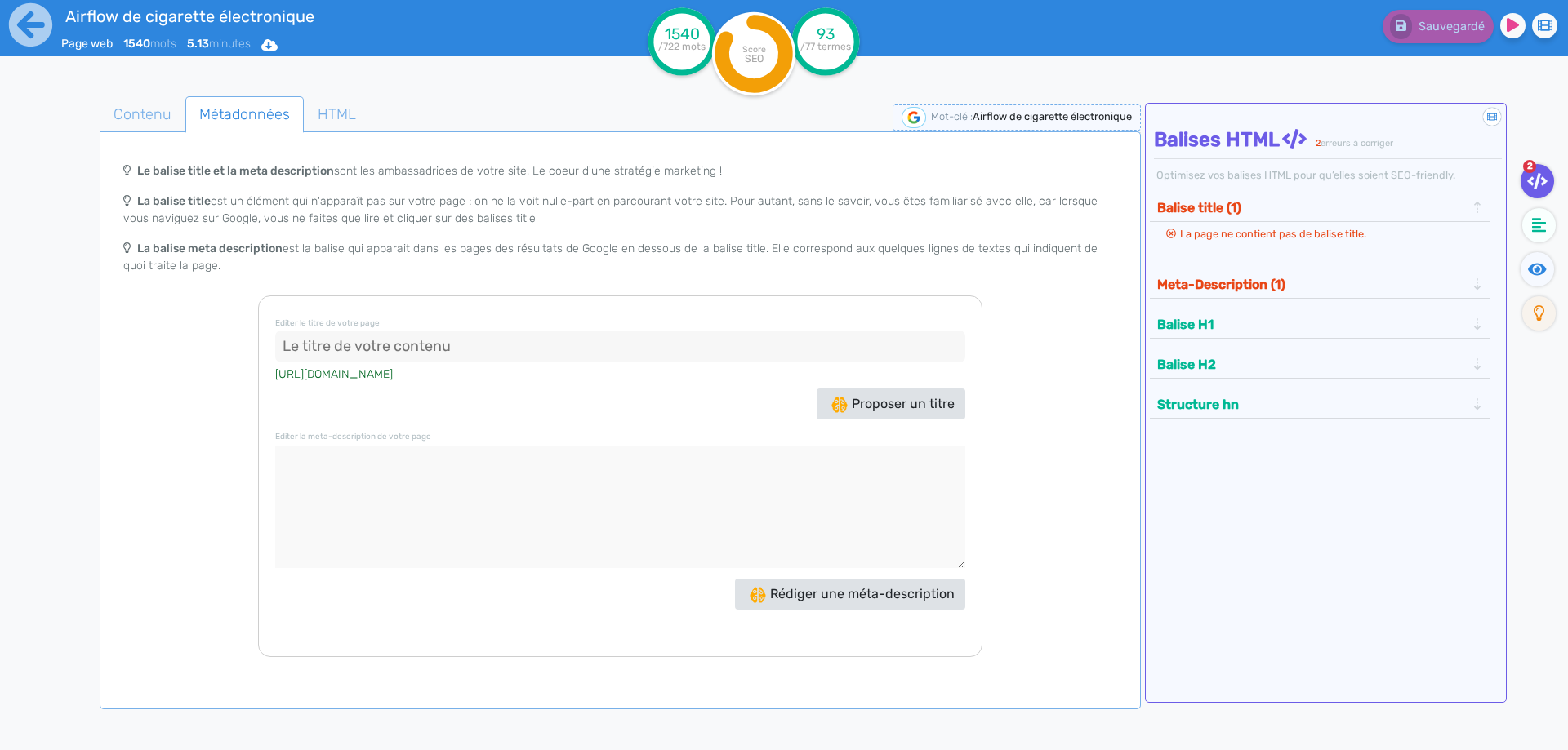
click at [449, 350] on input at bounding box center [620, 347] width 690 height 33
paste input "Airflow cigarette électronique : réglages, fonctionnement et conseils pratiques"
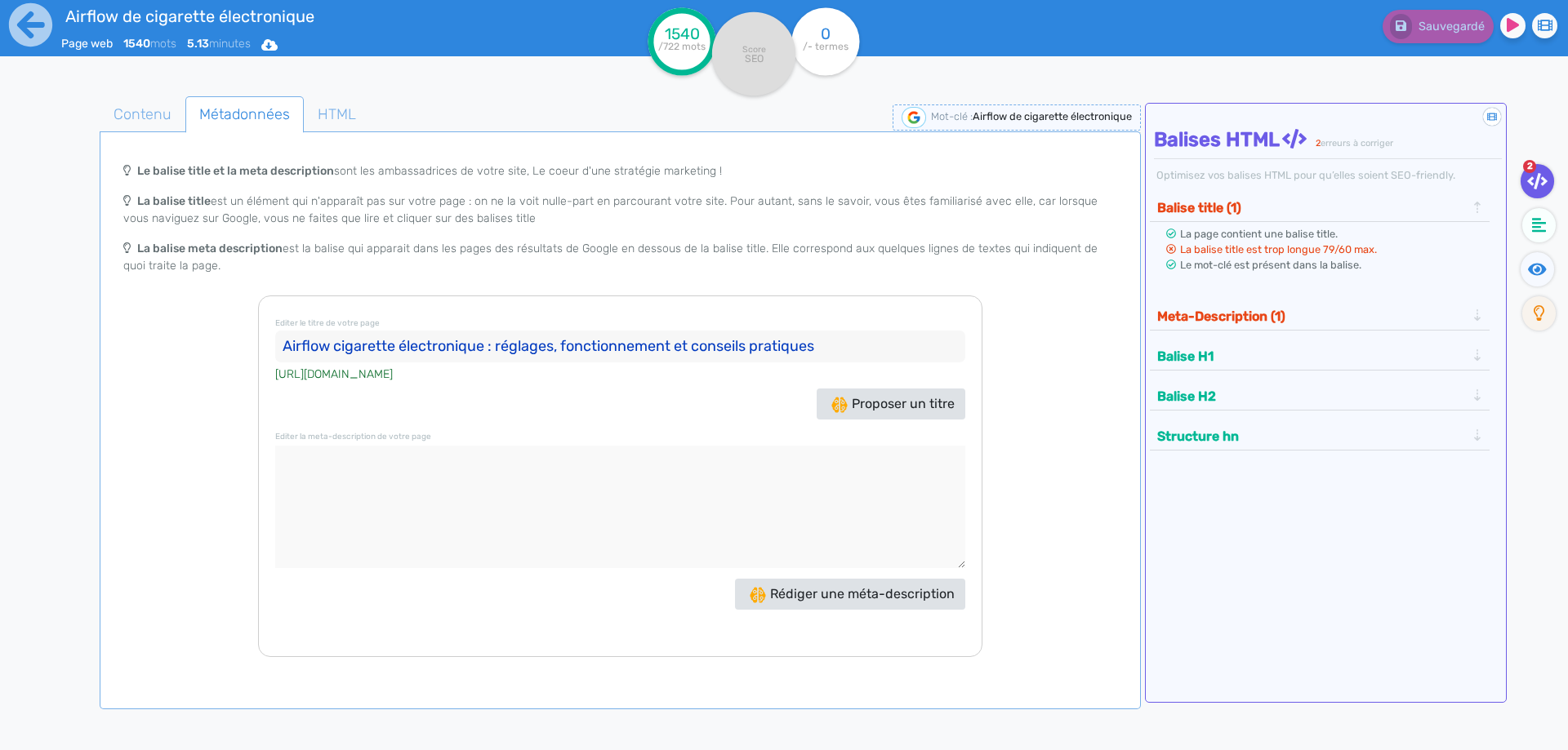
click at [787, 343] on input "Airflow cigarette électronique : réglages, fonctionnement et conseils pratiques" at bounding box center [620, 347] width 690 height 33
type input "Airflow cigarette électronique : réglages, fonctionnement et conseils"
click at [648, 520] on textarea at bounding box center [620, 507] width 690 height 122
click at [385, 557] on textarea at bounding box center [620, 507] width 690 height 122
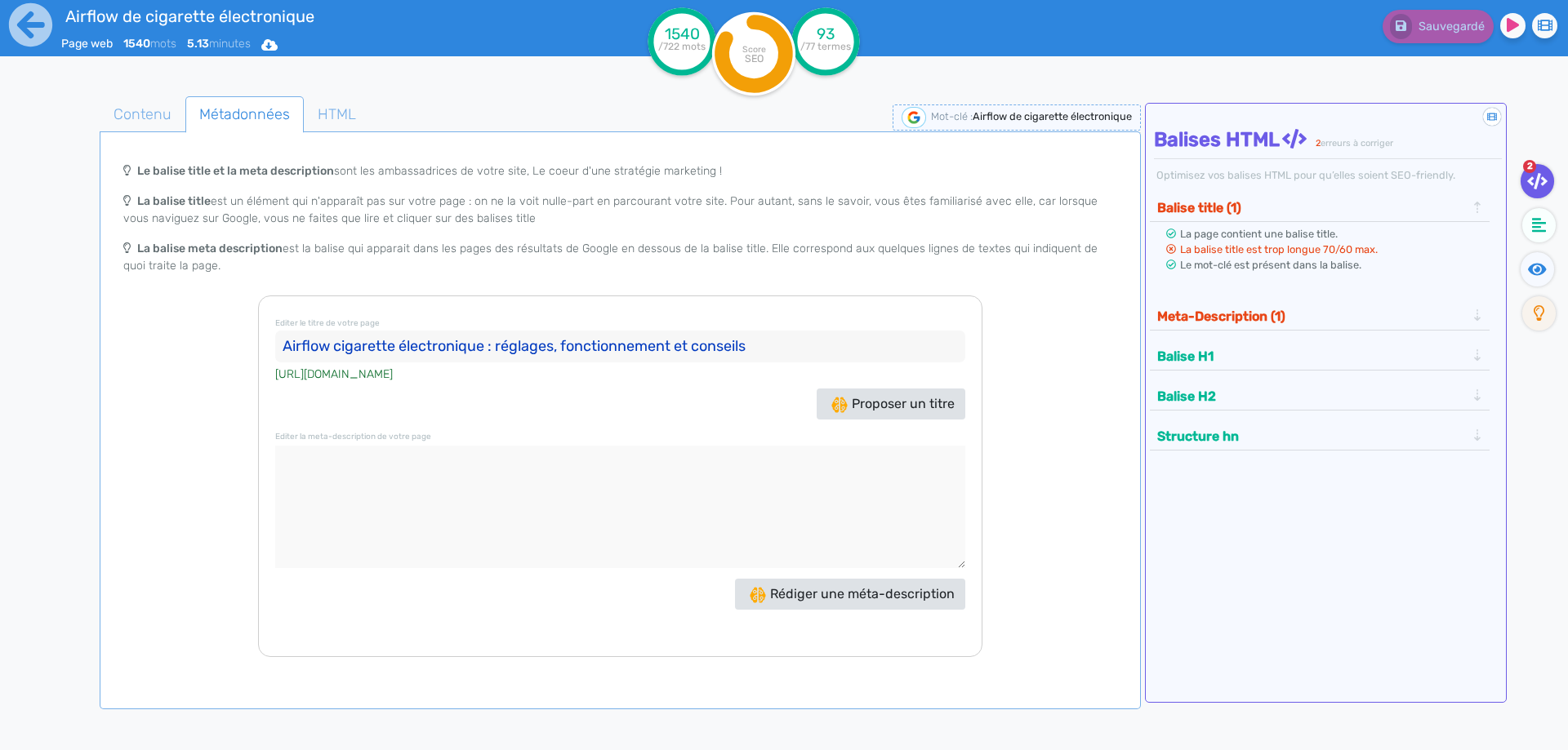
paste textarea "Comment régler l’airflow de votre cigarette électronique ? Comprenez le rôle de…"
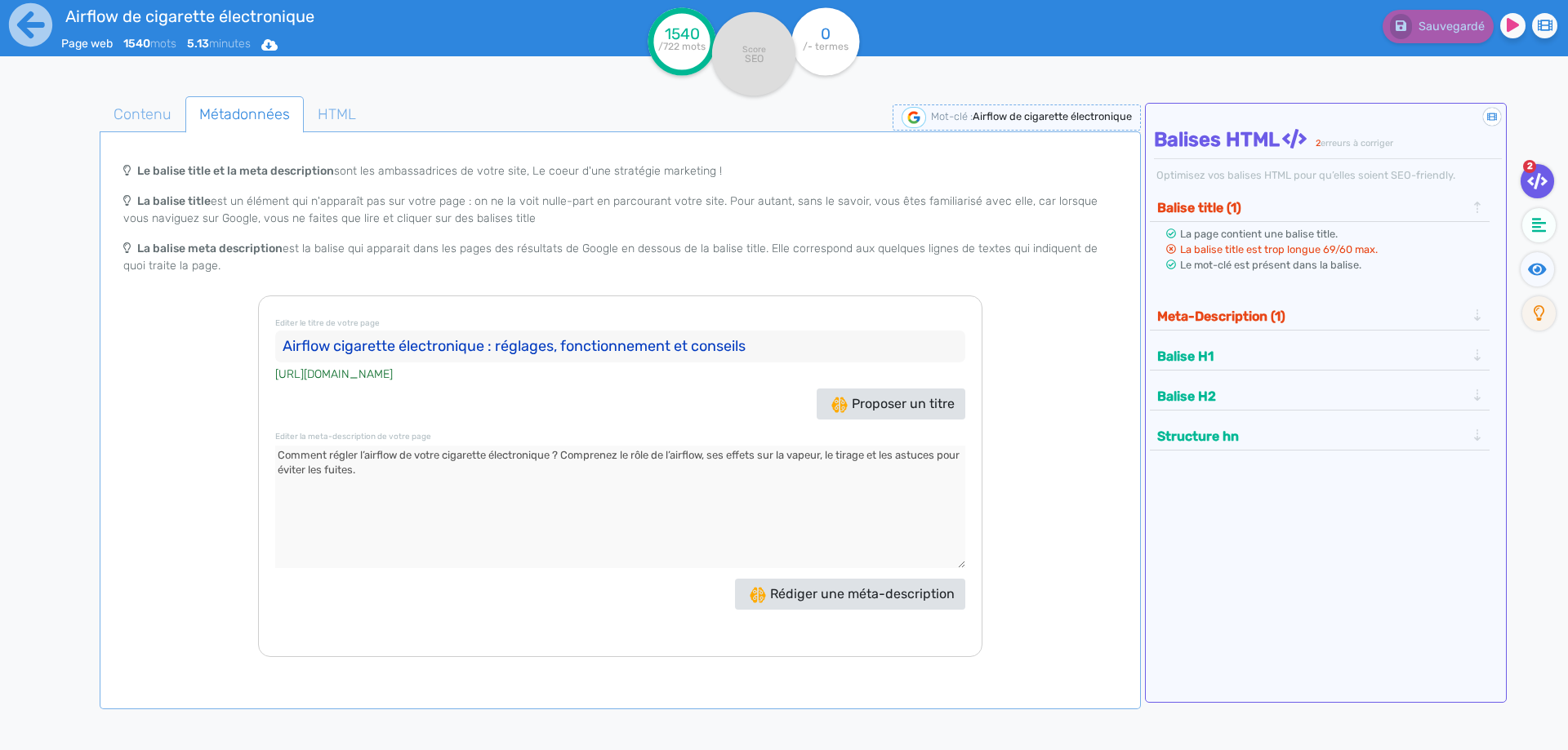
type textarea "Comment régler l’airflow de votre cigarette électronique ? Comprenez le rôle de…"
click at [1297, 304] on button "Meta-Description (1)" at bounding box center [1311, 316] width 318 height 27
click at [151, 116] on span "Contenu" at bounding box center [142, 115] width 84 height 44
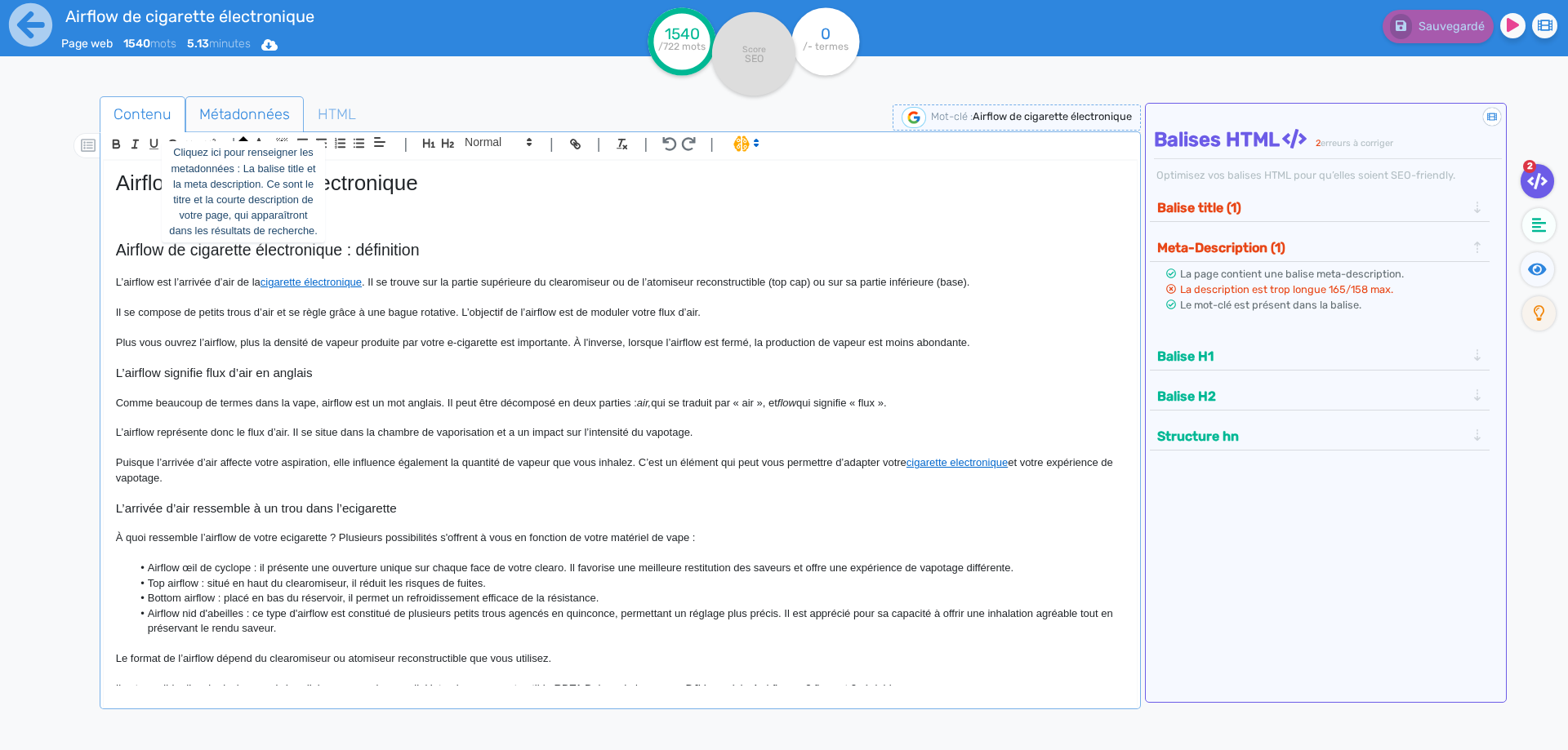
click at [270, 109] on span "Métadonnées" at bounding box center [244, 115] width 116 height 44
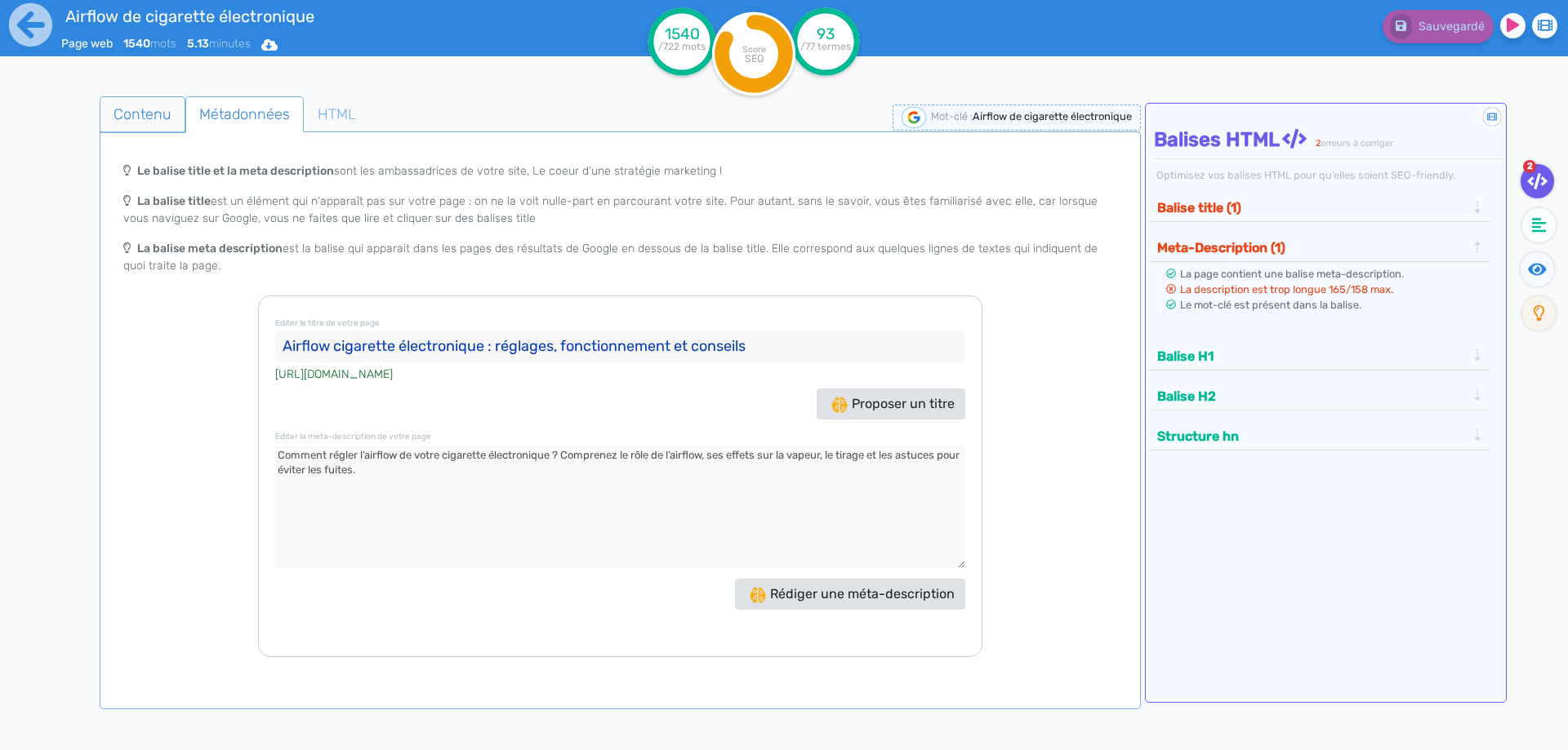
click at [129, 127] on span "Contenu" at bounding box center [142, 115] width 84 height 44
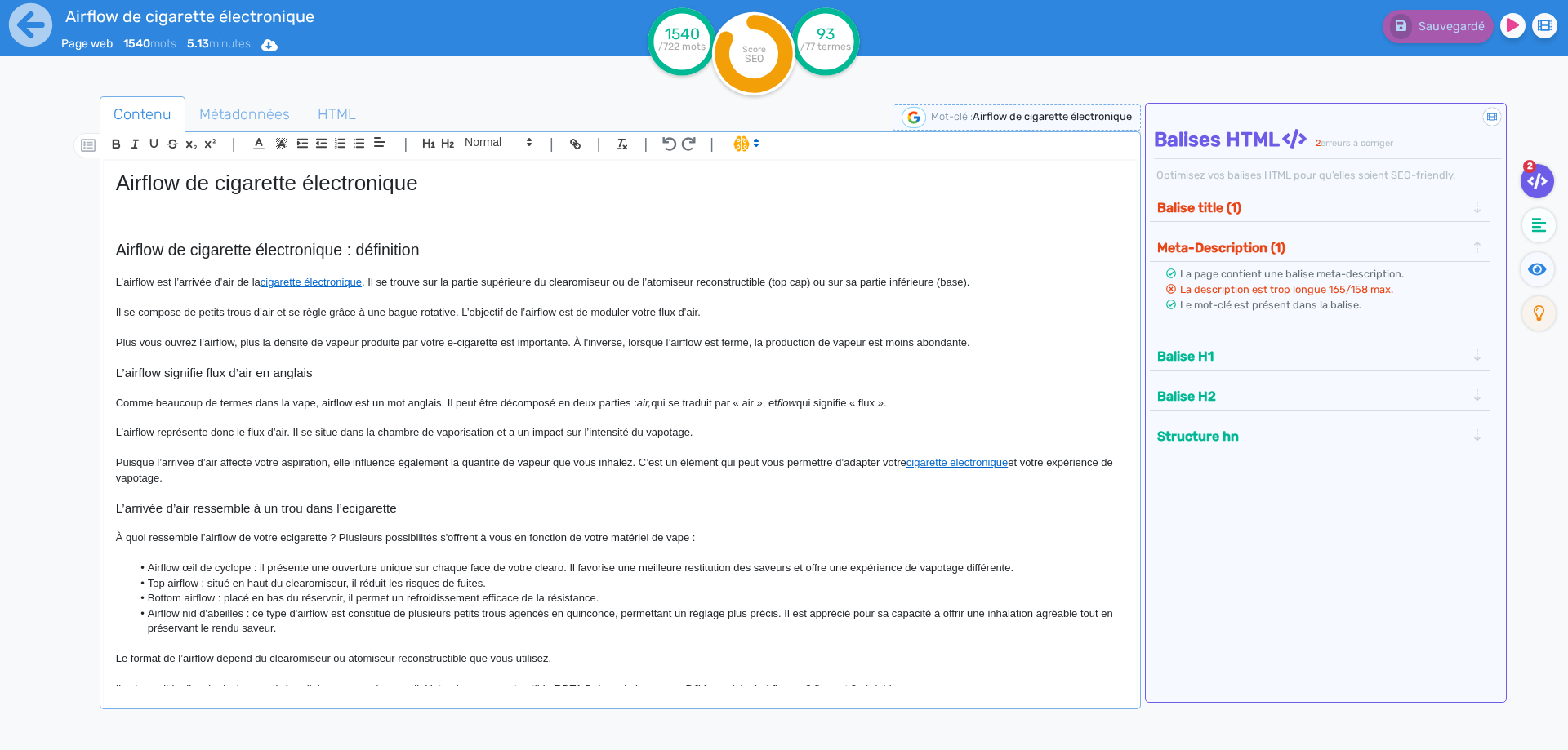
click at [340, 414] on p at bounding box center [620, 418] width 1009 height 15
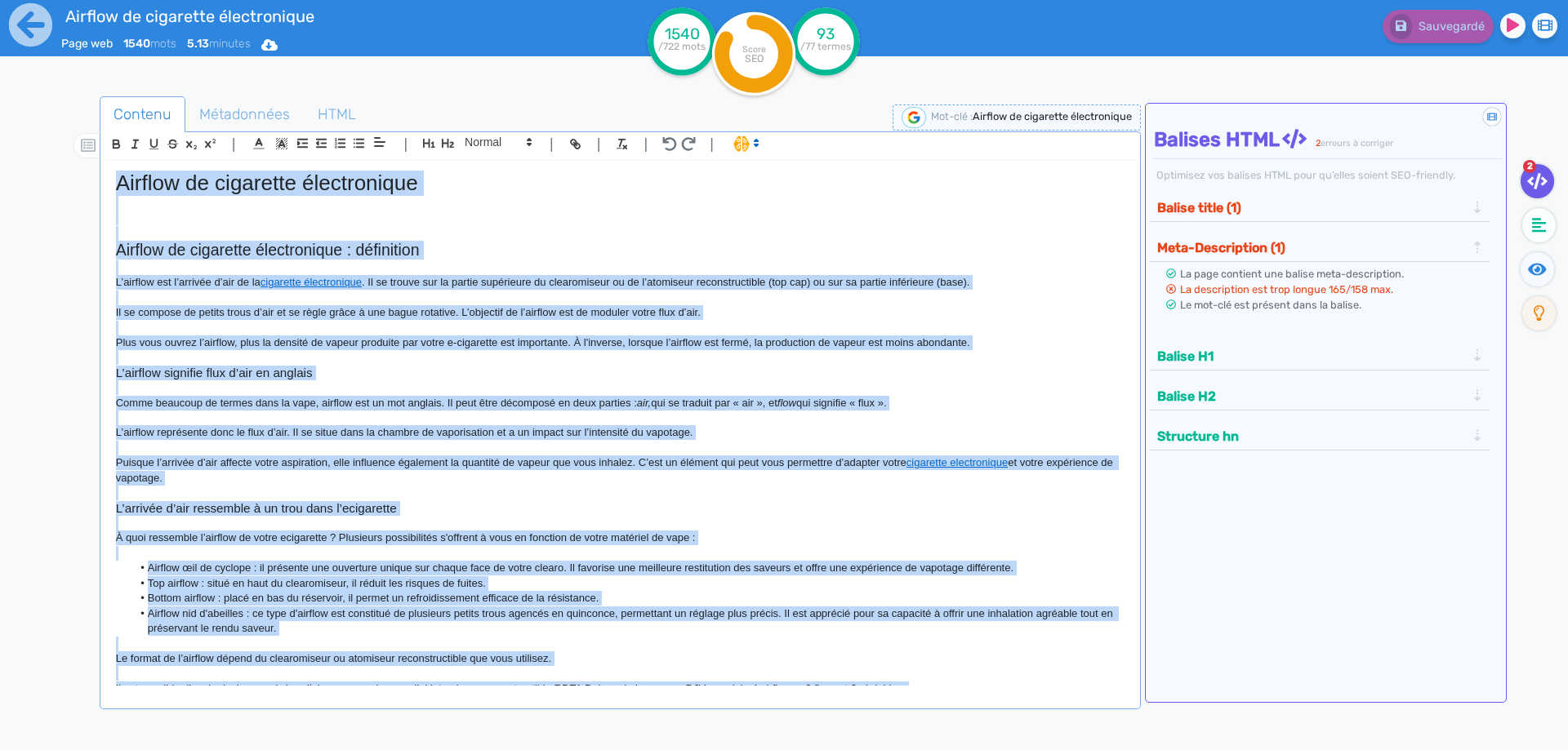
copy div "Loremip do sitametco adipiscingel Seddoei te incididun utlaboreetdo : magnaaliq…"
click at [340, 387] on p at bounding box center [620, 388] width 1009 height 15
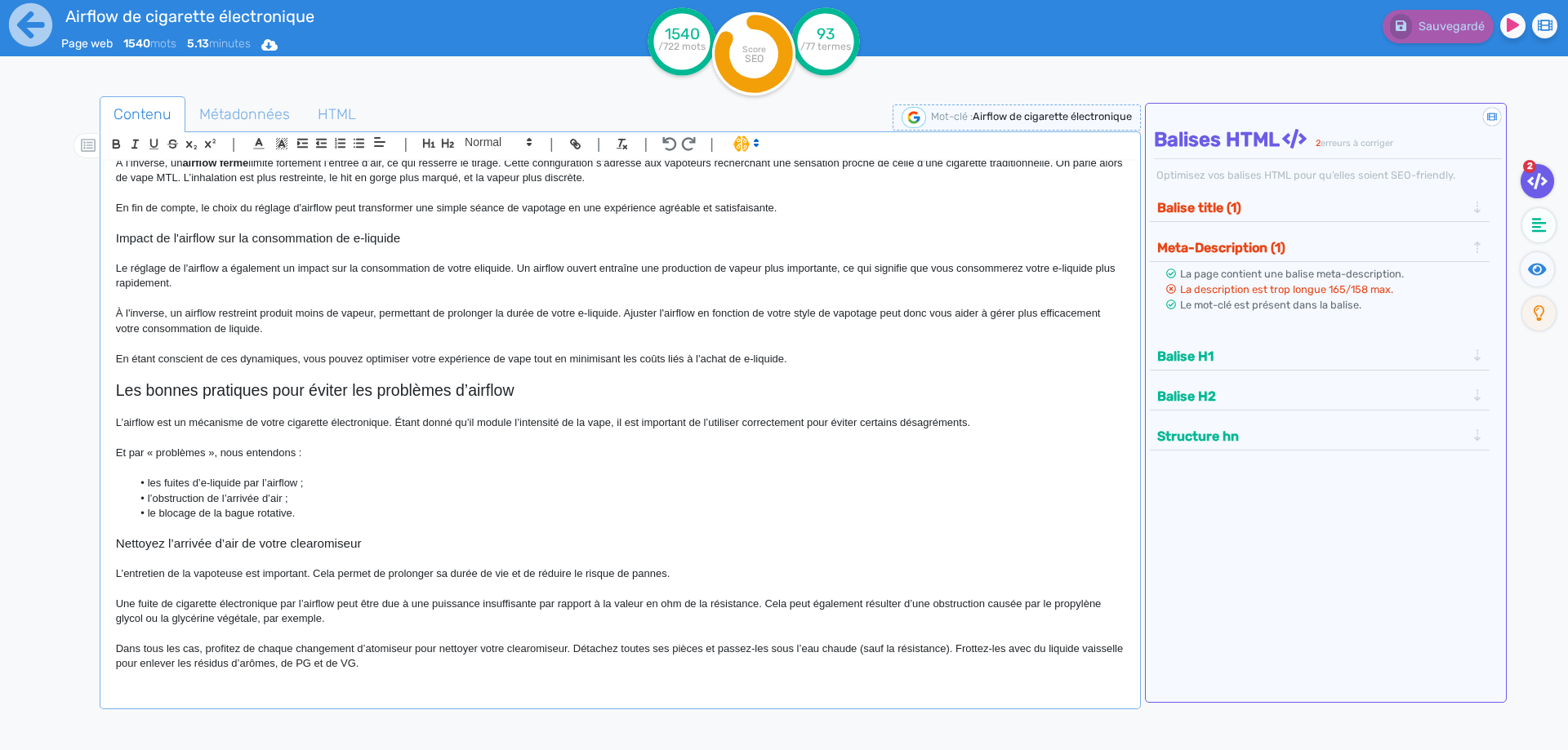
scroll to position [1719, 0]
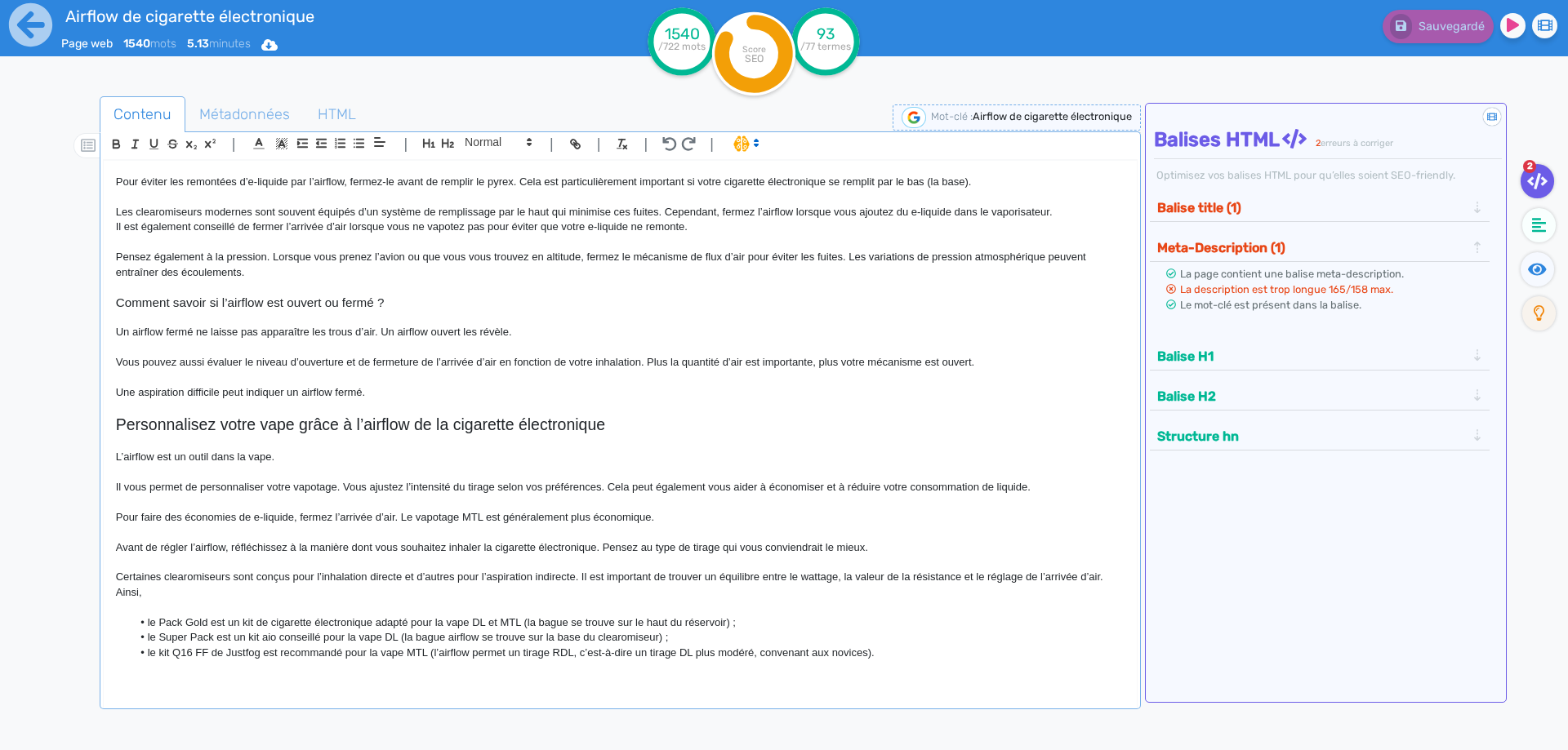
click at [153, 575] on p "Certaines clearomiseurs sont conçus pour l’inhalation directe et d’autres pour …" at bounding box center [620, 577] width 1009 height 15
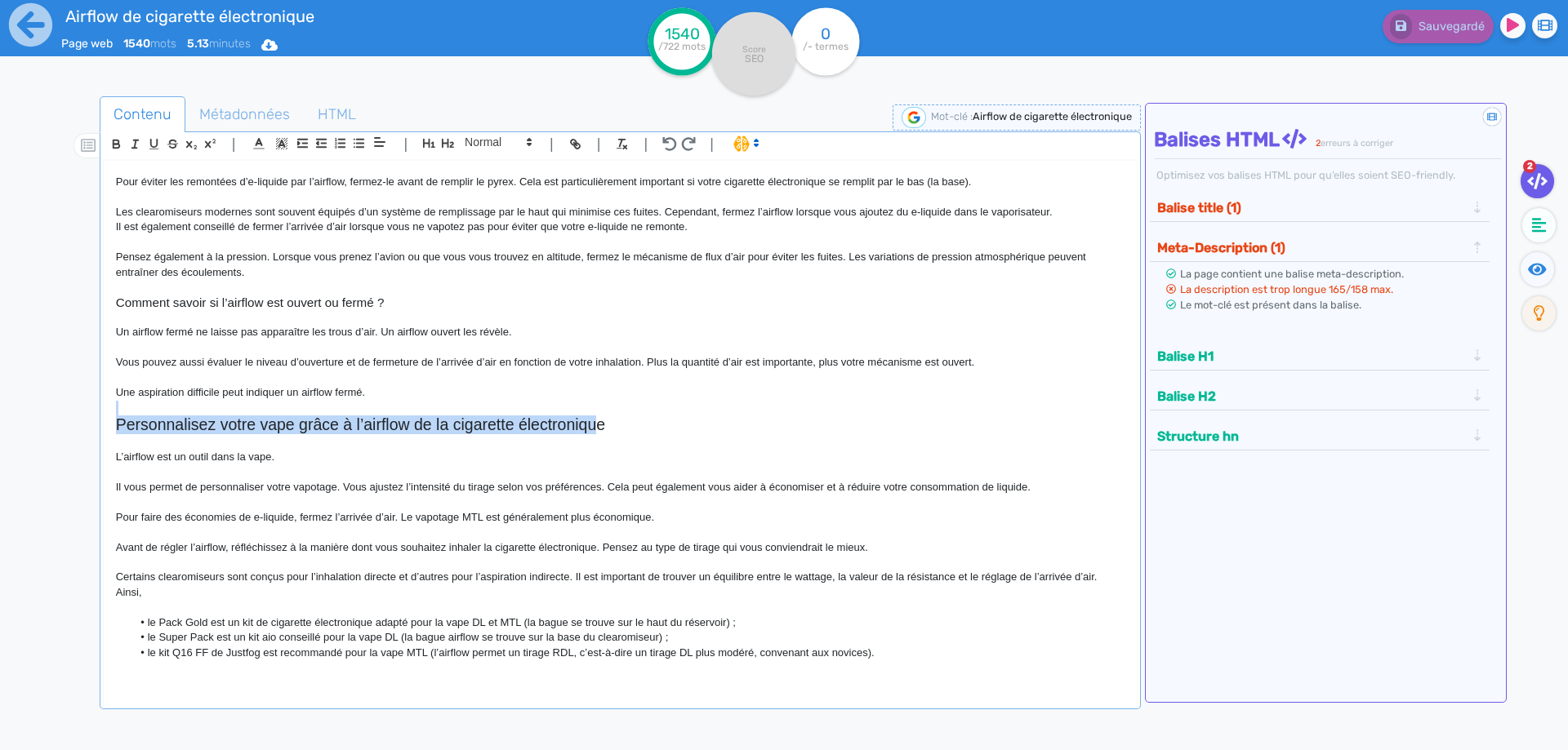
click at [594, 415] on div "Airflow de cigarette électronique Airflow de cigarette électronique : définitio…" at bounding box center [620, 423] width 1033 height 525
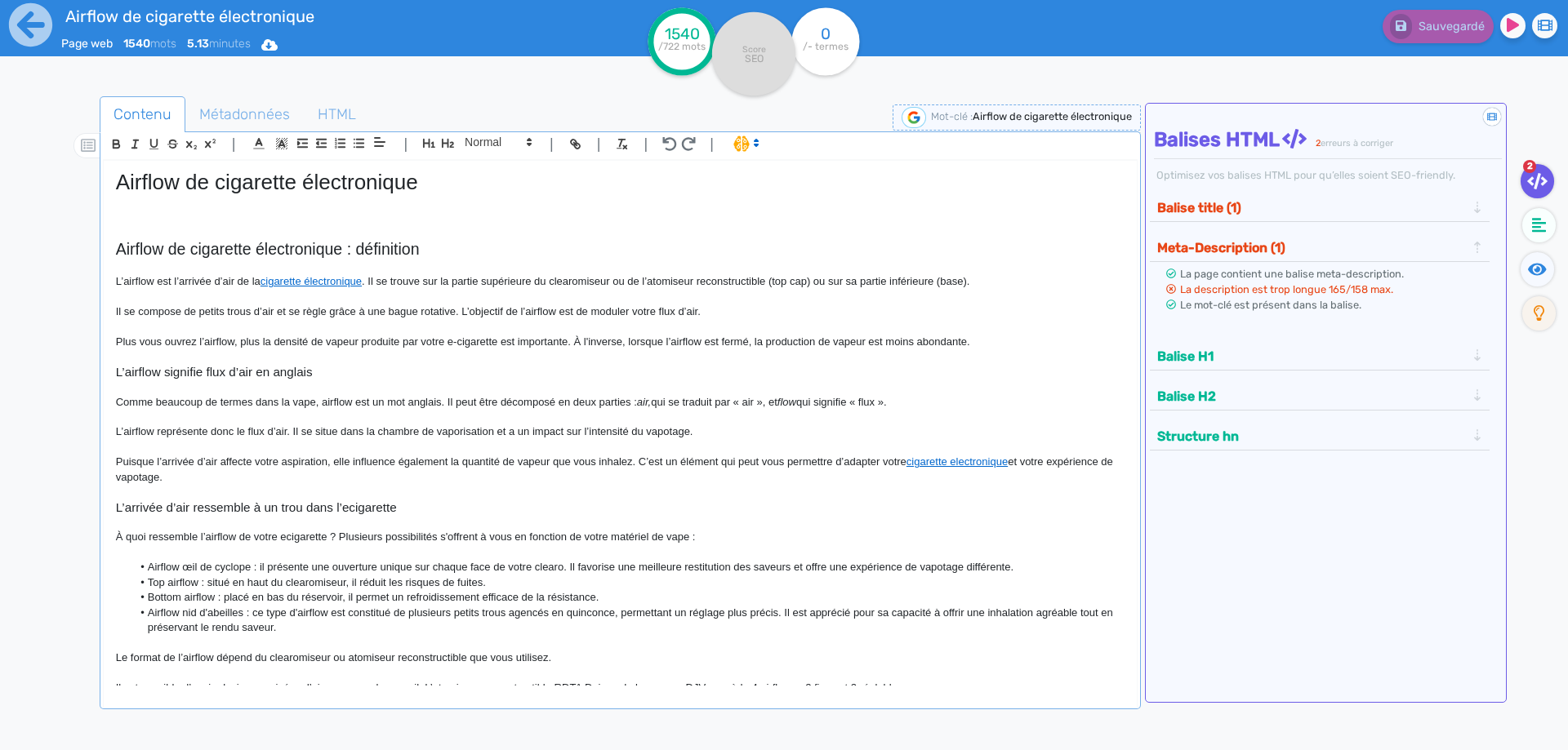
scroll to position [0, 0]
click at [256, 226] on p at bounding box center [620, 234] width 1009 height 15
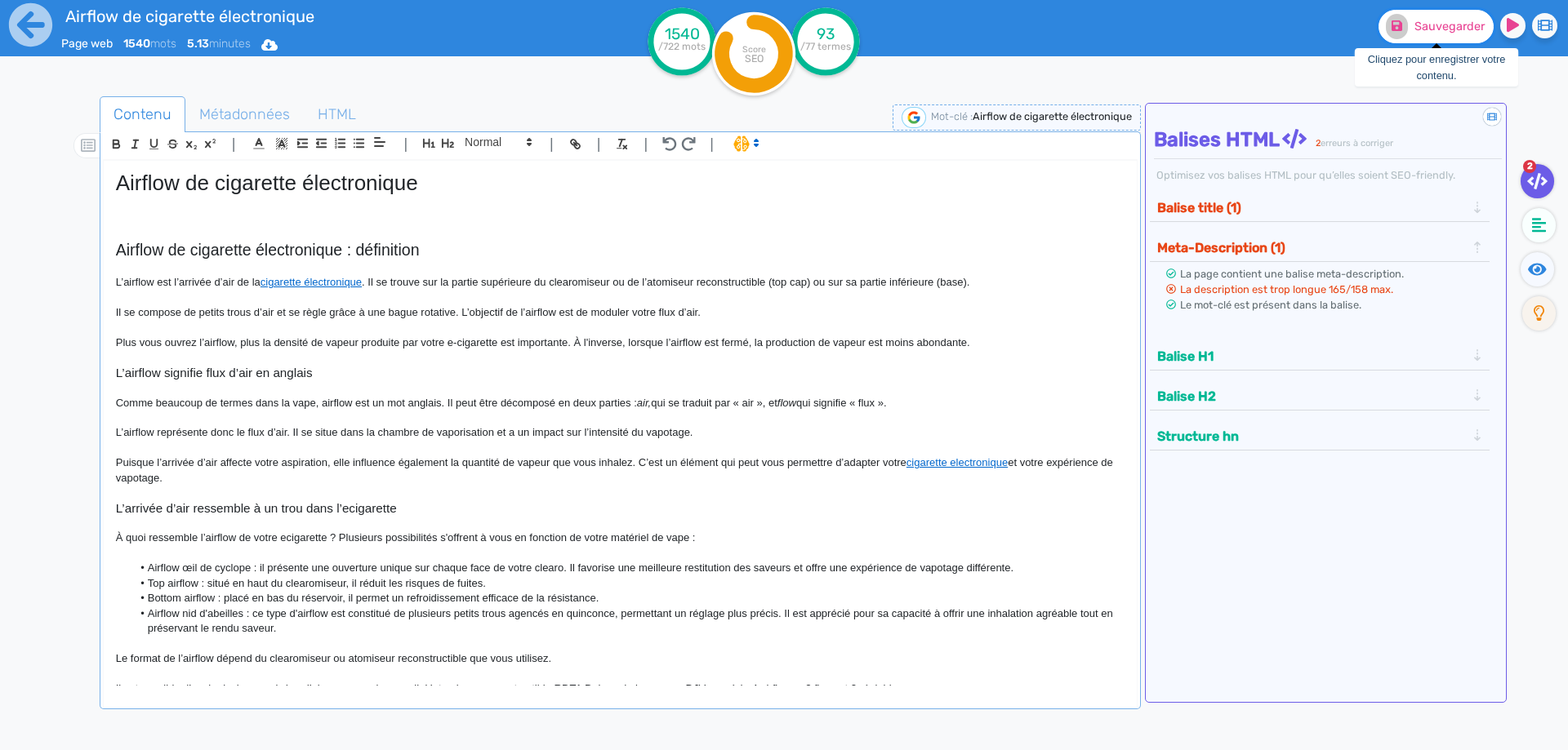
click at [1445, 22] on span "Sauvegarder" at bounding box center [1449, 26] width 71 height 14
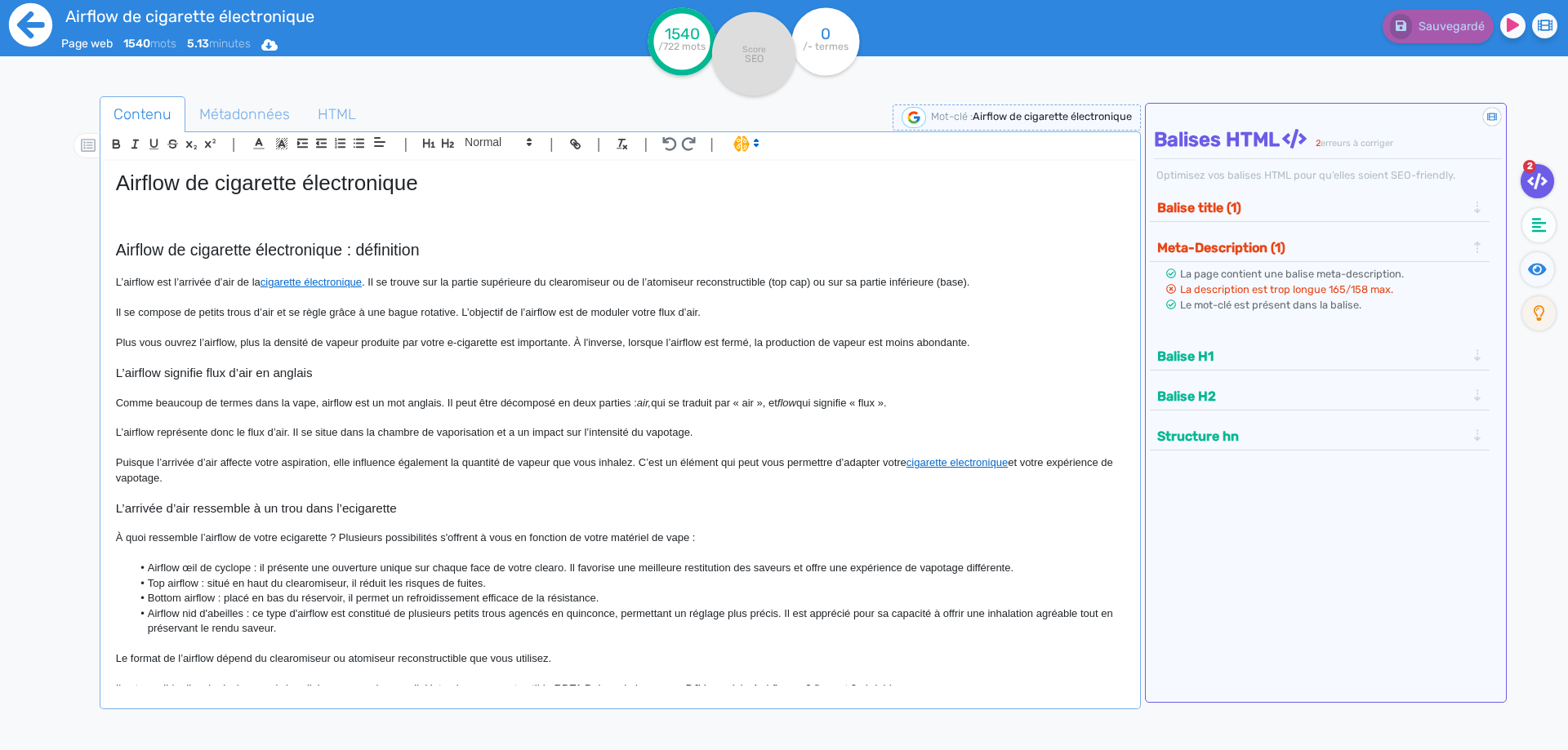
click at [35, 25] on icon at bounding box center [30, 25] width 45 height 45
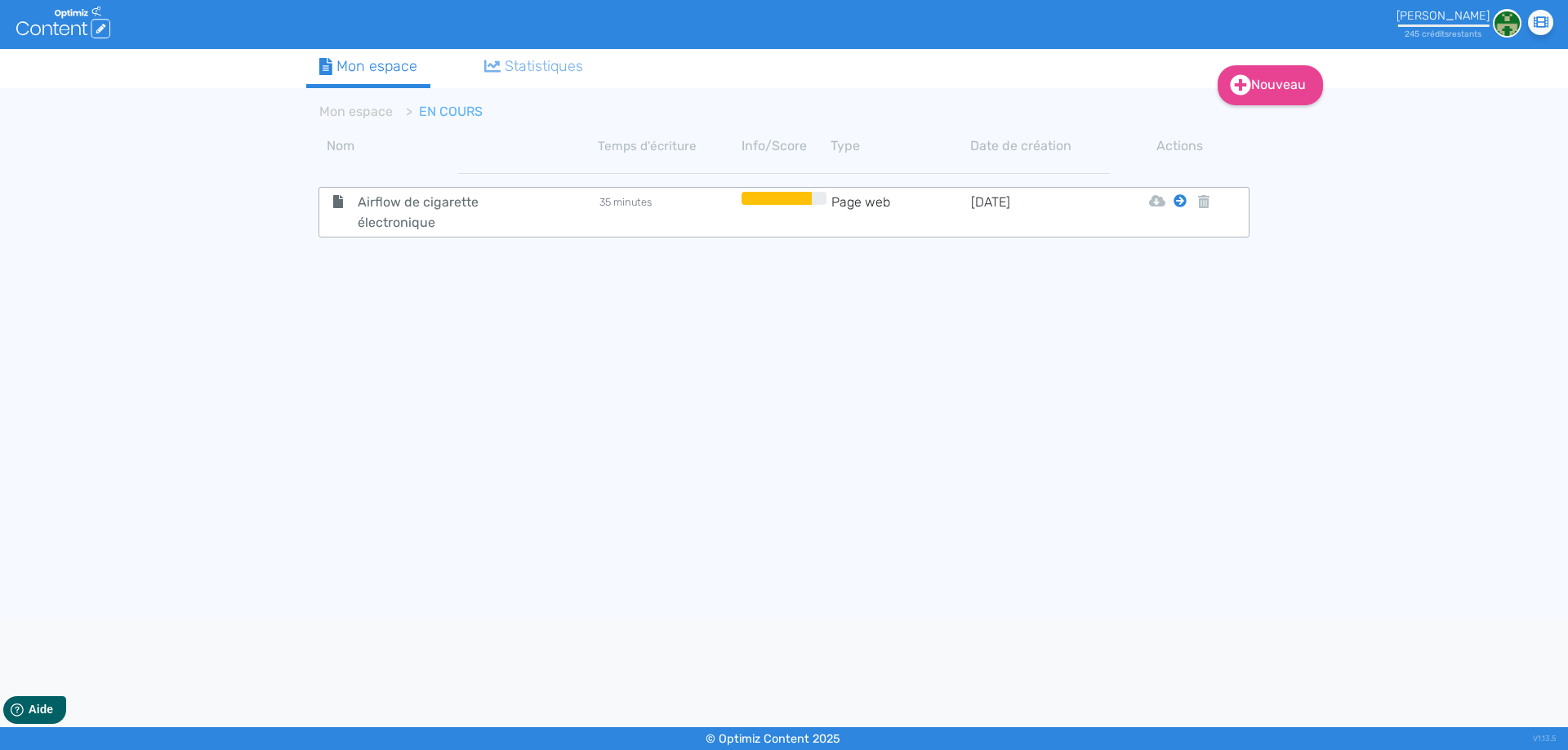
click at [1176, 200] on icon at bounding box center [1180, 201] width 13 height 13
click at [1142, 239] on button "Mon Espace" at bounding box center [1172, 242] width 140 height 26
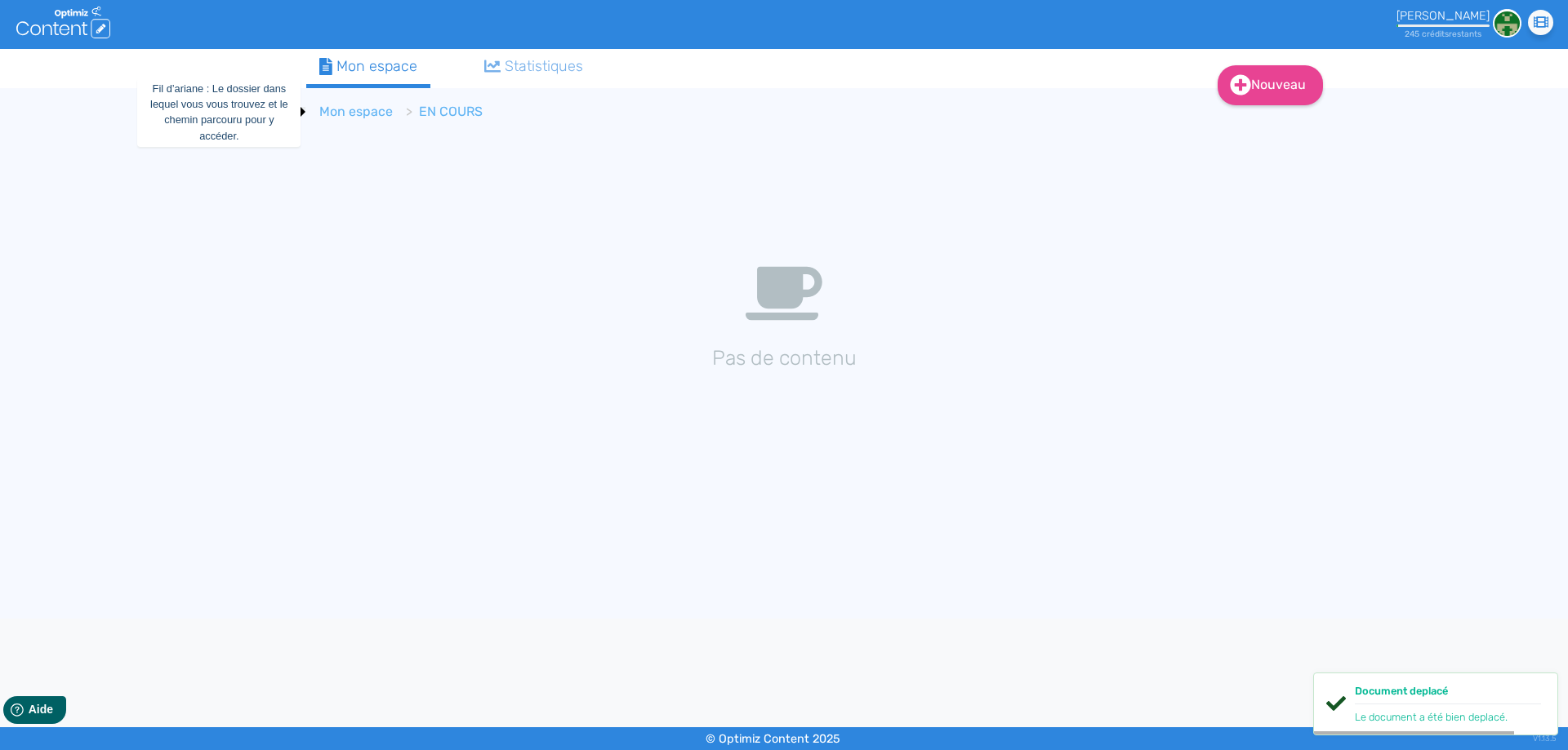
click at [336, 107] on link "Mon espace" at bounding box center [356, 111] width 74 height 16
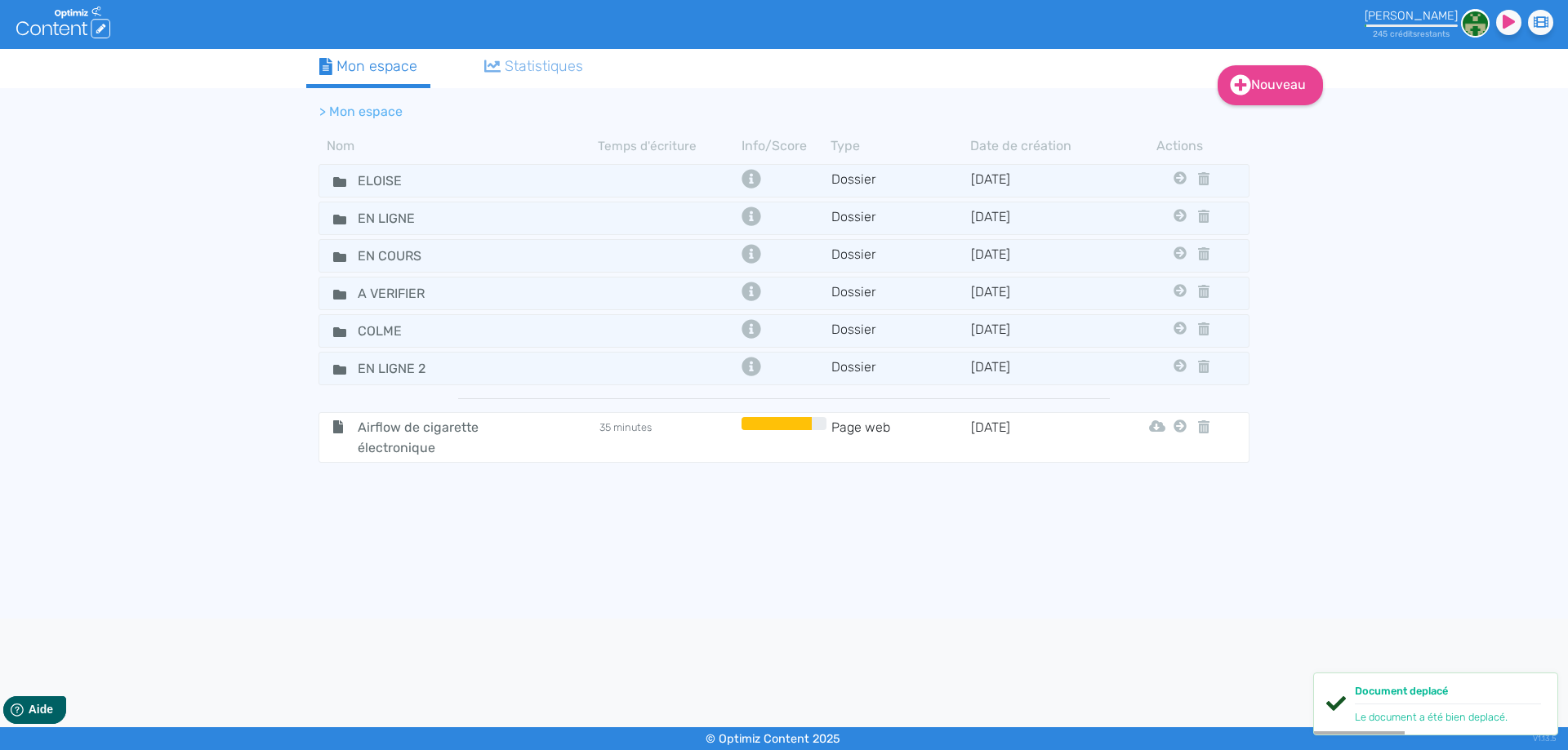
click at [1179, 429] on icon at bounding box center [1180, 426] width 13 height 13
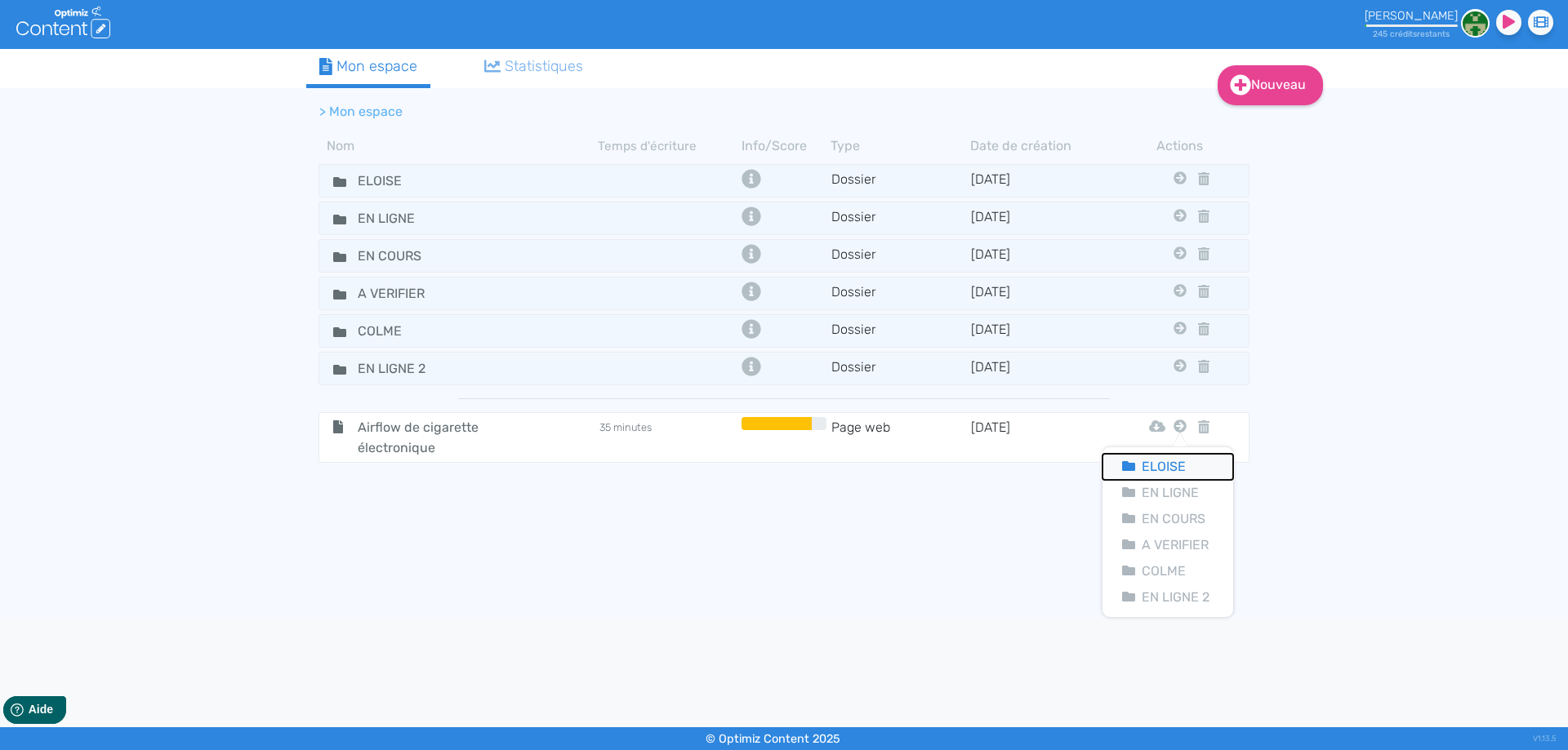
click at [1169, 459] on button "Eloise" at bounding box center [1167, 467] width 130 height 26
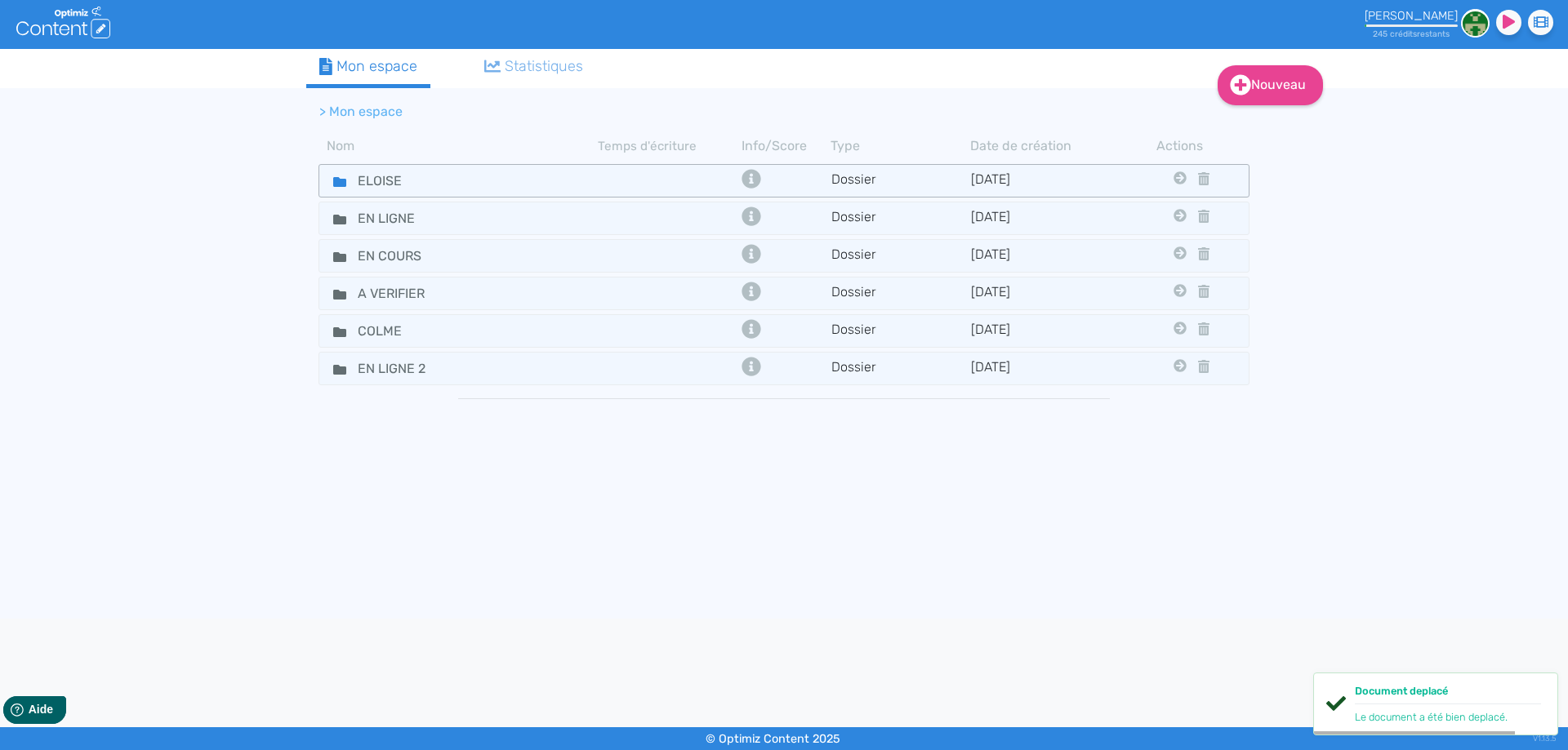
click at [341, 175] on fa-icon at bounding box center [333, 180] width 25 height 24
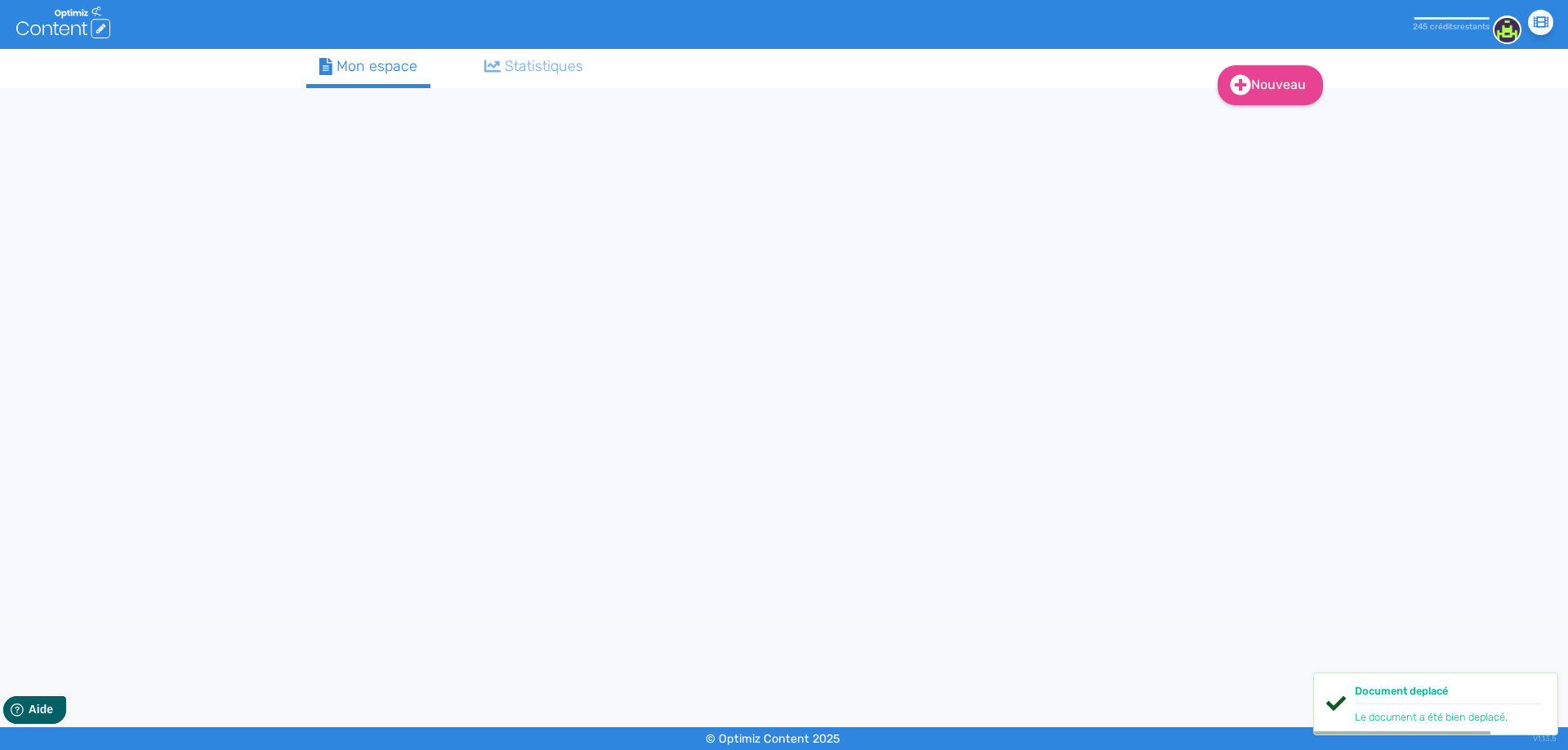
click at [341, 175] on div "Nouveau Contenu (0 credits) Dossier Mon espace Statistiques" at bounding box center [783, 334] width 980 height 570
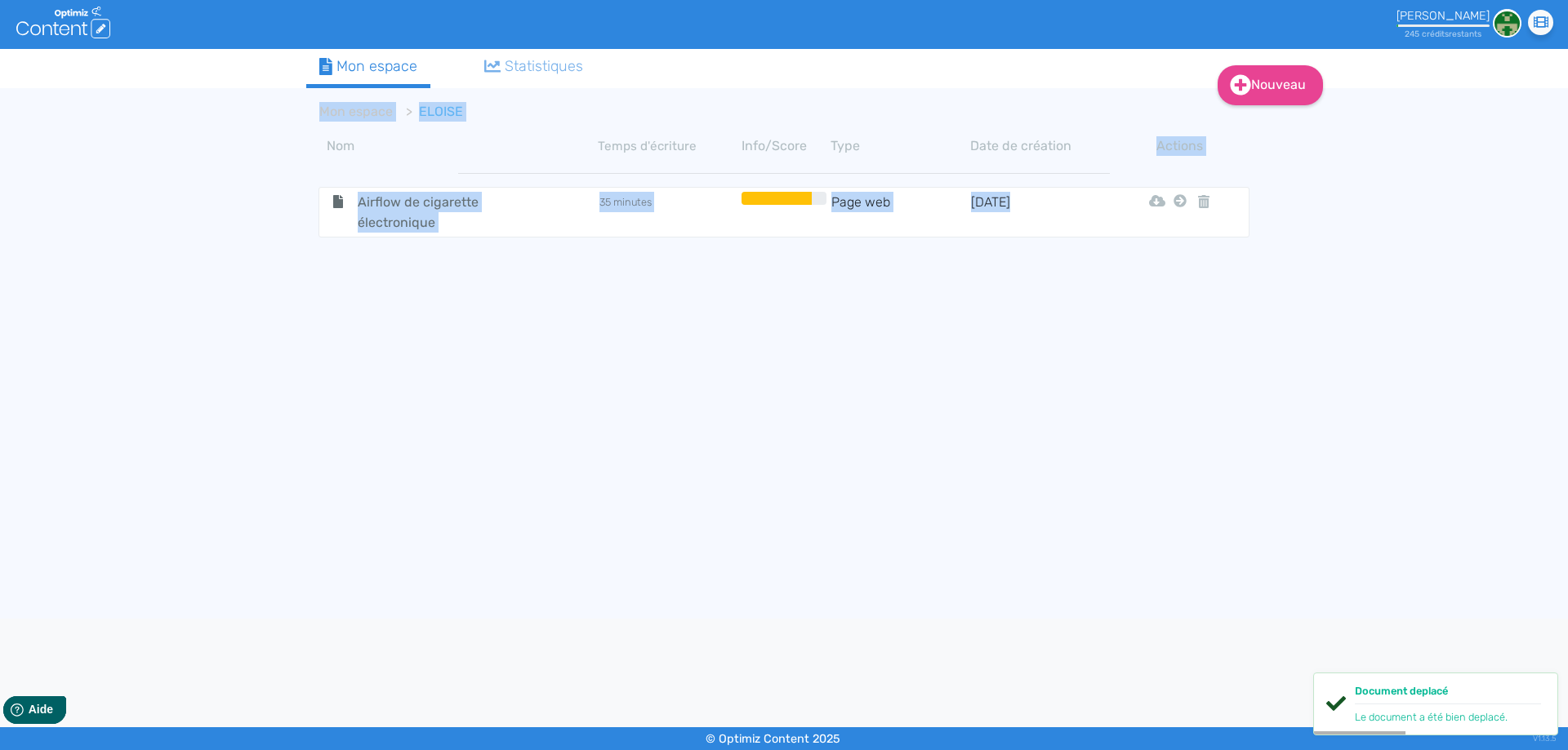
click at [426, 301] on tbody "Airflow de cigarette électronique 35 minutes Page web [DATE] Html Pdf Word Mon …" at bounding box center [783, 384] width 955 height 450
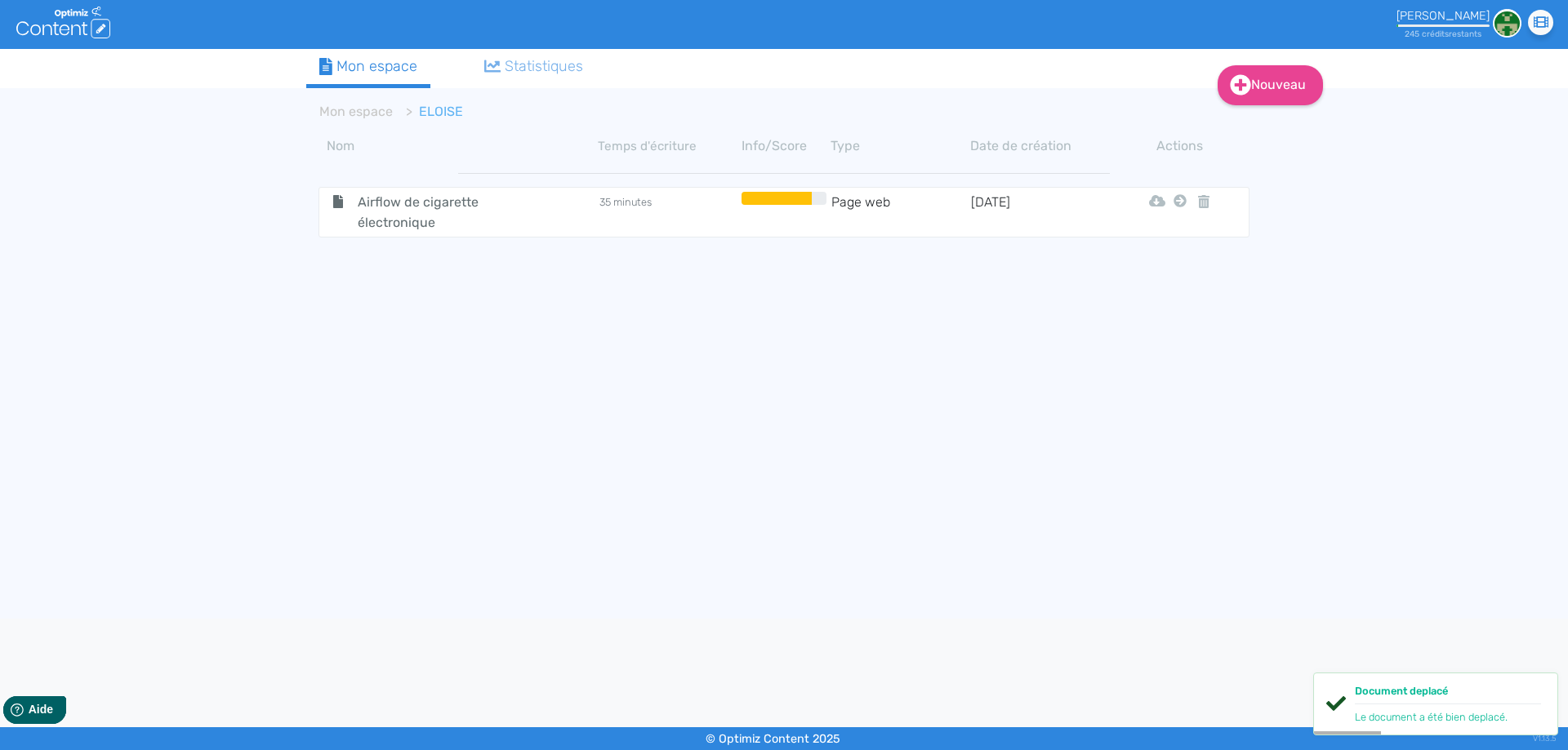
click at [399, 209] on span "Airflow de cigarette électronique" at bounding box center [437, 212] width 184 height 41
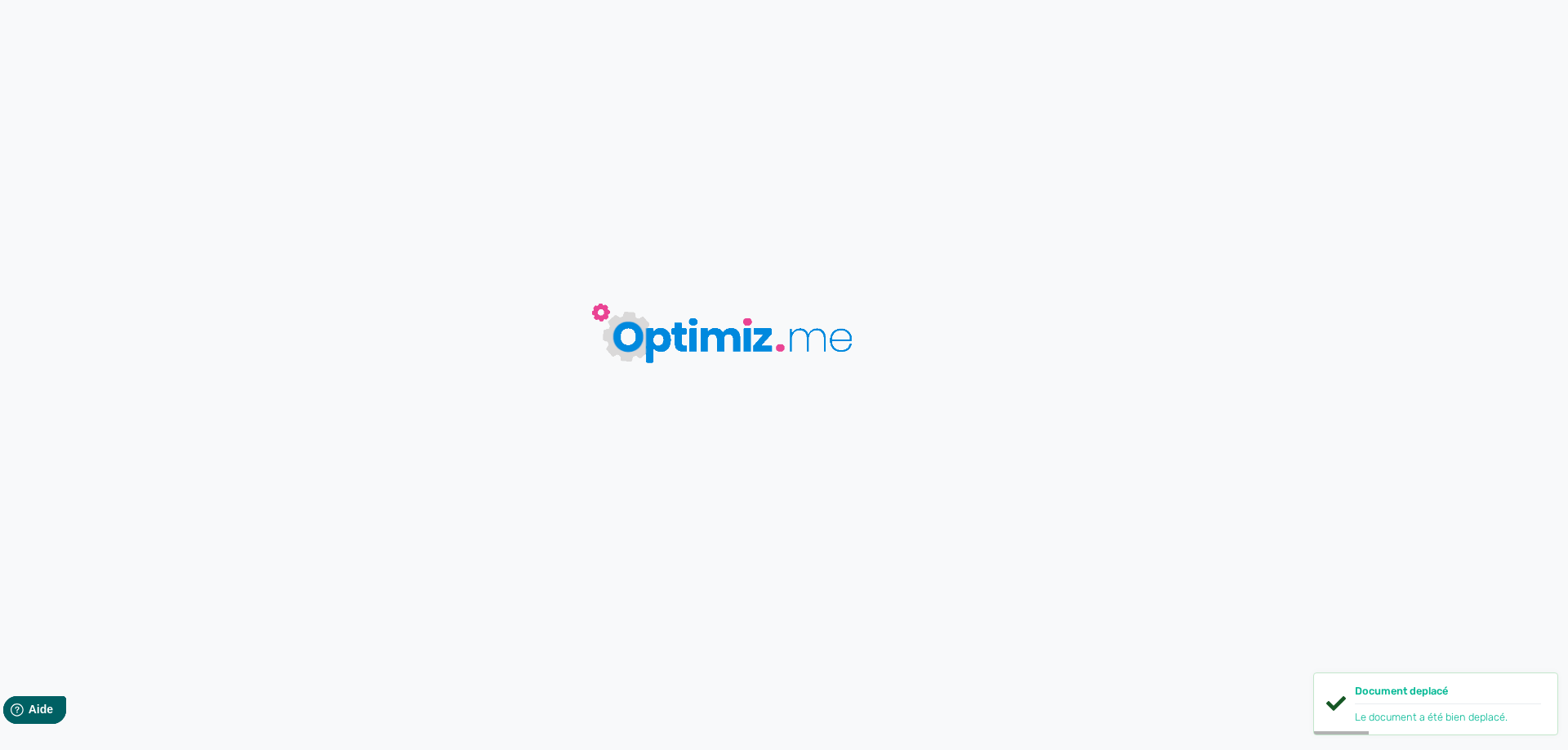
type input "Airflow de cigarette électronique"
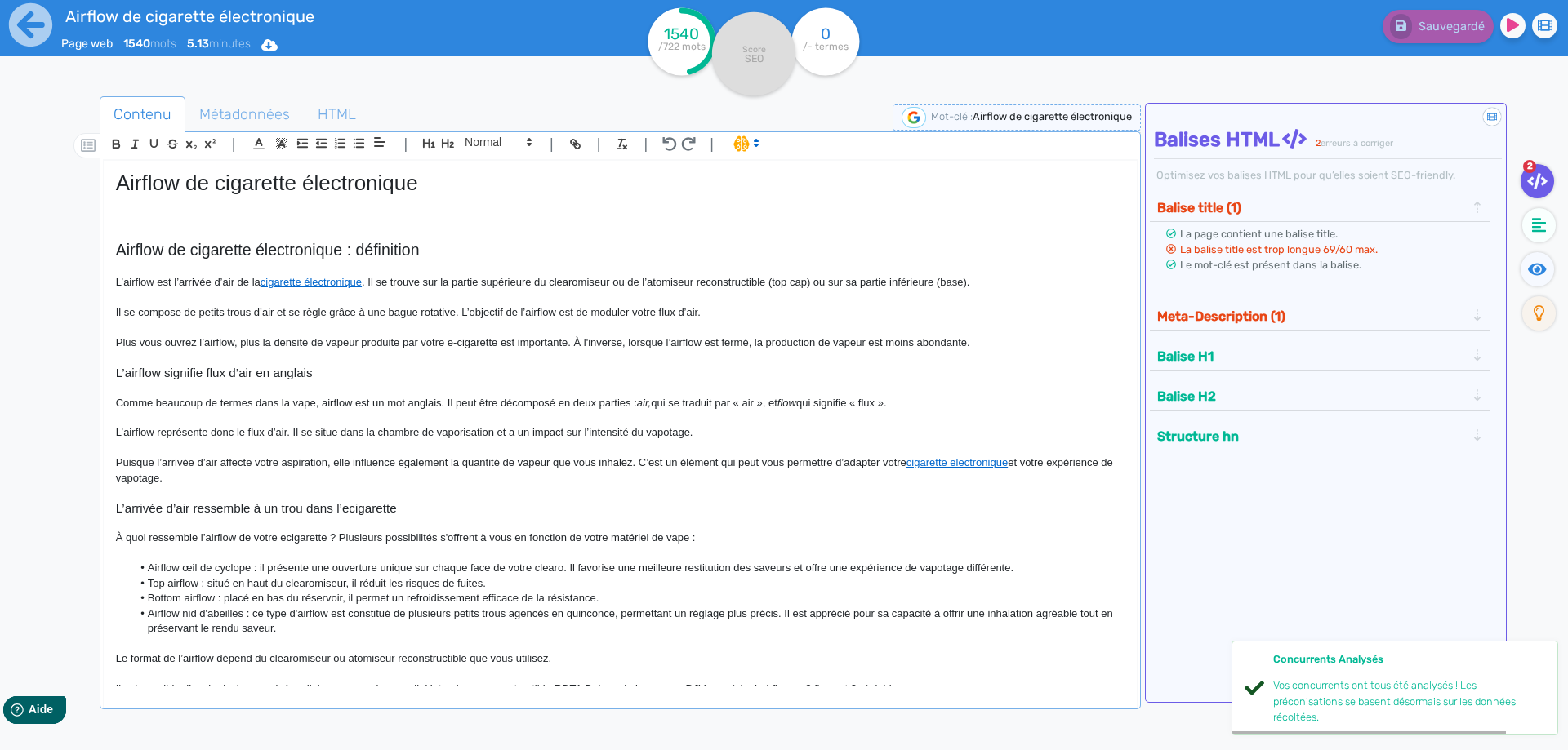
click at [233, 133] on span "|" at bounding box center [234, 143] width 4 height 22
click at [235, 124] on span "Métadonnées" at bounding box center [244, 115] width 116 height 44
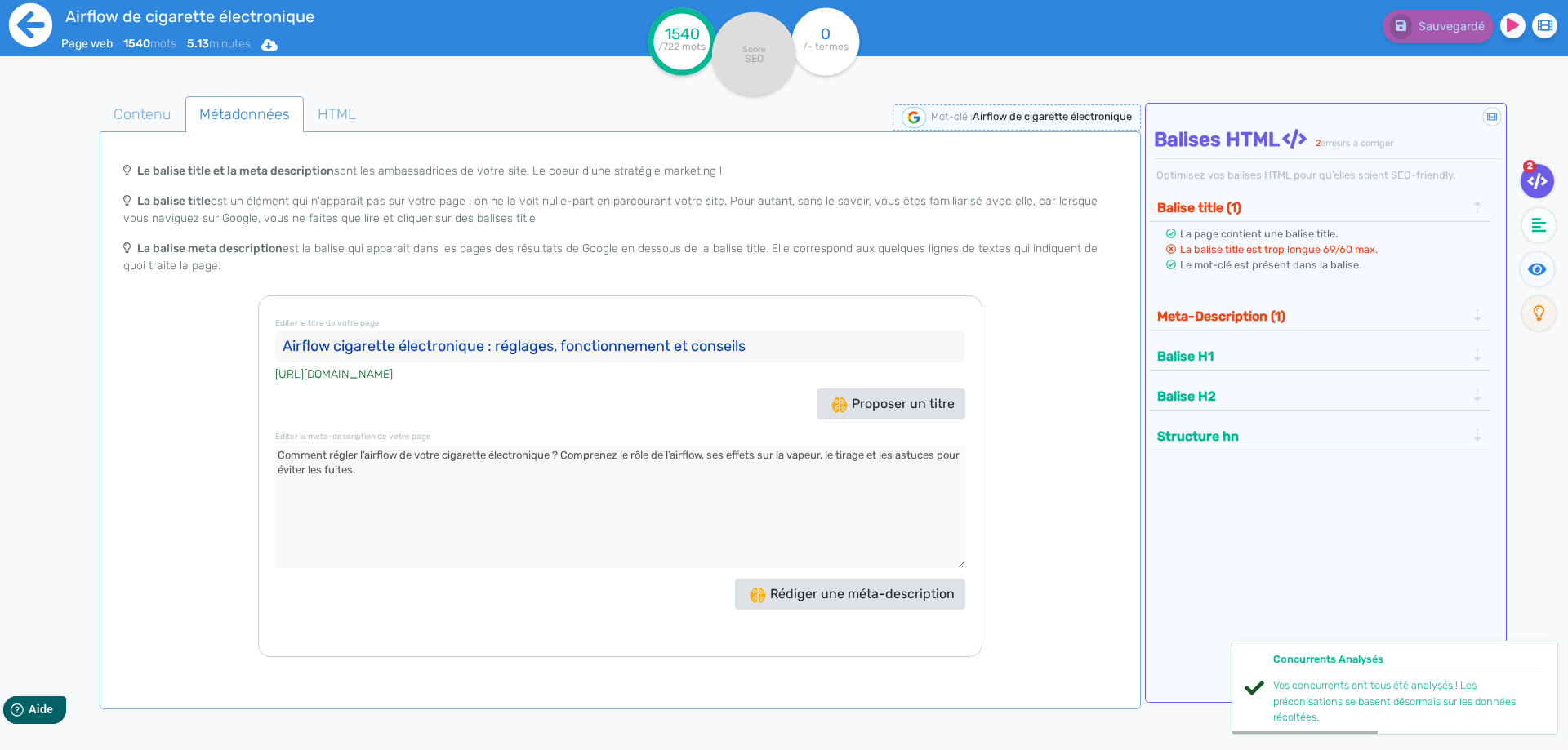
click at [37, 39] on icon at bounding box center [30, 25] width 43 height 43
